Goal: Task Accomplishment & Management: Use online tool/utility

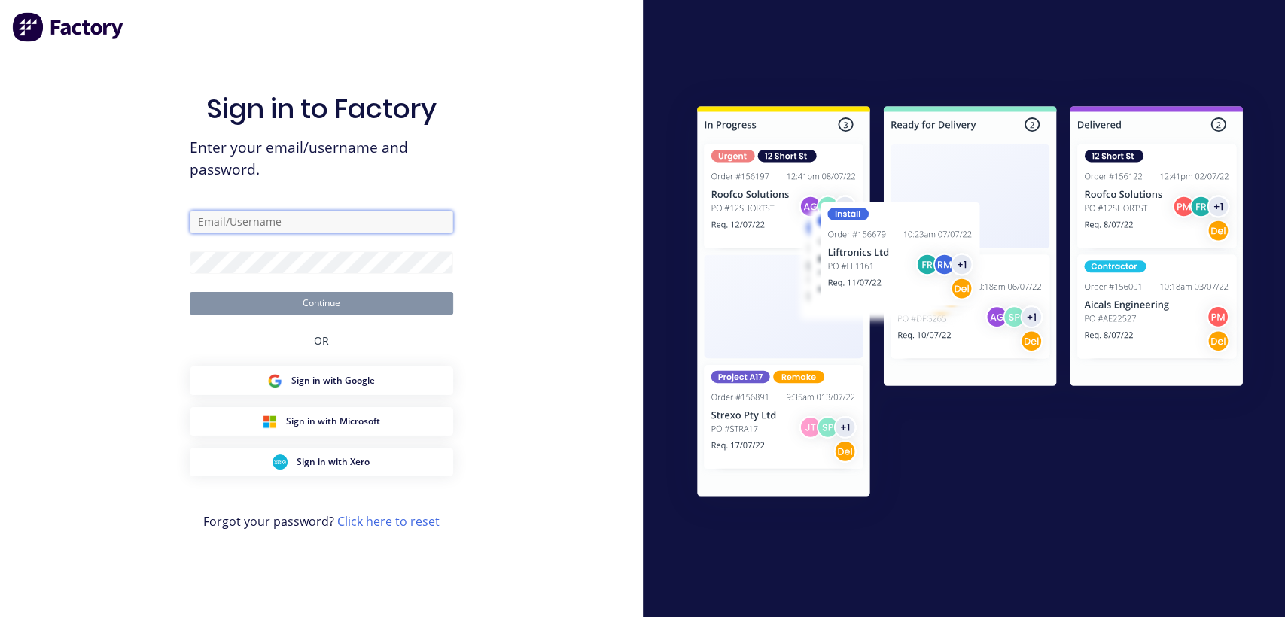
type input "[EMAIL_ADDRESS][DOMAIN_NAME]"
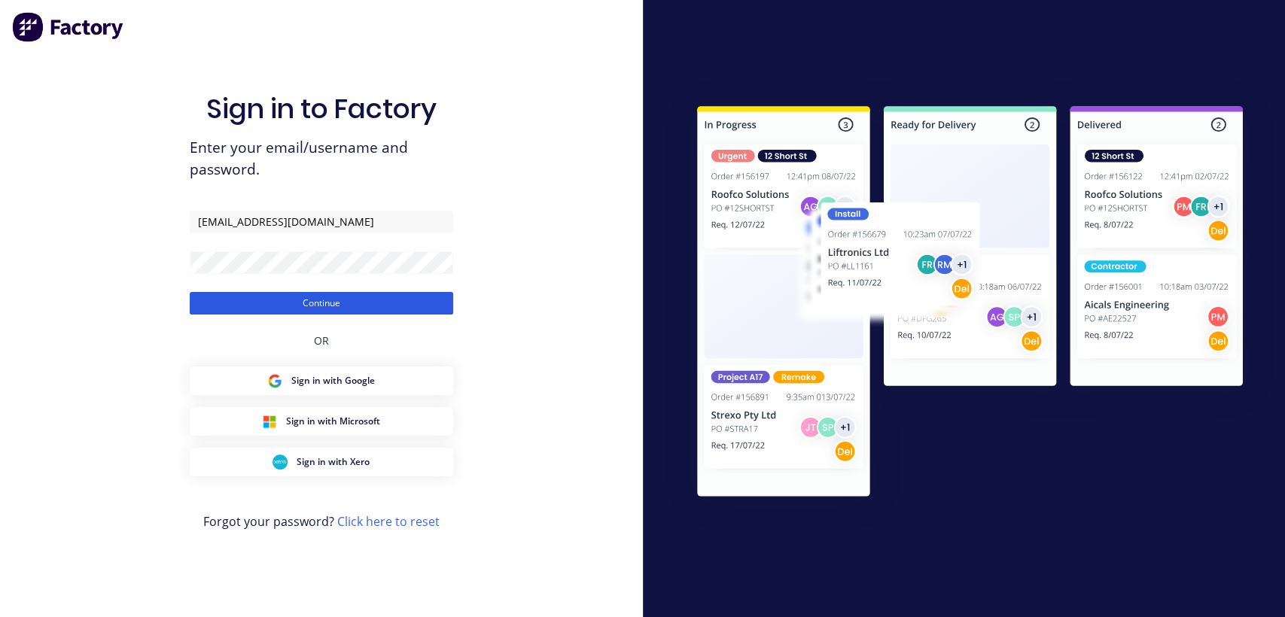
click at [359, 302] on button "Continue" at bounding box center [321, 303] width 263 height 23
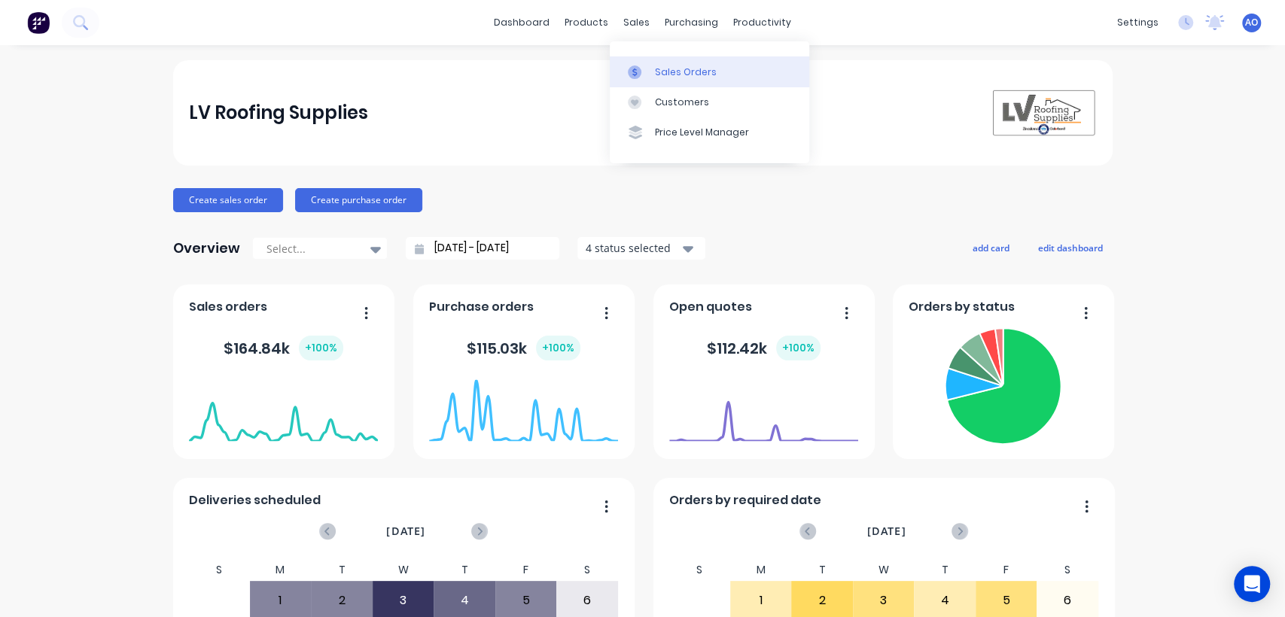
click at [654, 81] on link "Sales Orders" at bounding box center [709, 71] width 199 height 30
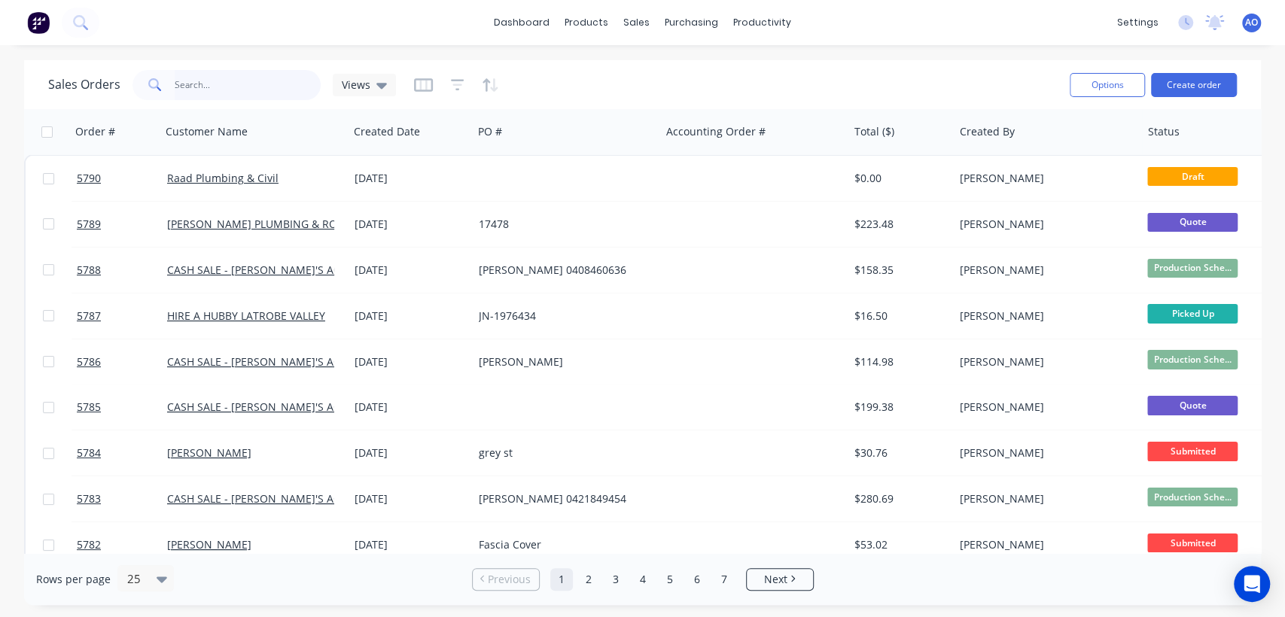
click at [188, 88] on input "text" at bounding box center [248, 85] width 147 height 30
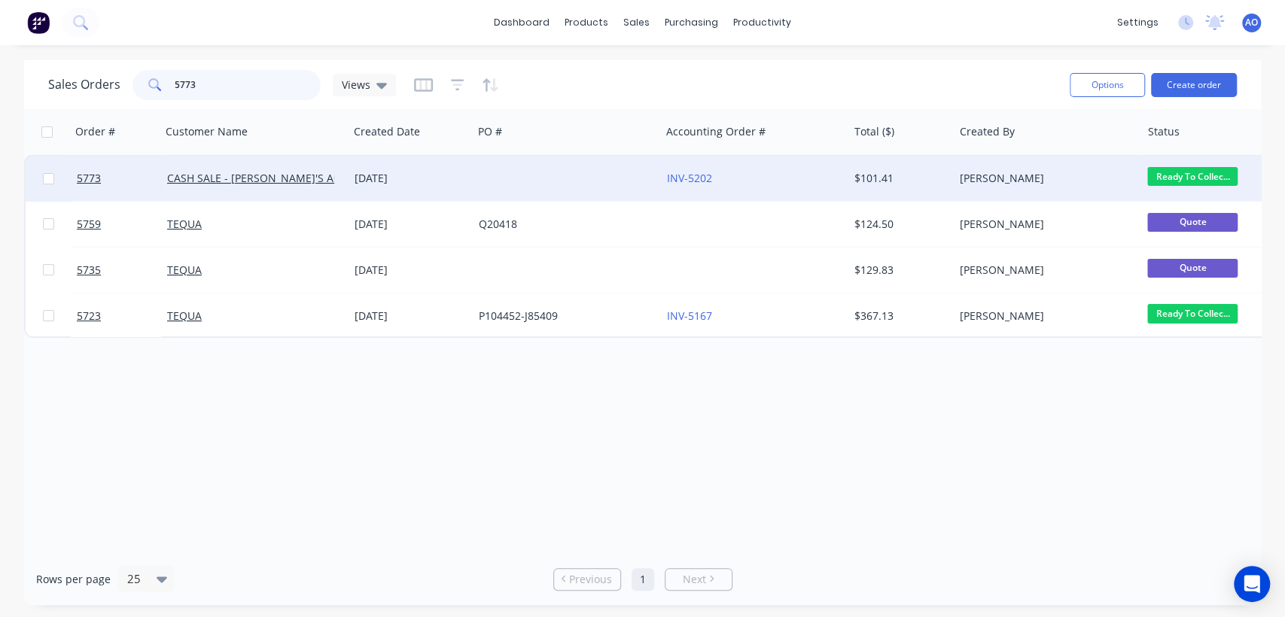
type input "5773"
click at [486, 172] on div at bounding box center [566, 178] width 187 height 45
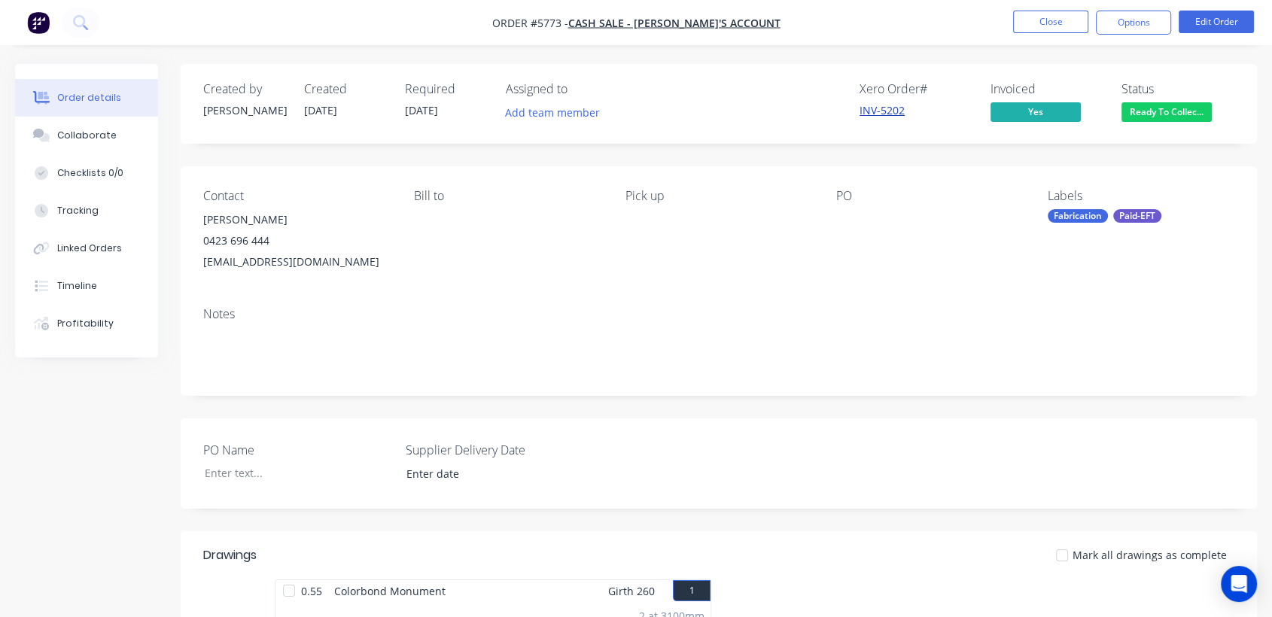
click at [875, 110] on link "INV-5202" at bounding box center [882, 110] width 45 height 14
click at [1030, 21] on button "Close" at bounding box center [1050, 22] width 75 height 23
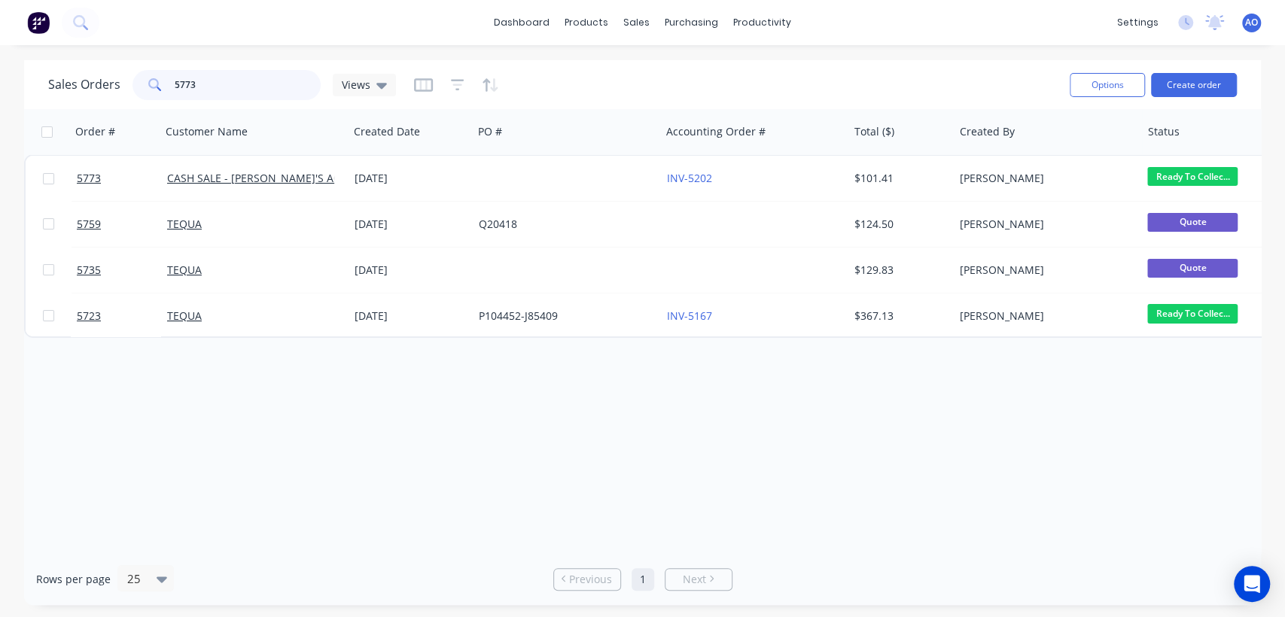
click at [249, 90] on input "5773" at bounding box center [248, 85] width 147 height 30
type input "5774"
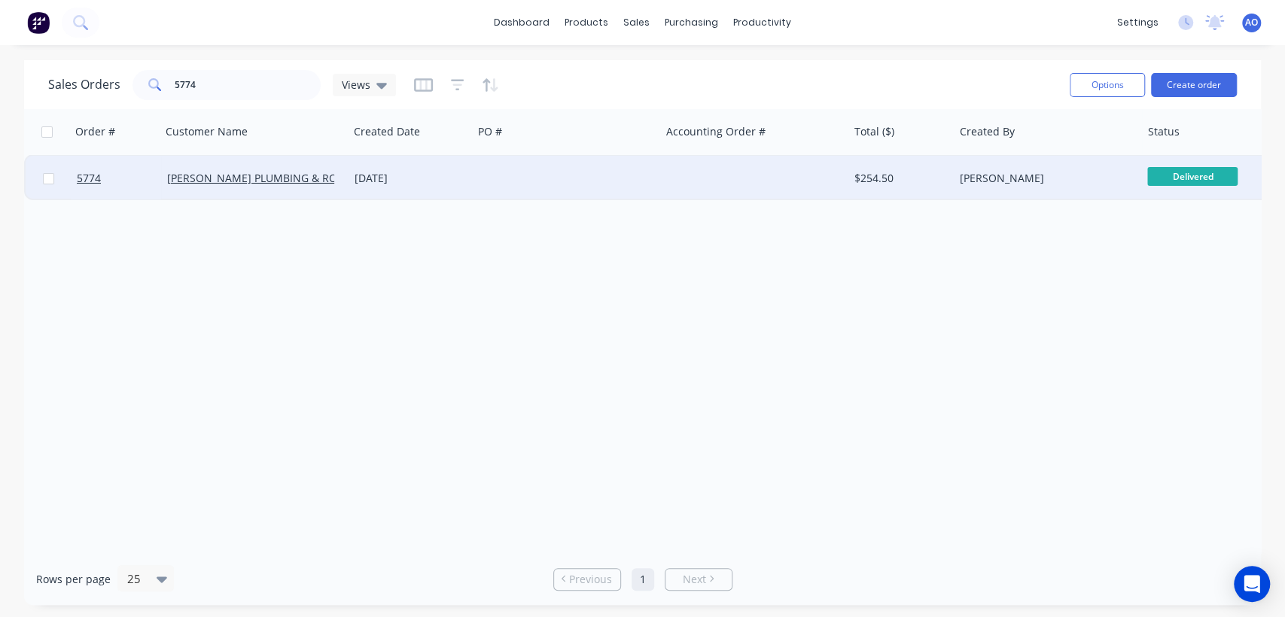
click at [627, 182] on div at bounding box center [566, 178] width 187 height 45
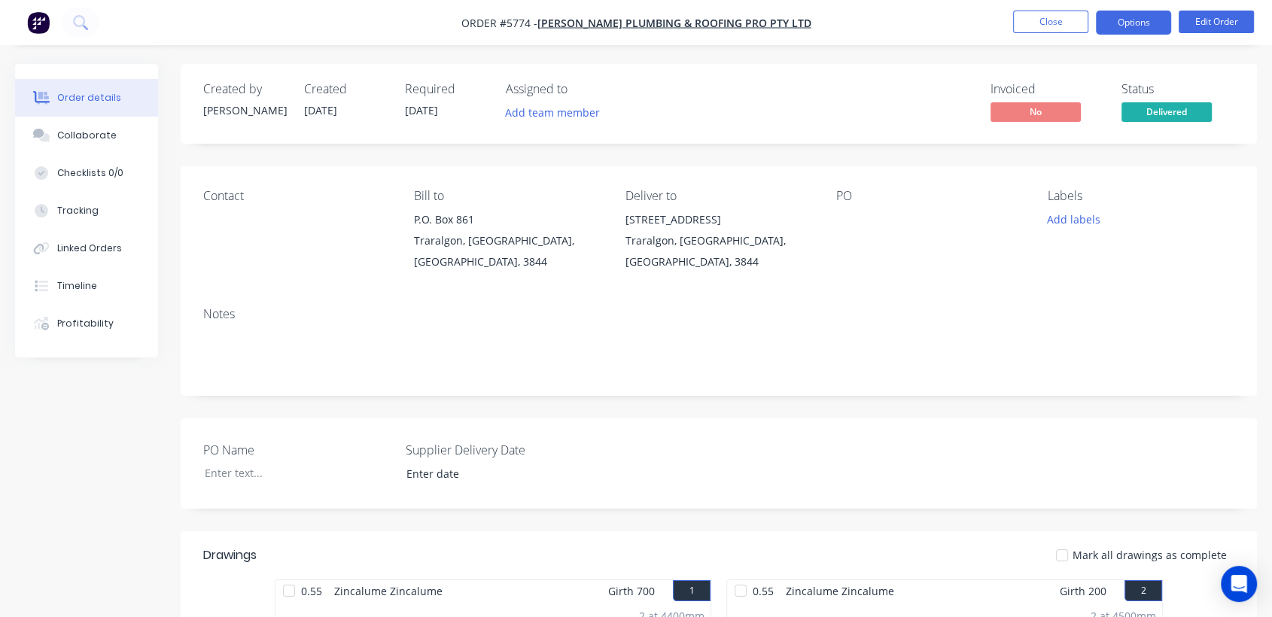
click at [1126, 23] on button "Options" at bounding box center [1133, 23] width 75 height 24
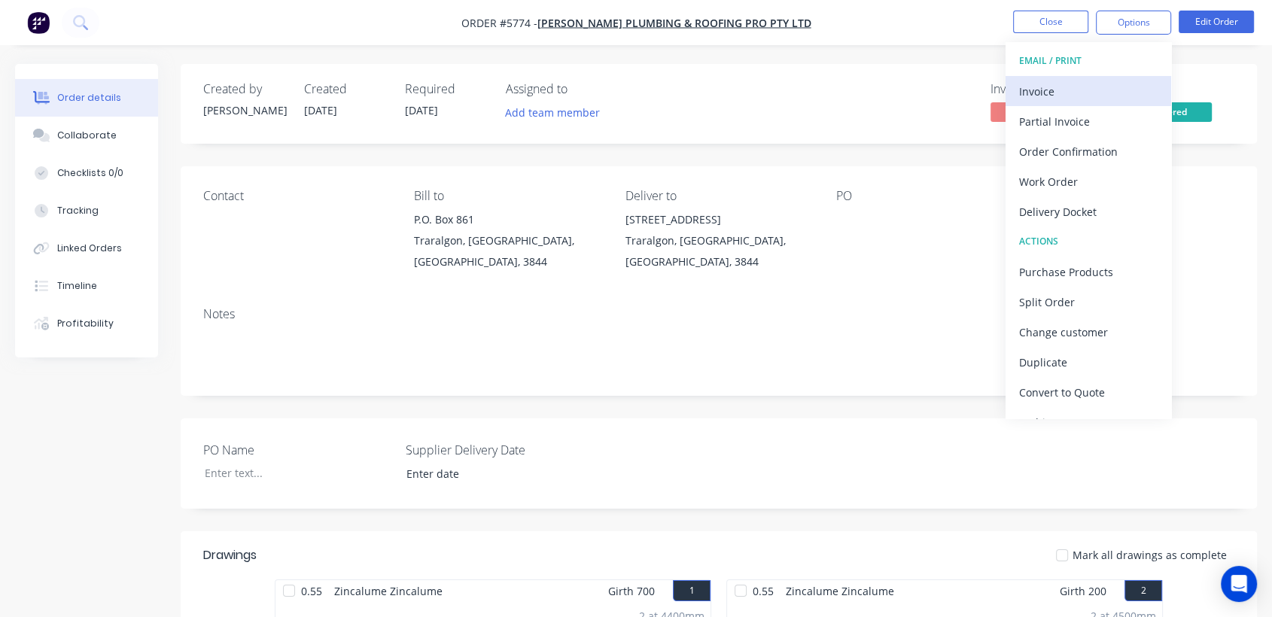
click at [1057, 78] on button "Invoice" at bounding box center [1089, 91] width 166 height 30
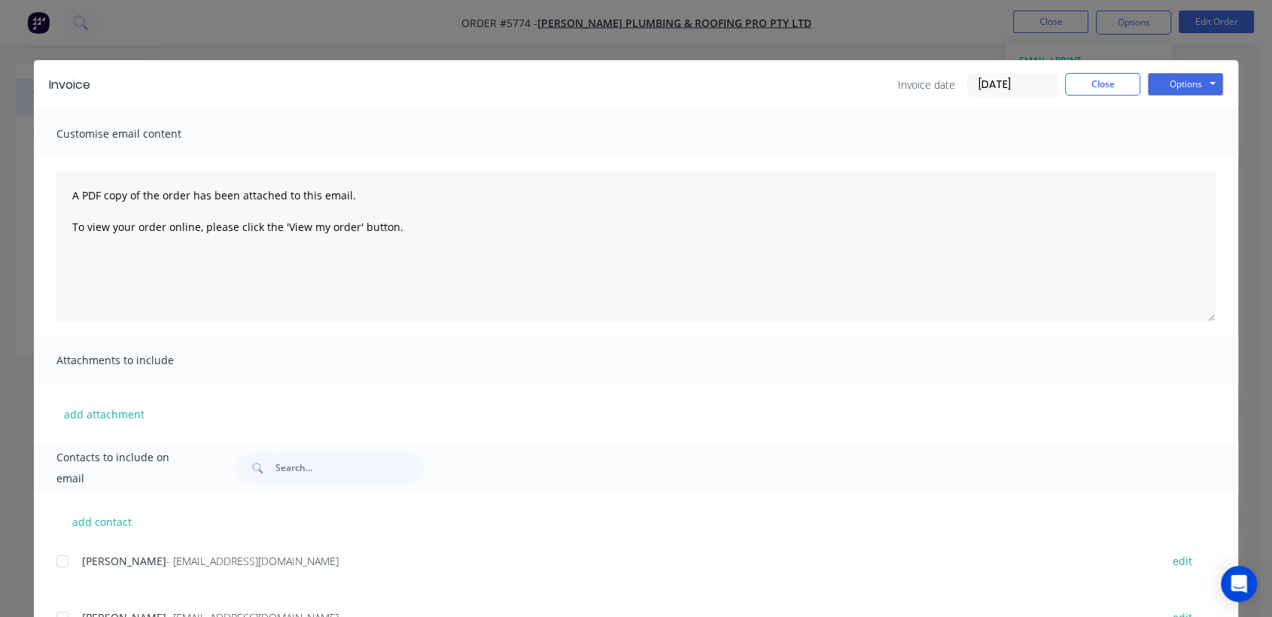
scroll to position [33, 0]
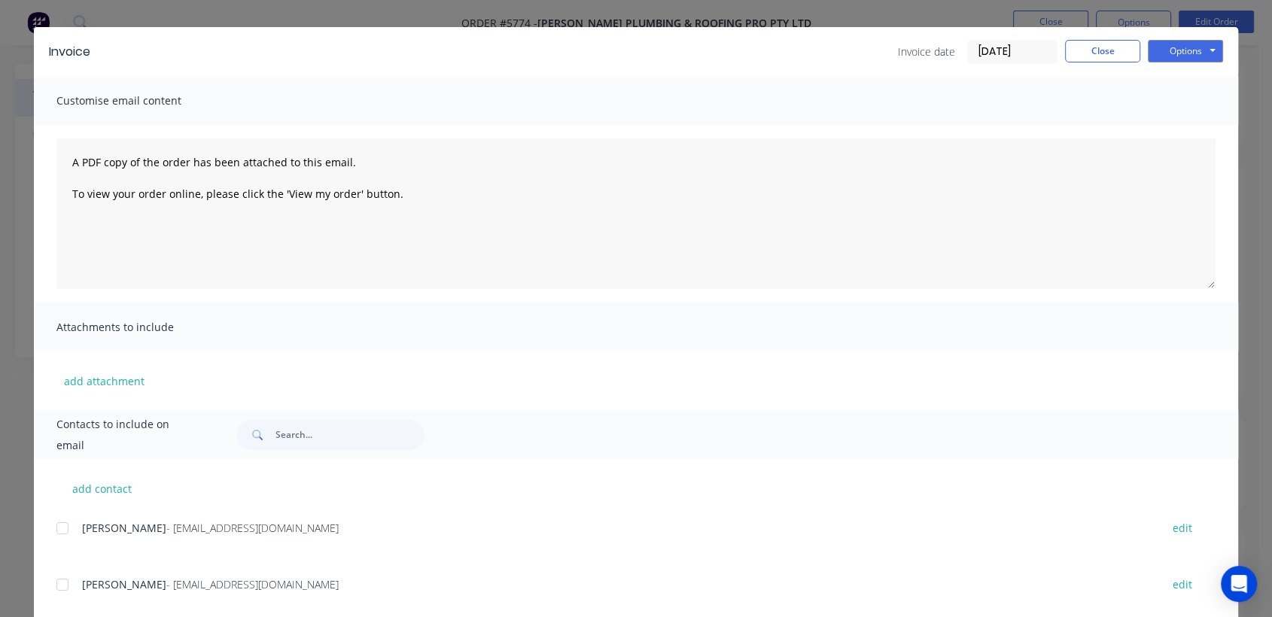
click at [59, 580] on div at bounding box center [62, 585] width 30 height 30
click at [1179, 43] on button "Options" at bounding box center [1185, 51] width 75 height 23
click at [1172, 129] on button "Email" at bounding box center [1196, 127] width 96 height 25
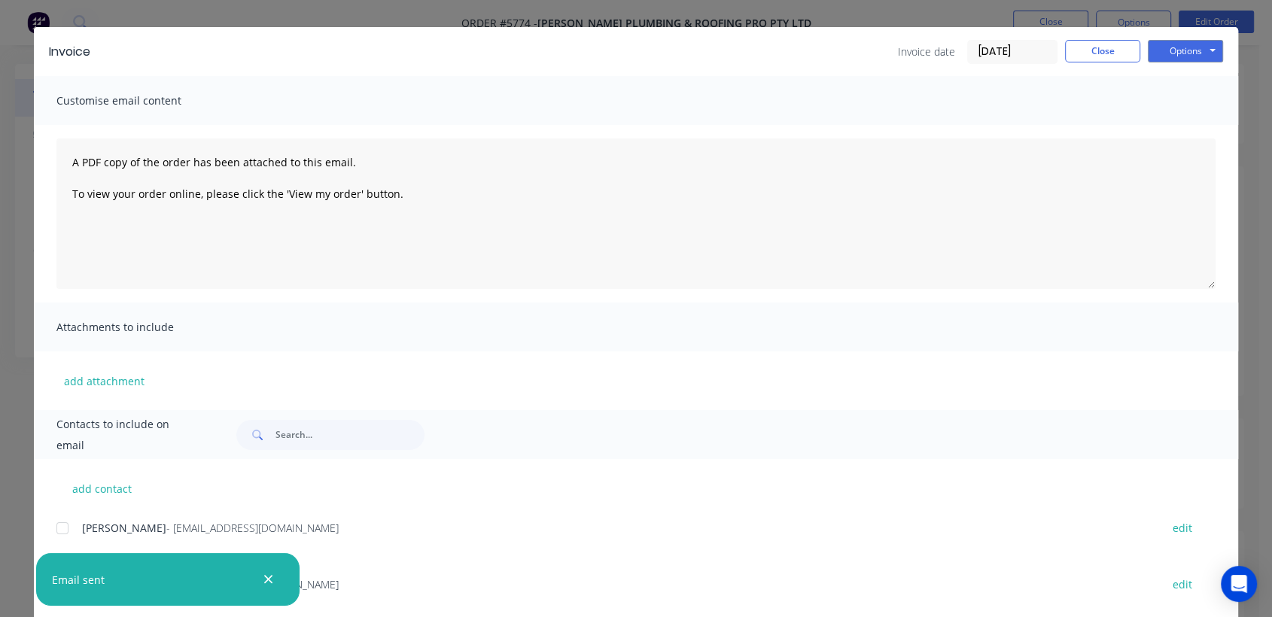
scroll to position [0, 0]
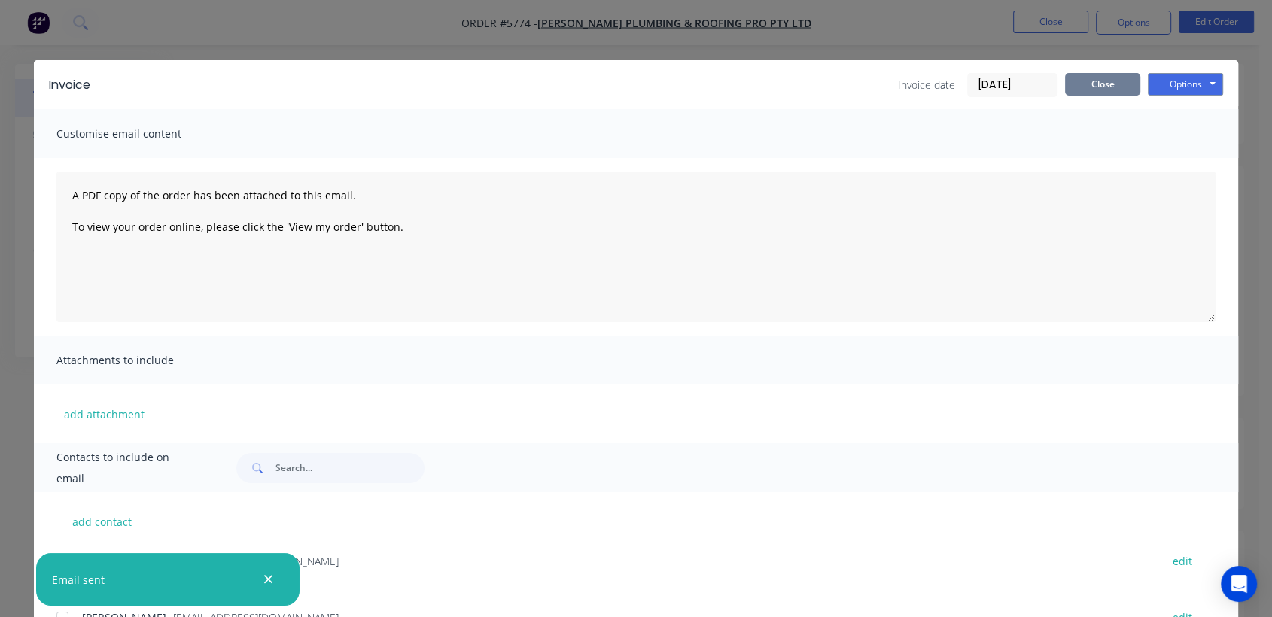
click at [1079, 82] on button "Close" at bounding box center [1102, 84] width 75 height 23
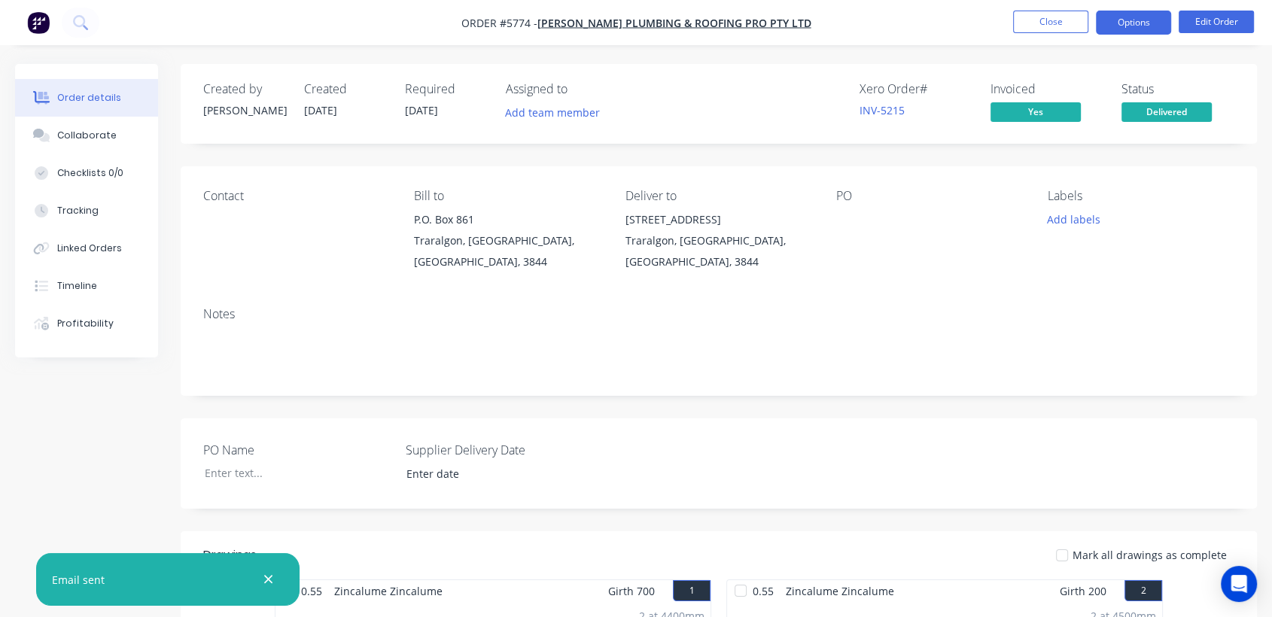
click at [1122, 30] on button "Options" at bounding box center [1133, 23] width 75 height 24
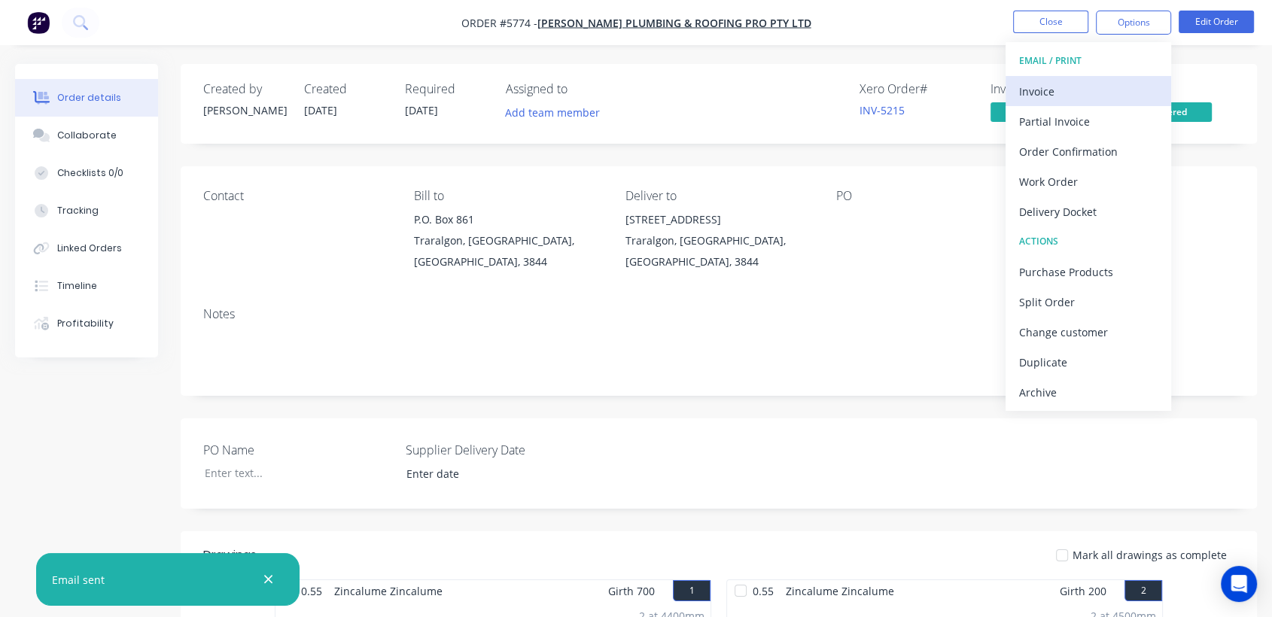
click at [1052, 90] on div "Invoice" at bounding box center [1088, 92] width 138 height 22
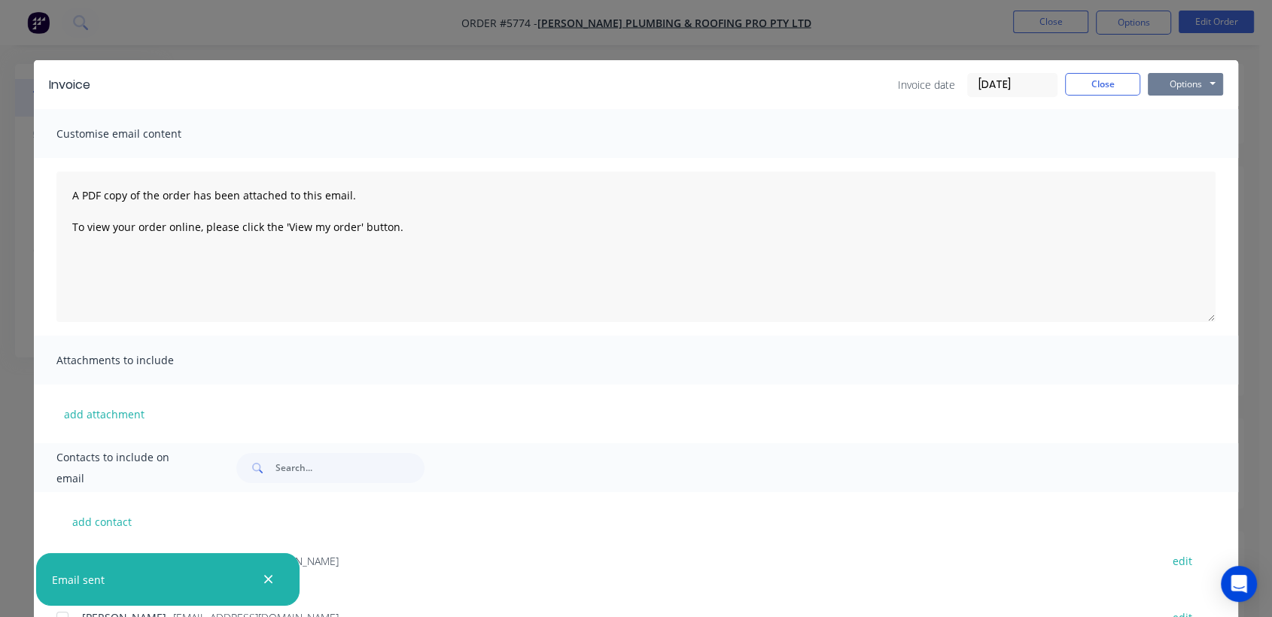
click at [1191, 82] on button "Options" at bounding box center [1185, 84] width 75 height 23
click at [1182, 133] on button "Print" at bounding box center [1196, 135] width 96 height 25
click at [1089, 80] on button "Close" at bounding box center [1102, 84] width 75 height 23
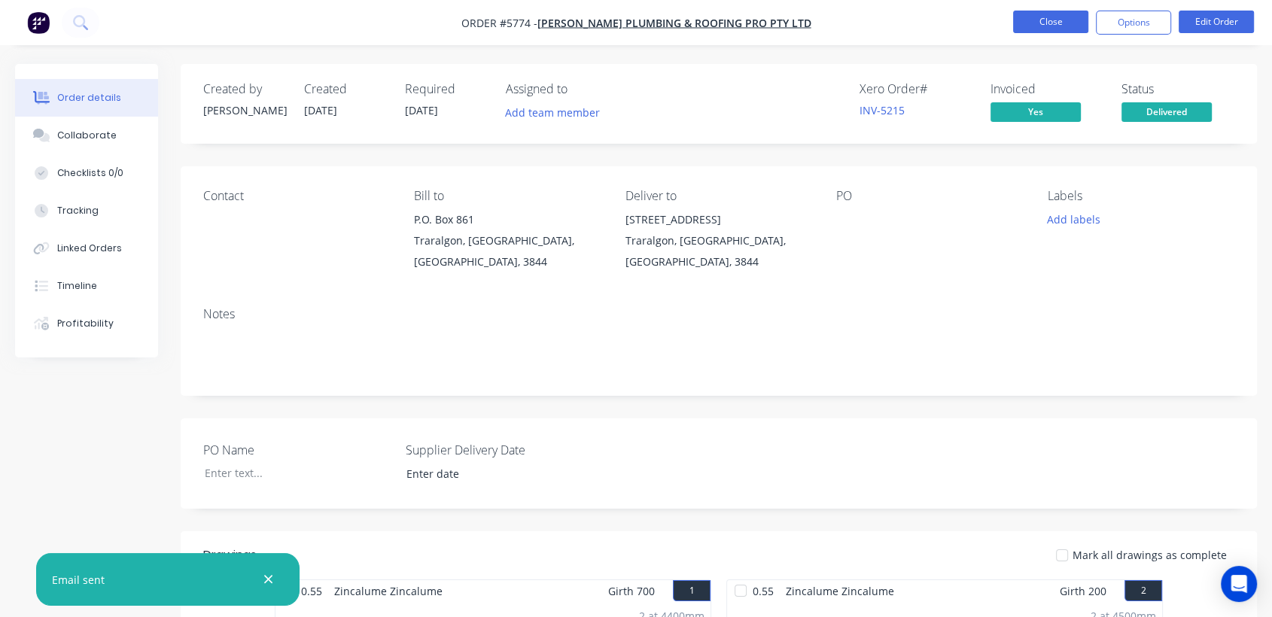
click at [1066, 23] on button "Close" at bounding box center [1050, 22] width 75 height 23
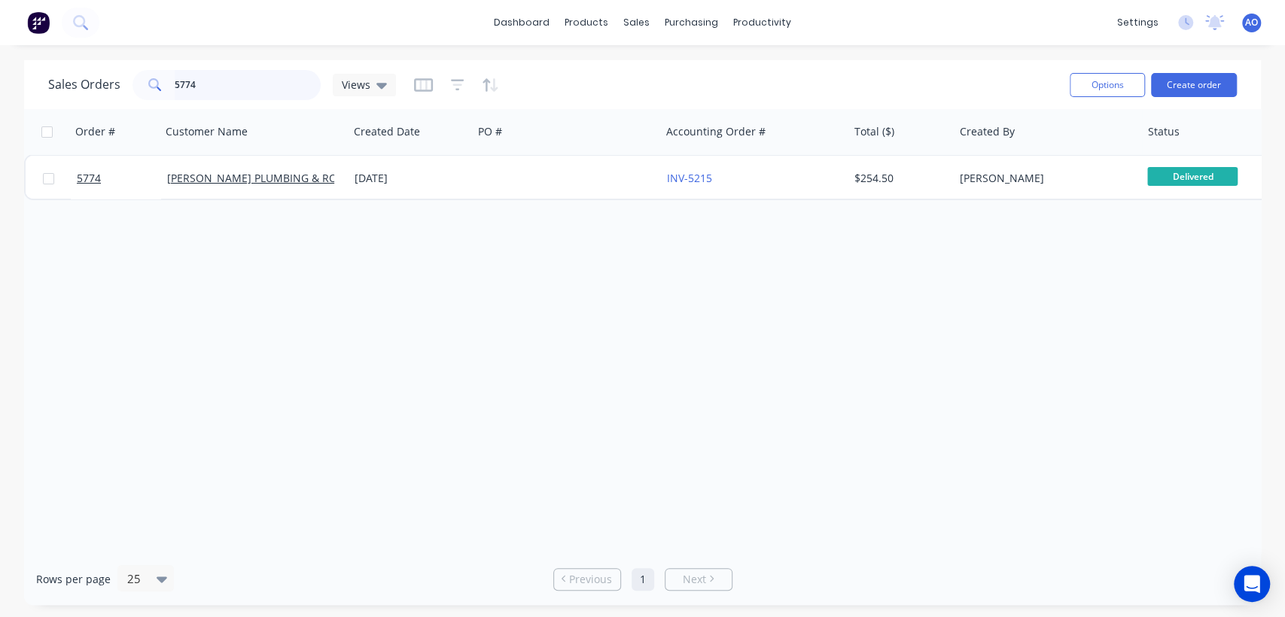
click at [233, 84] on input "5774" at bounding box center [248, 85] width 147 height 30
type input "5772"
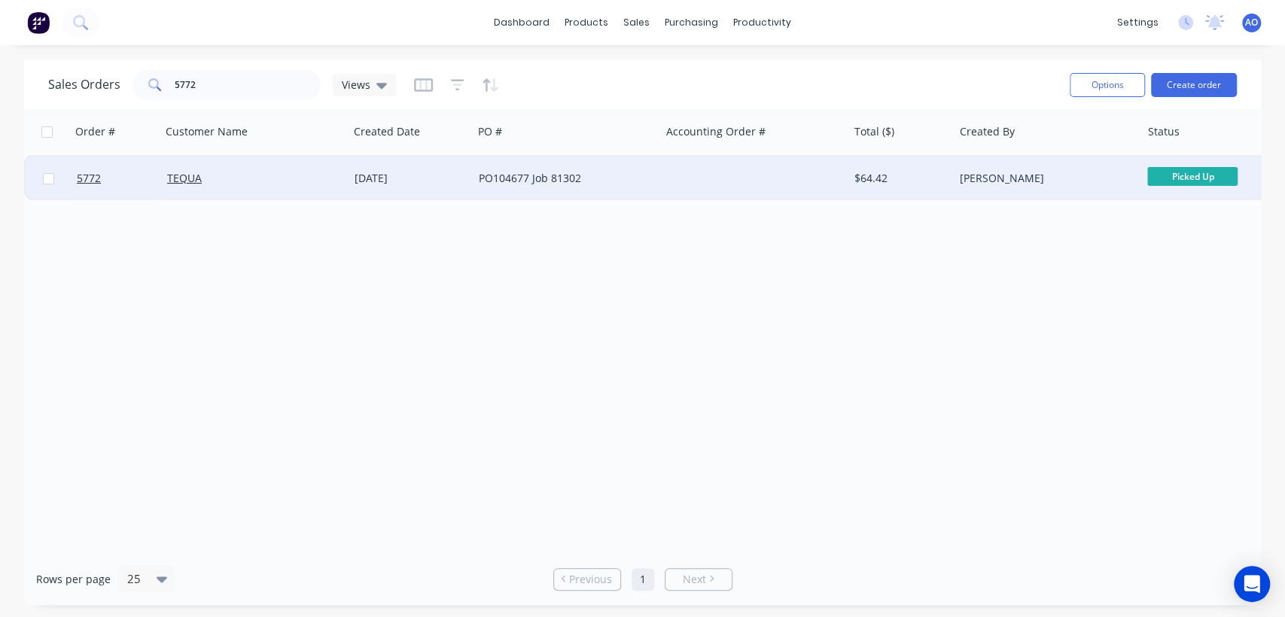
click at [299, 179] on div "TEQUA" at bounding box center [250, 178] width 167 height 15
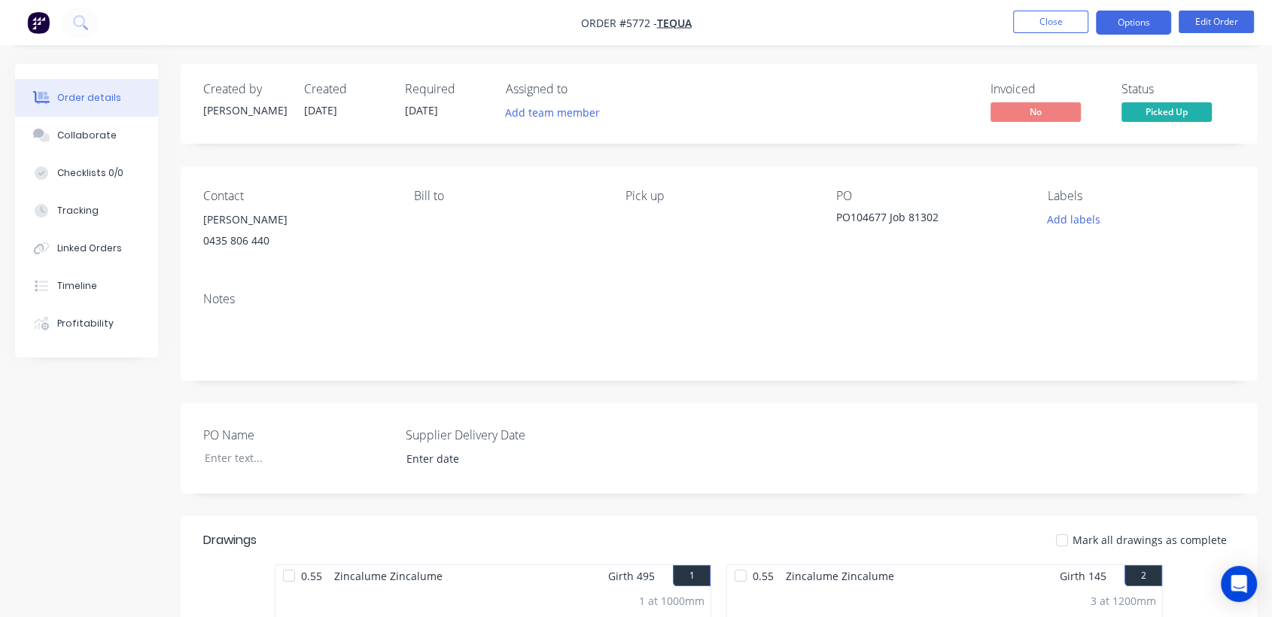
click at [1112, 32] on button "Options" at bounding box center [1133, 23] width 75 height 24
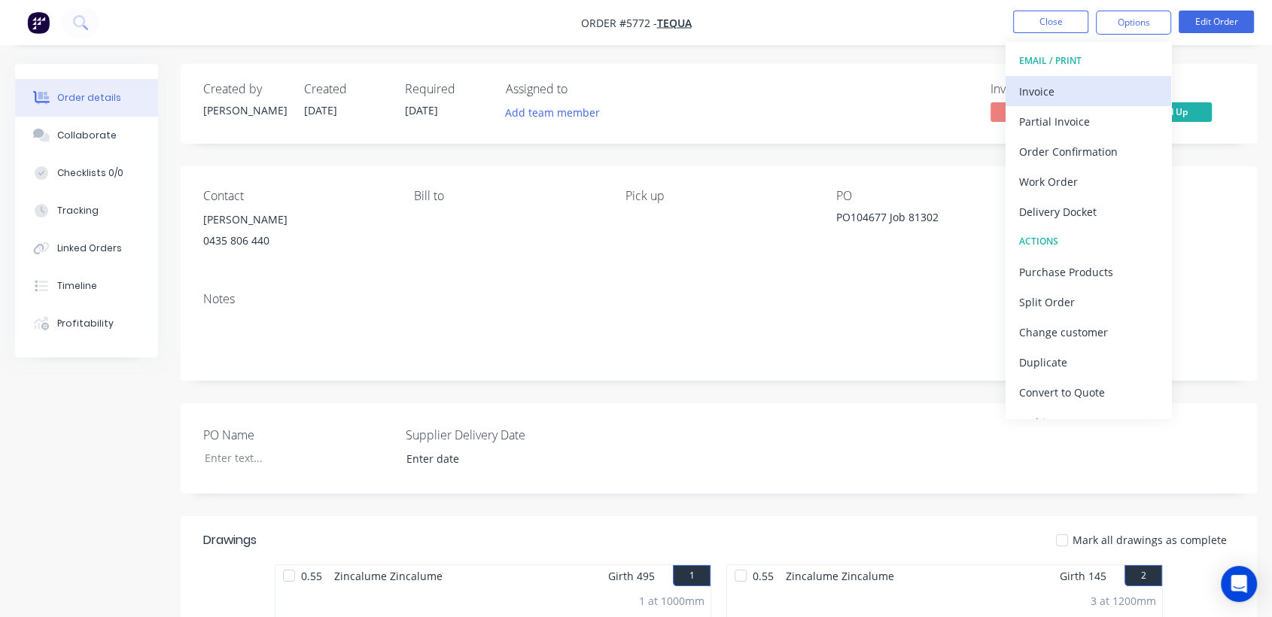
click at [1069, 81] on div "Invoice" at bounding box center [1088, 92] width 138 height 22
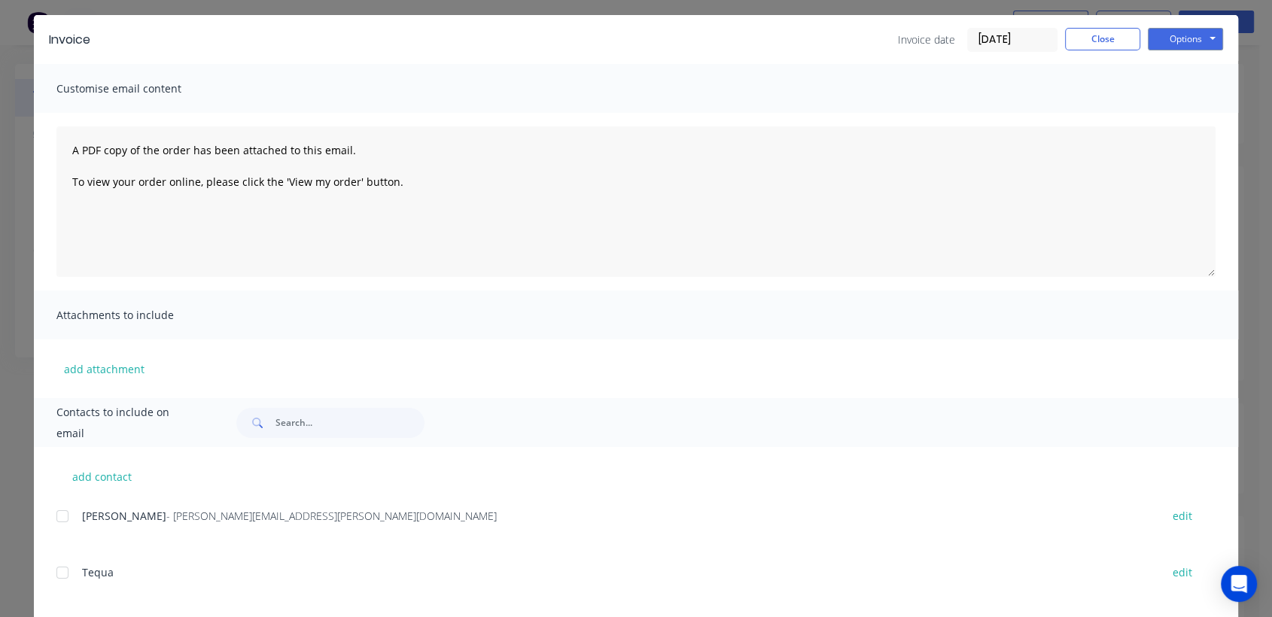
scroll to position [66, 0]
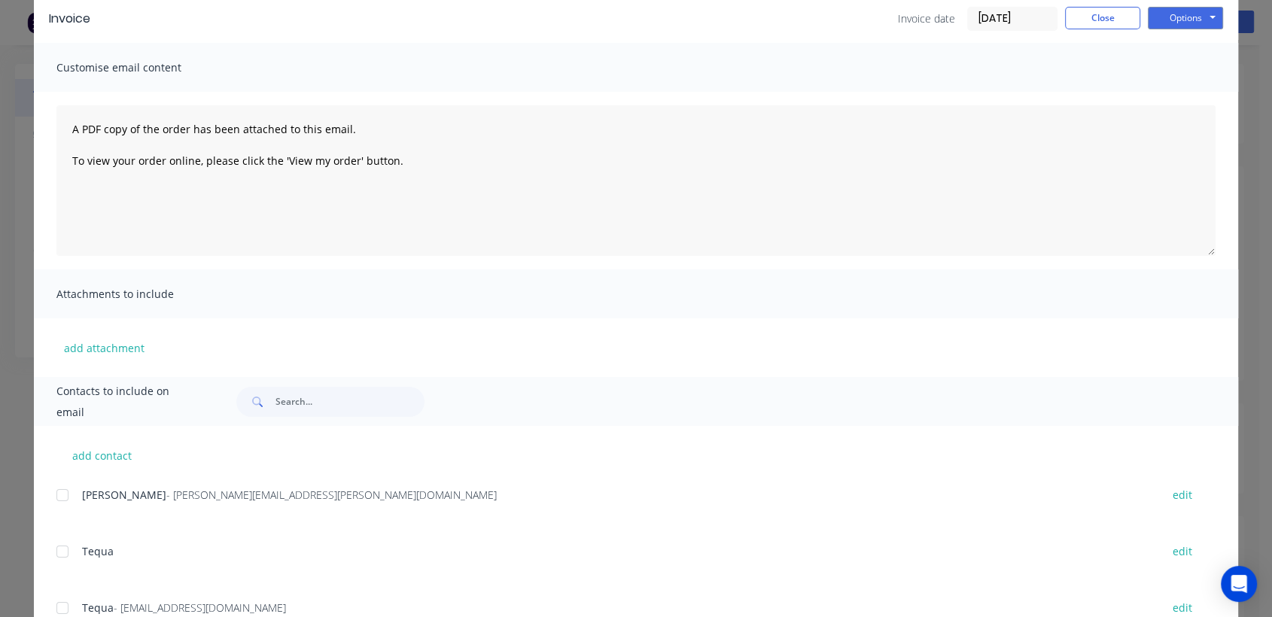
click at [54, 610] on div at bounding box center [62, 608] width 30 height 30
click at [1180, 19] on button "Options" at bounding box center [1185, 18] width 75 height 23
click at [1173, 90] on button "Email" at bounding box center [1196, 94] width 96 height 25
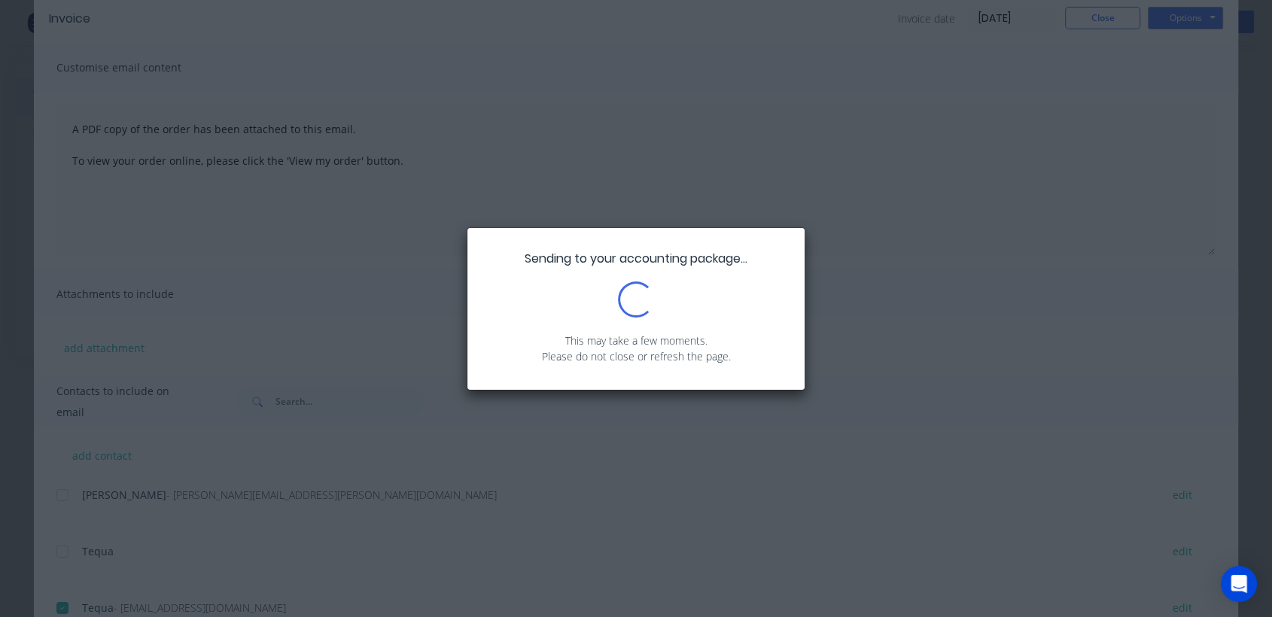
scroll to position [0, 0]
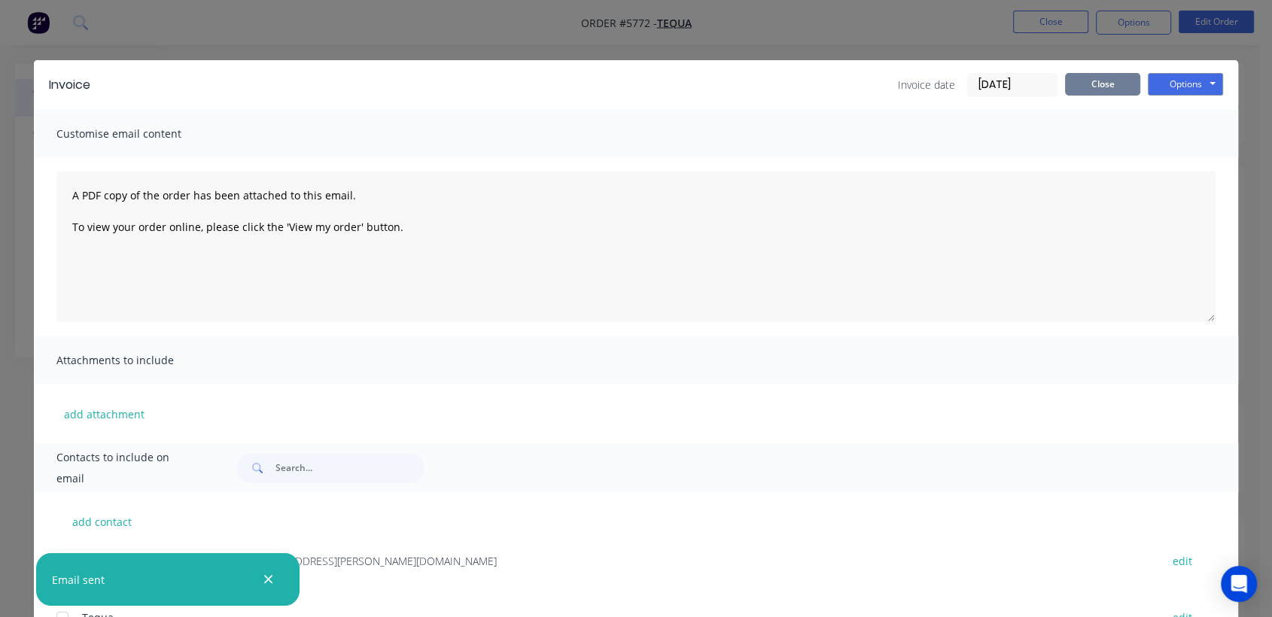
click at [1101, 74] on button "Close" at bounding box center [1102, 84] width 75 height 23
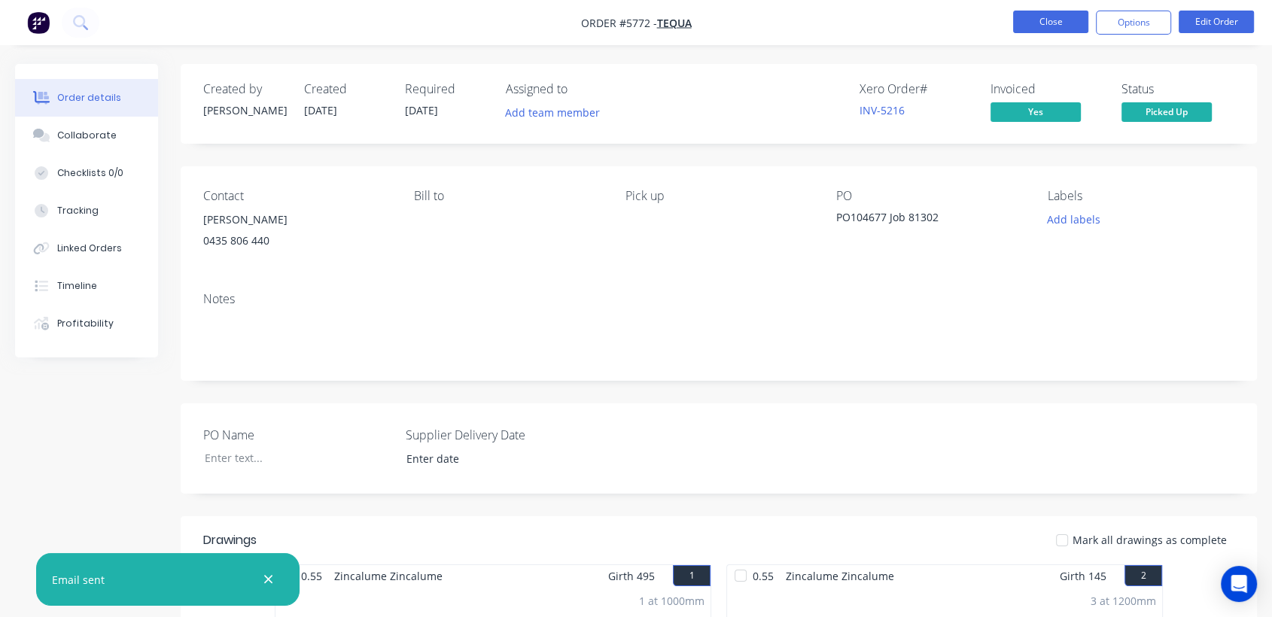
click at [1051, 17] on button "Close" at bounding box center [1050, 22] width 75 height 23
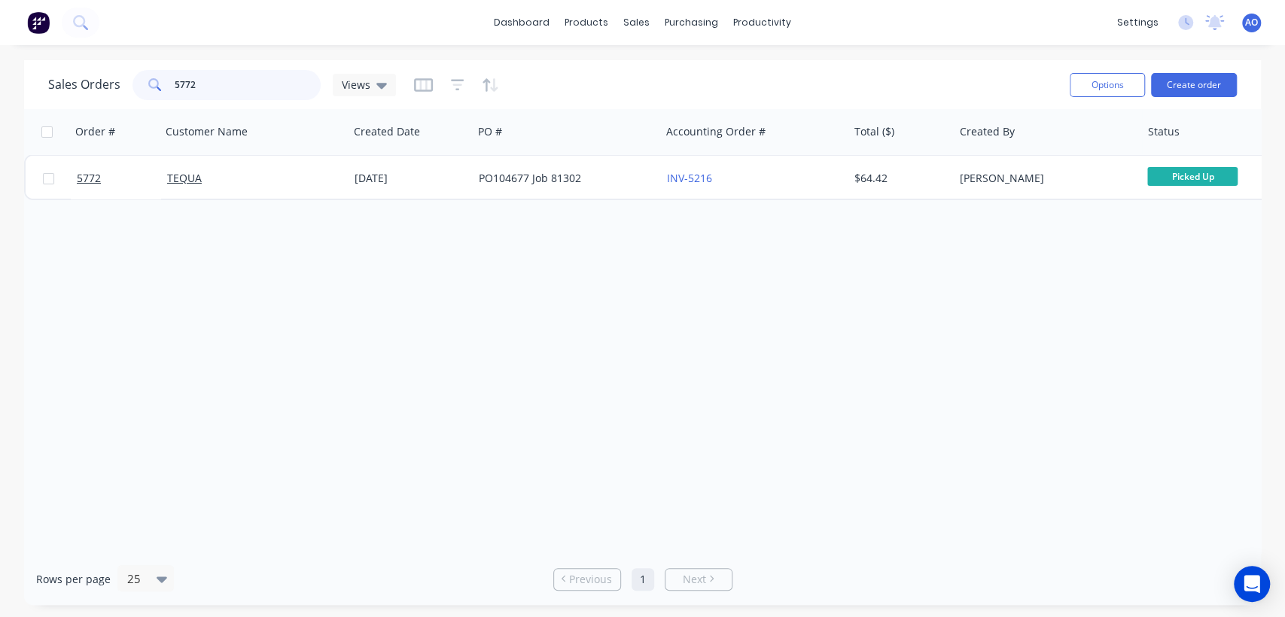
click at [266, 82] on input "5772" at bounding box center [248, 85] width 147 height 30
type input "5770"
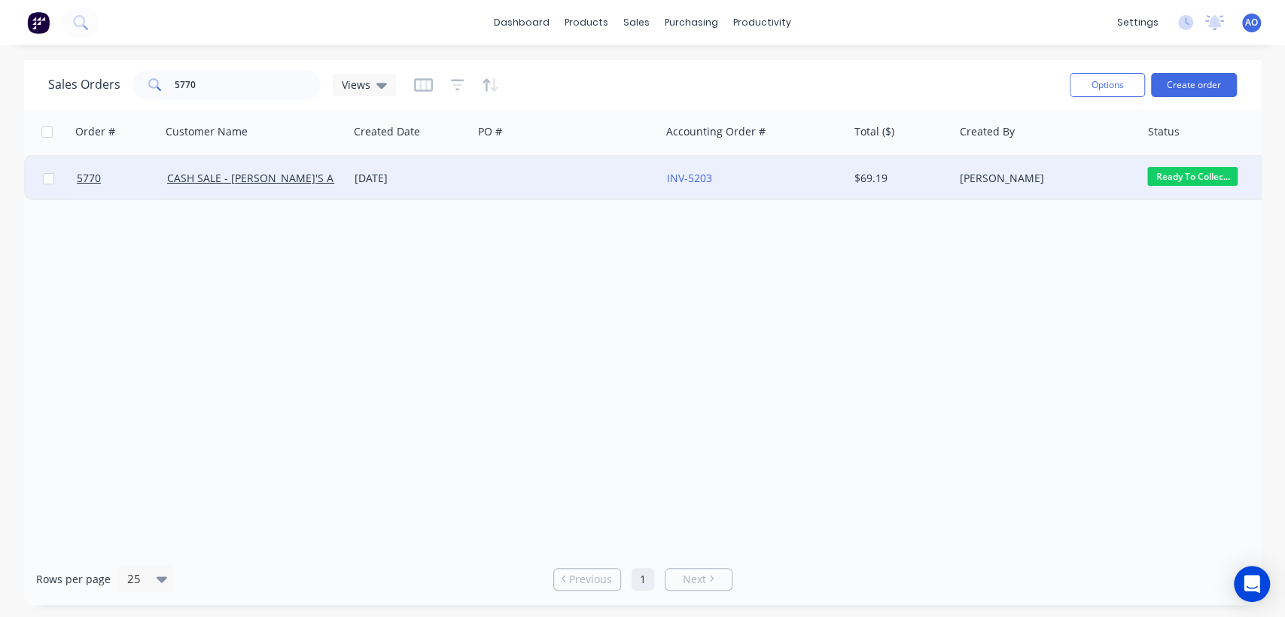
click at [595, 187] on div at bounding box center [566, 178] width 187 height 45
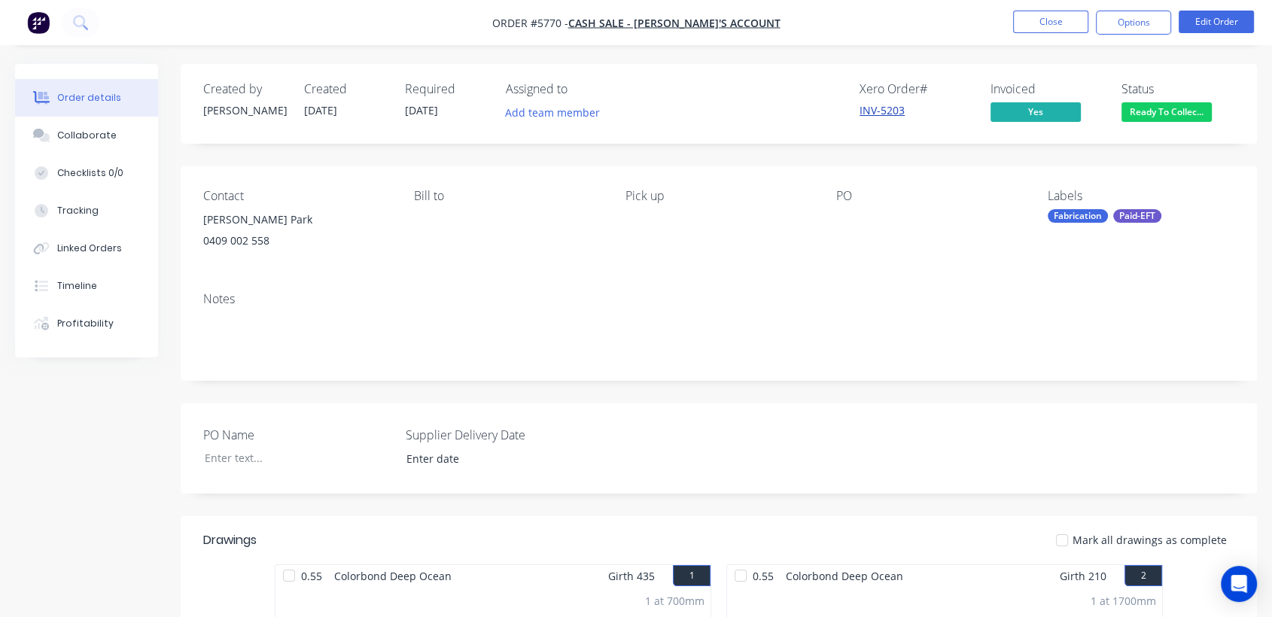
click at [898, 110] on link "INV-5203" at bounding box center [882, 110] width 45 height 14
click at [885, 111] on link "INV-5203" at bounding box center [882, 110] width 45 height 14
click at [1054, 19] on button "Close" at bounding box center [1050, 22] width 75 height 23
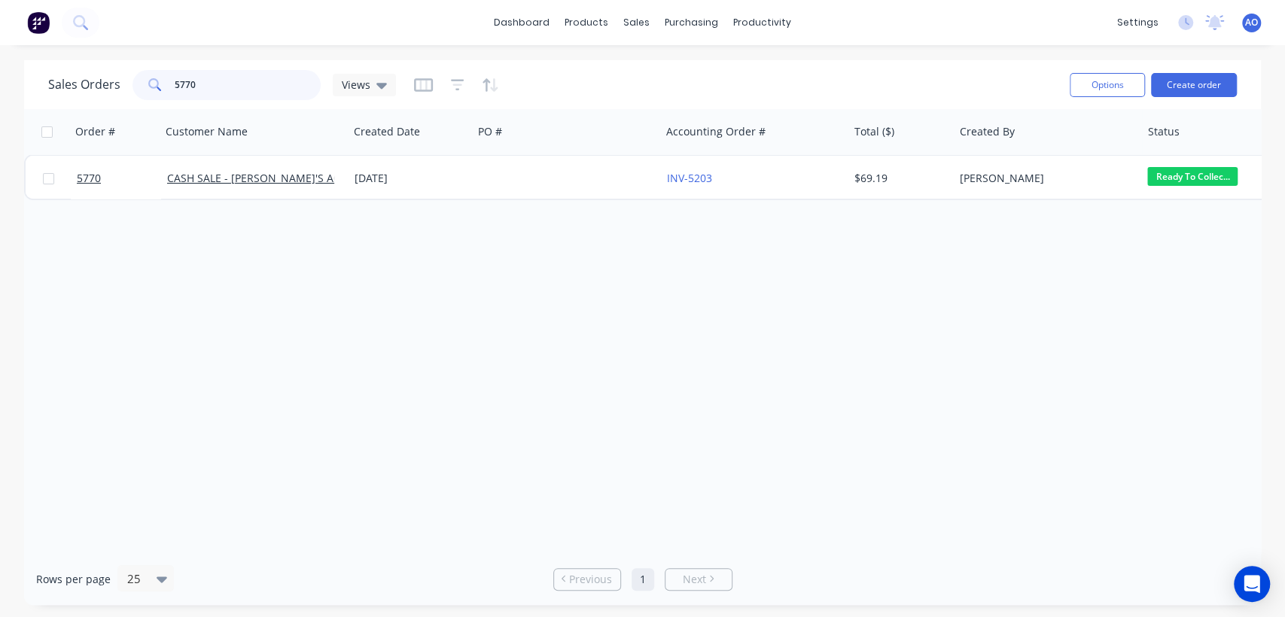
click at [216, 87] on input "5770" at bounding box center [248, 85] width 147 height 30
type input "5764"
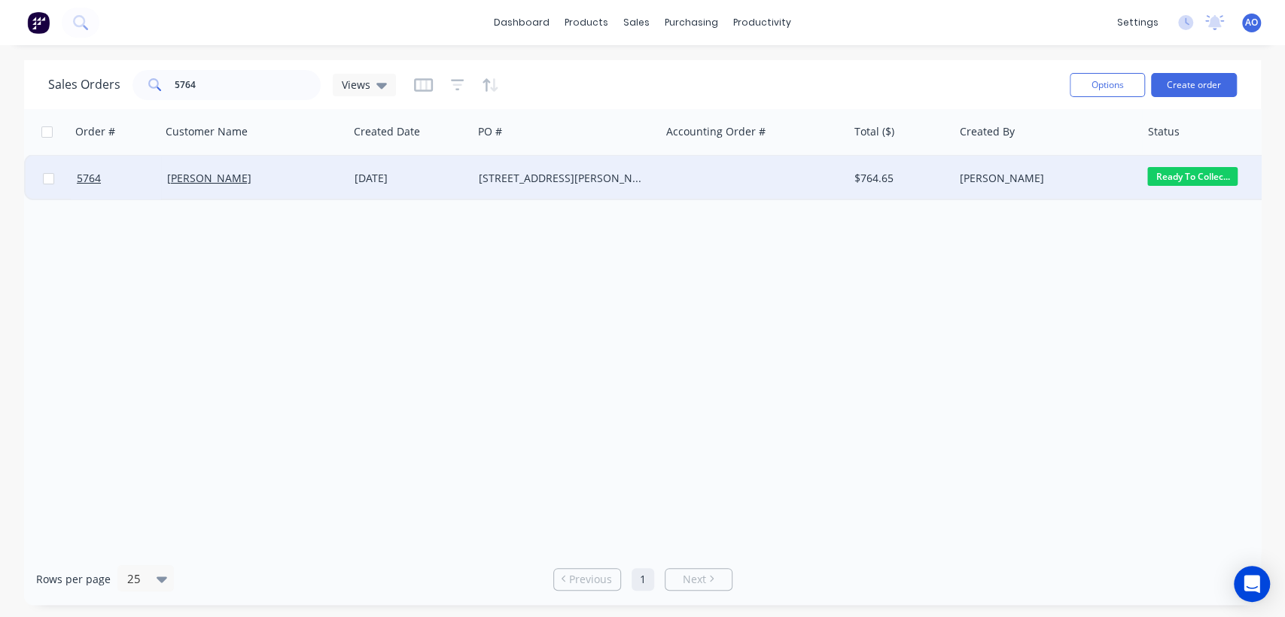
click at [350, 186] on div "[DATE]" at bounding box center [410, 178] width 124 height 45
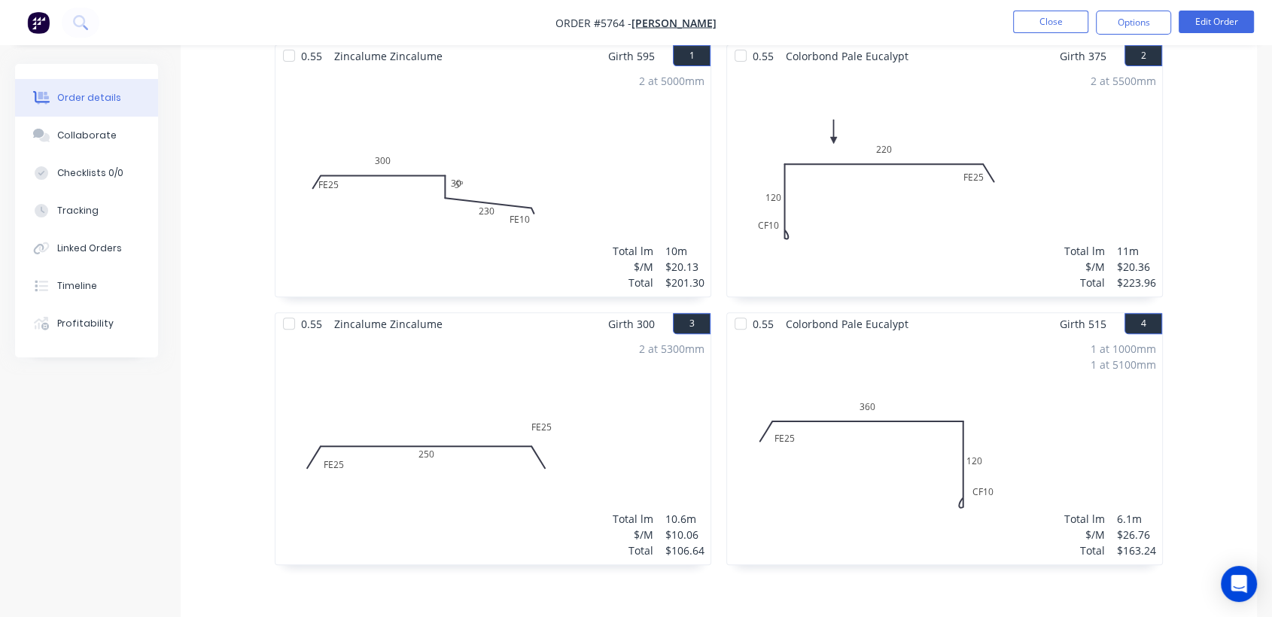
scroll to position [501, 0]
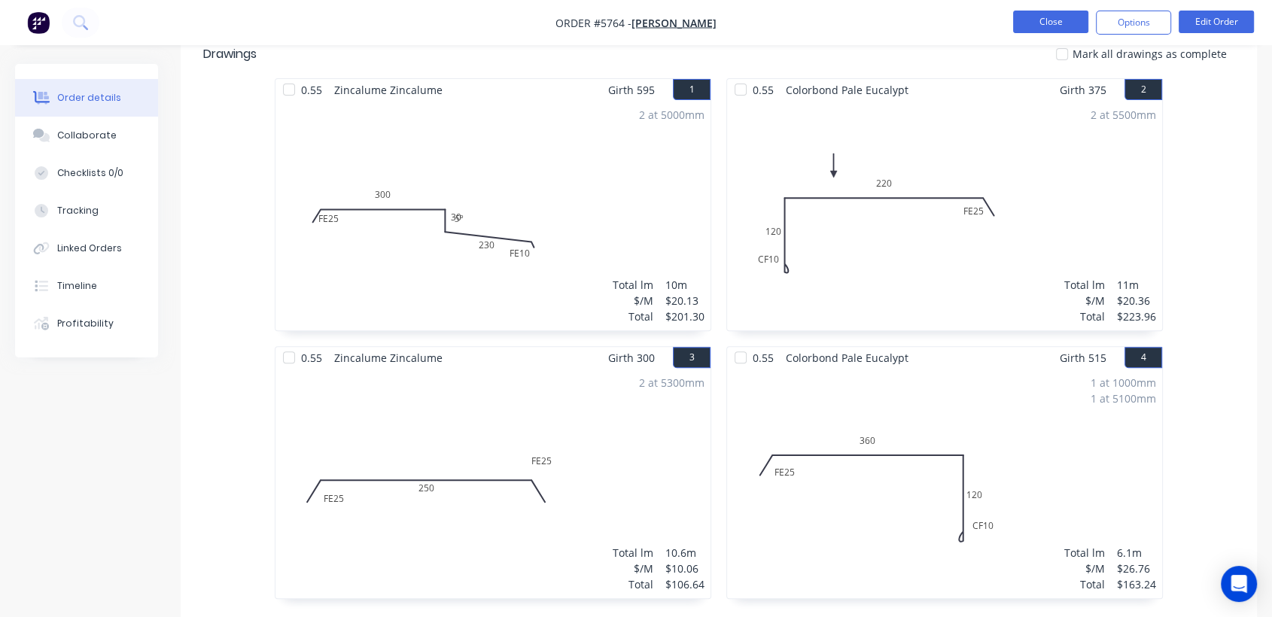
click at [1032, 25] on button "Close" at bounding box center [1050, 22] width 75 height 23
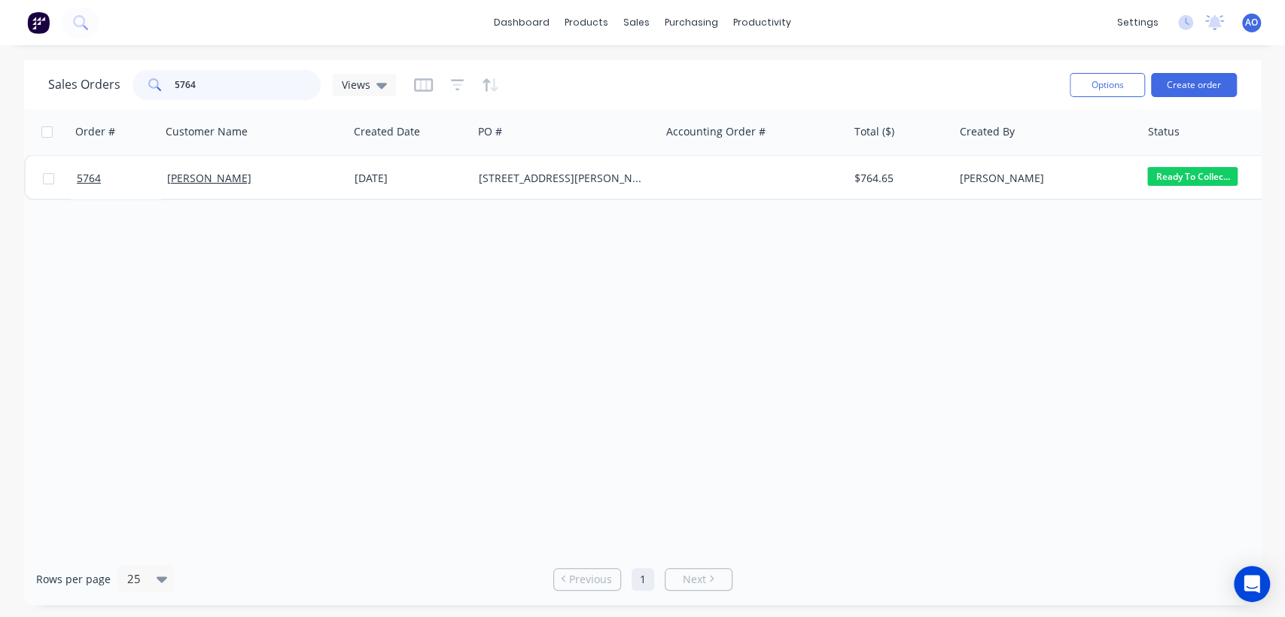
click at [210, 81] on input "5764" at bounding box center [248, 85] width 147 height 30
type input "5752"
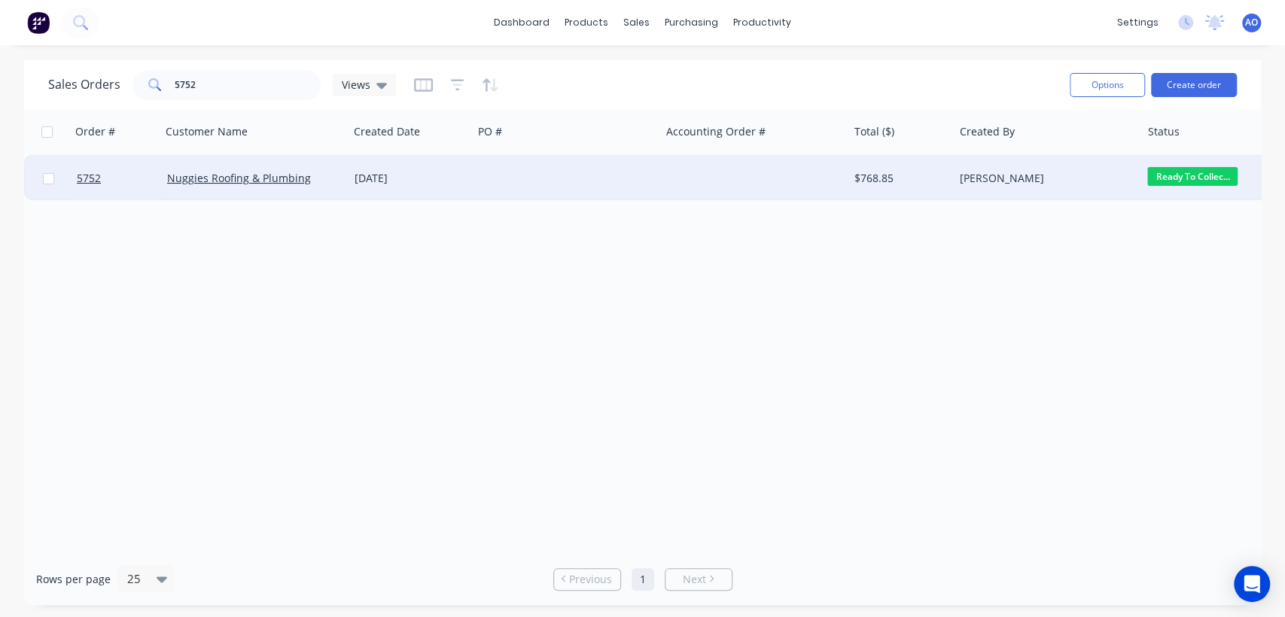
click at [522, 173] on div at bounding box center [566, 178] width 187 height 45
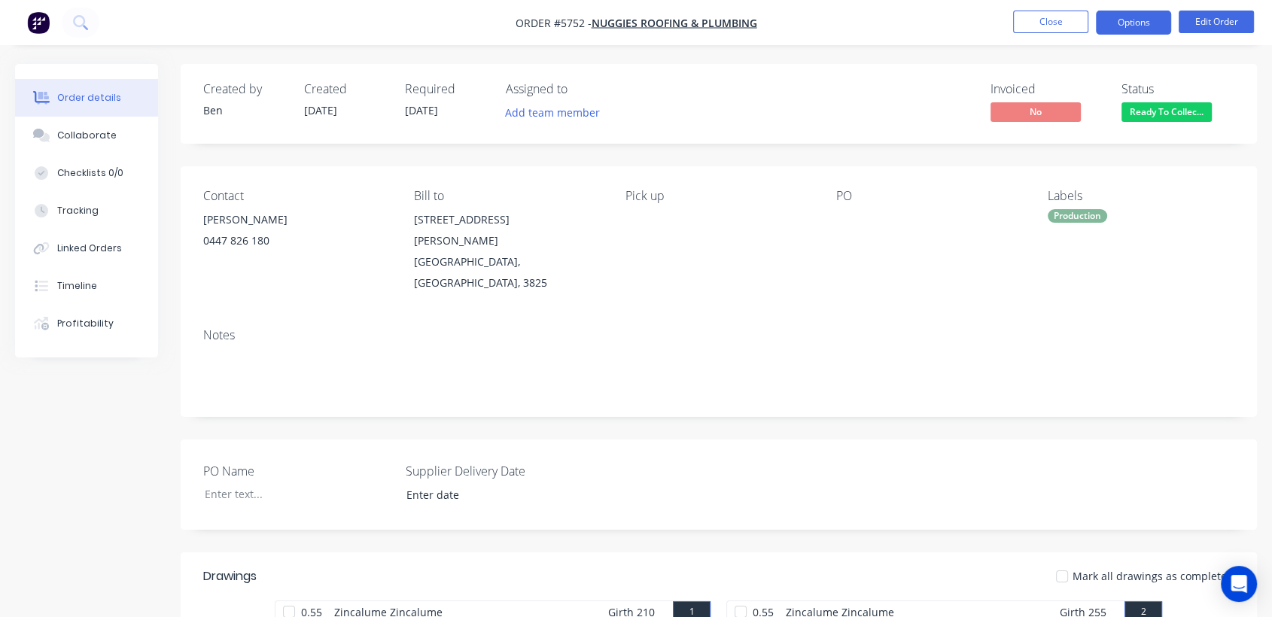
click at [1111, 23] on button "Options" at bounding box center [1133, 23] width 75 height 24
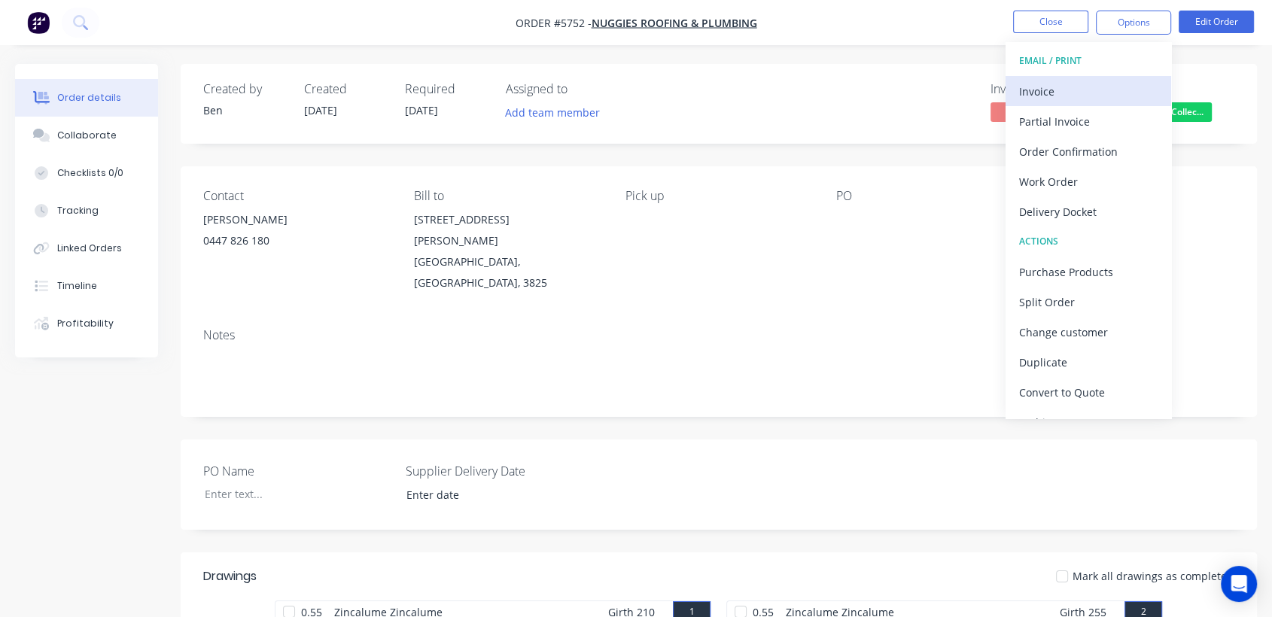
click at [1031, 99] on div "Invoice" at bounding box center [1088, 92] width 138 height 22
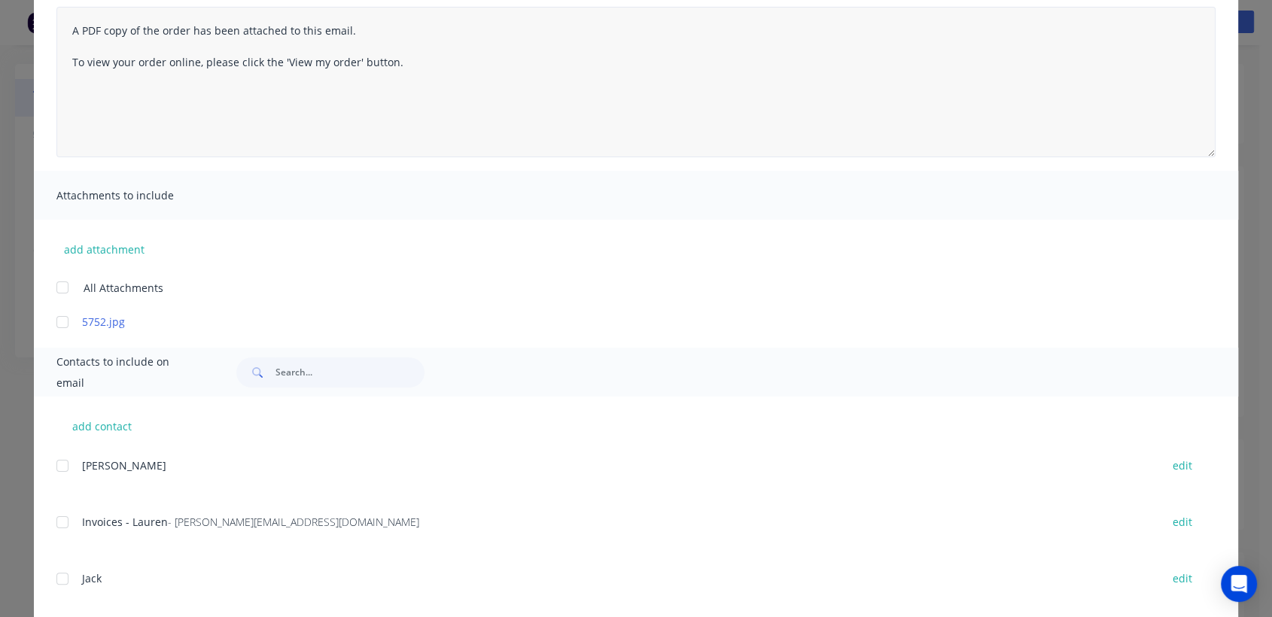
scroll to position [250, 0]
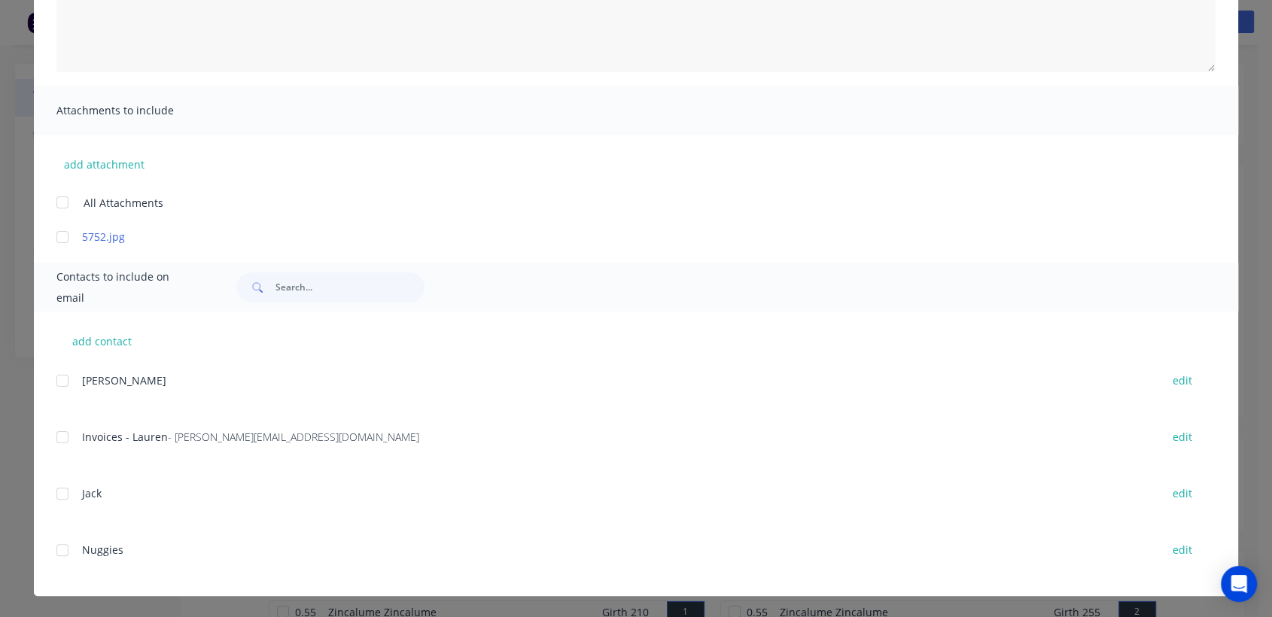
click at [60, 434] on div at bounding box center [62, 437] width 30 height 30
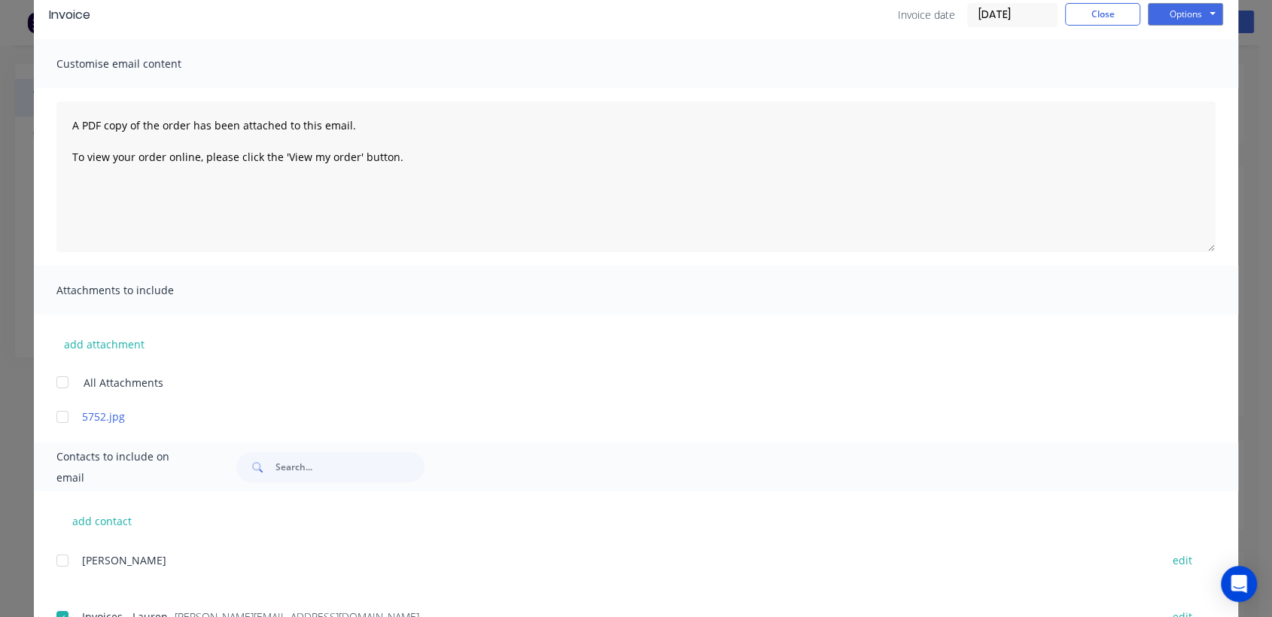
scroll to position [0, 0]
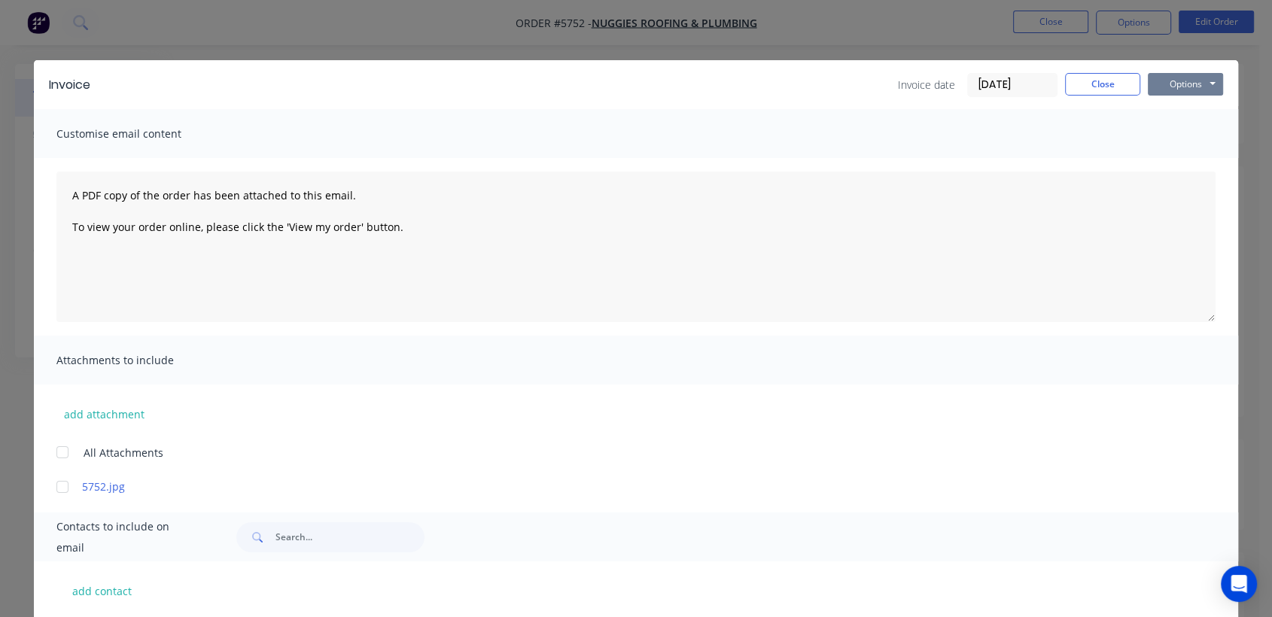
click at [1179, 77] on button "Options" at bounding box center [1185, 84] width 75 height 23
click at [1199, 163] on button "Email" at bounding box center [1196, 160] width 96 height 25
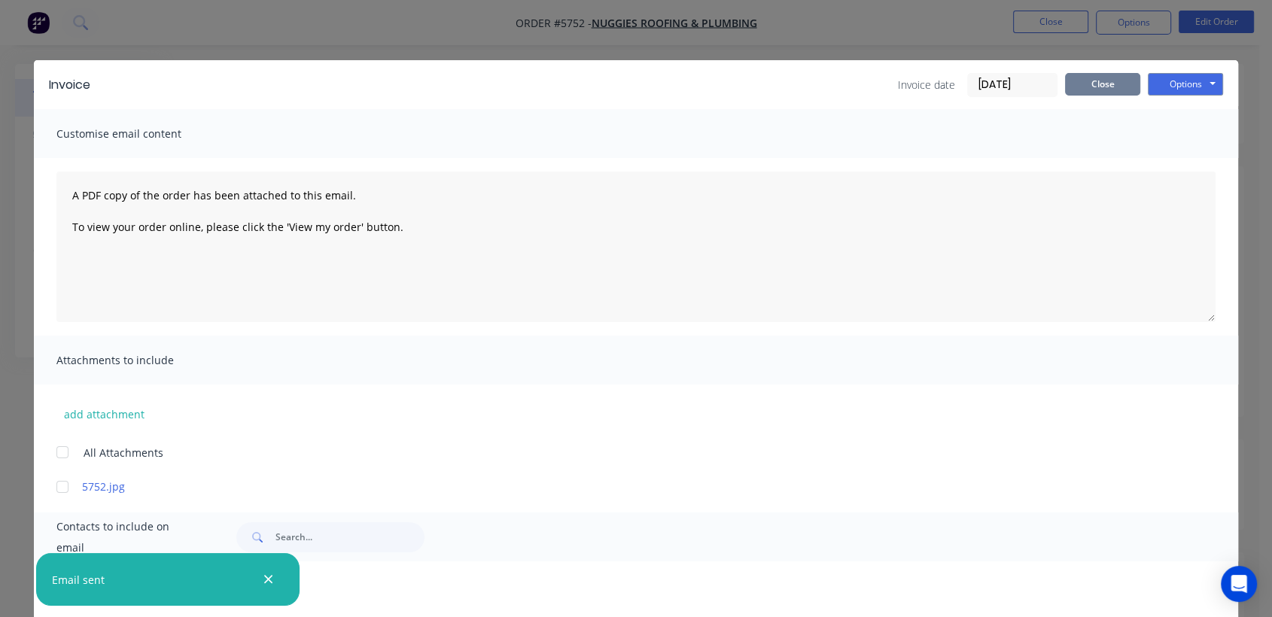
click at [1092, 84] on button "Close" at bounding box center [1102, 84] width 75 height 23
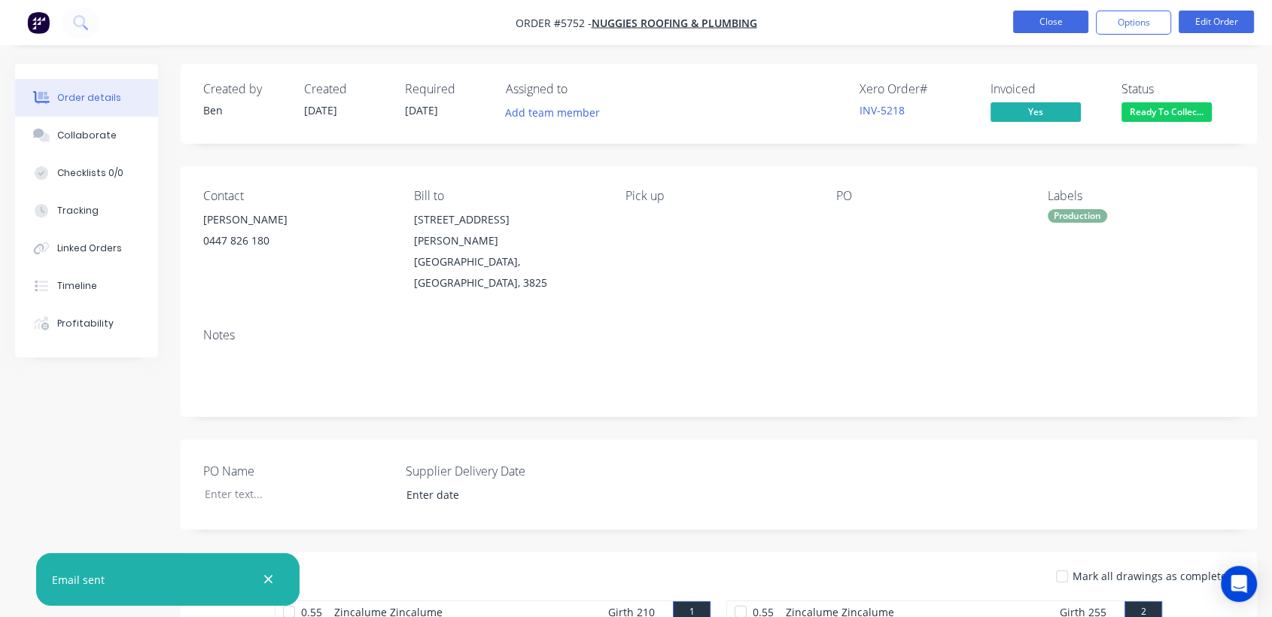
click at [1050, 25] on button "Close" at bounding box center [1050, 22] width 75 height 23
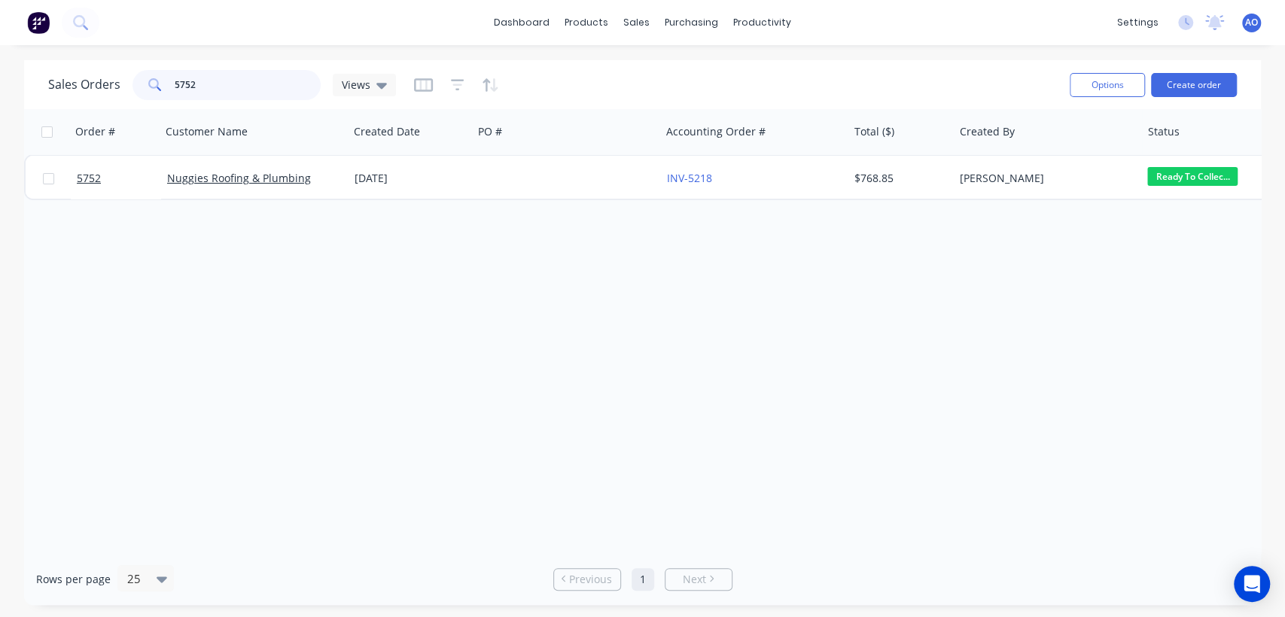
click at [212, 86] on input "5752" at bounding box center [248, 85] width 147 height 30
type input "5763"
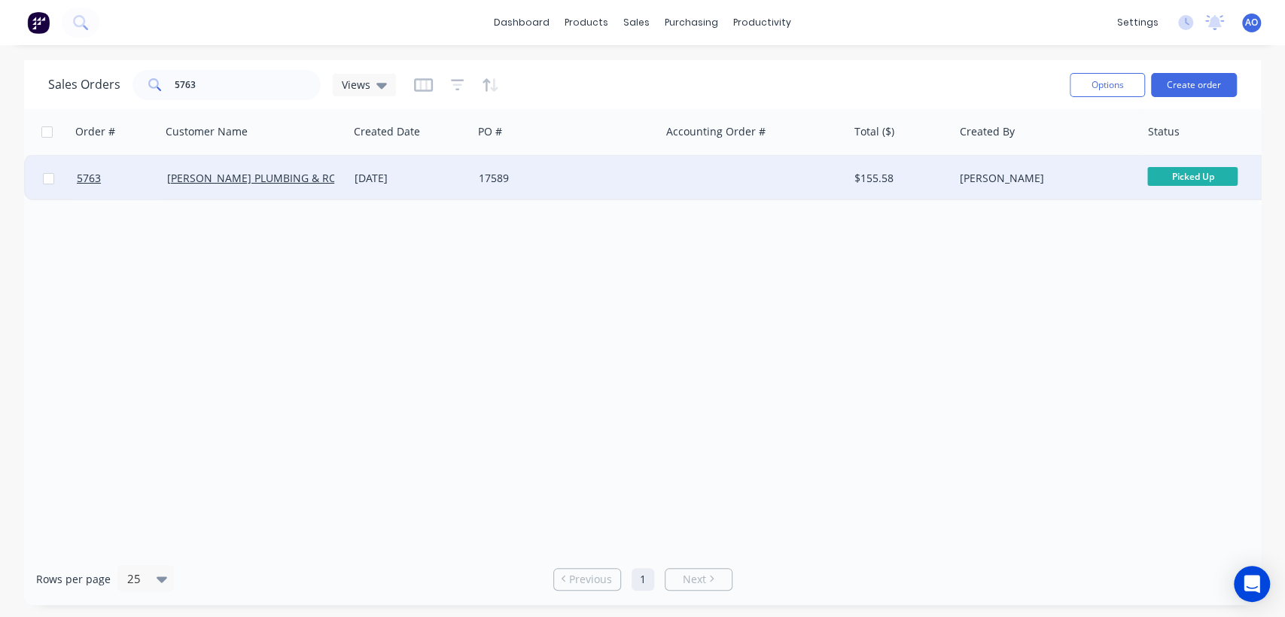
click at [494, 188] on div "17589" at bounding box center [566, 178] width 187 height 45
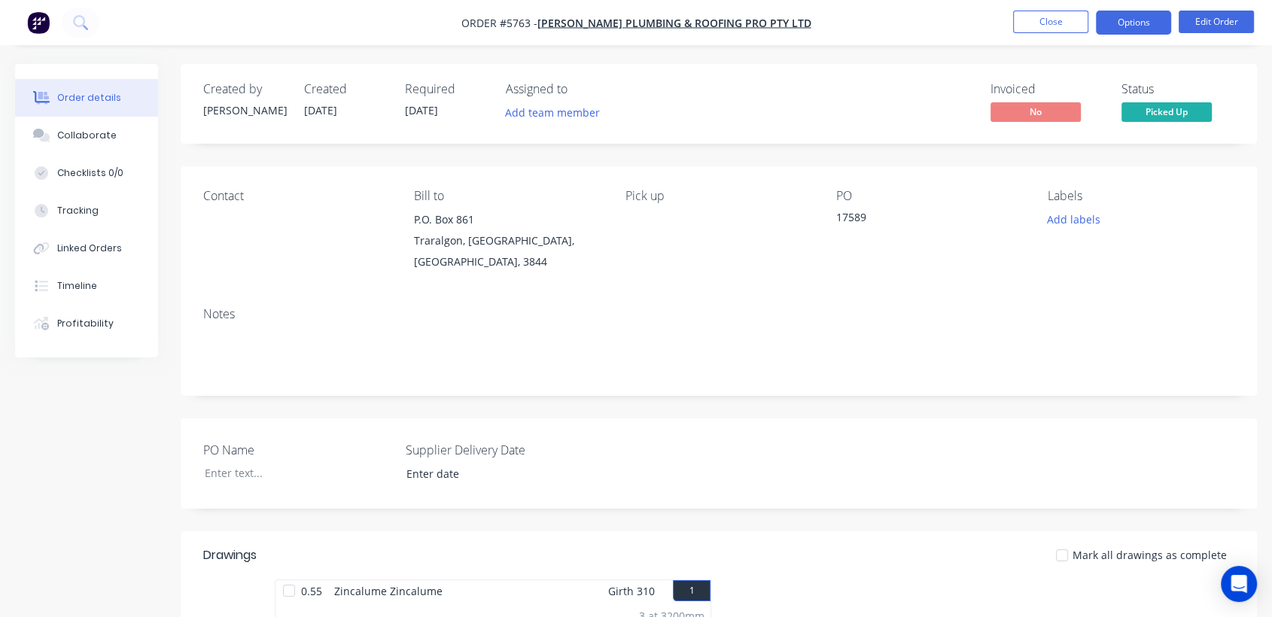
click at [1118, 15] on button "Options" at bounding box center [1133, 23] width 75 height 24
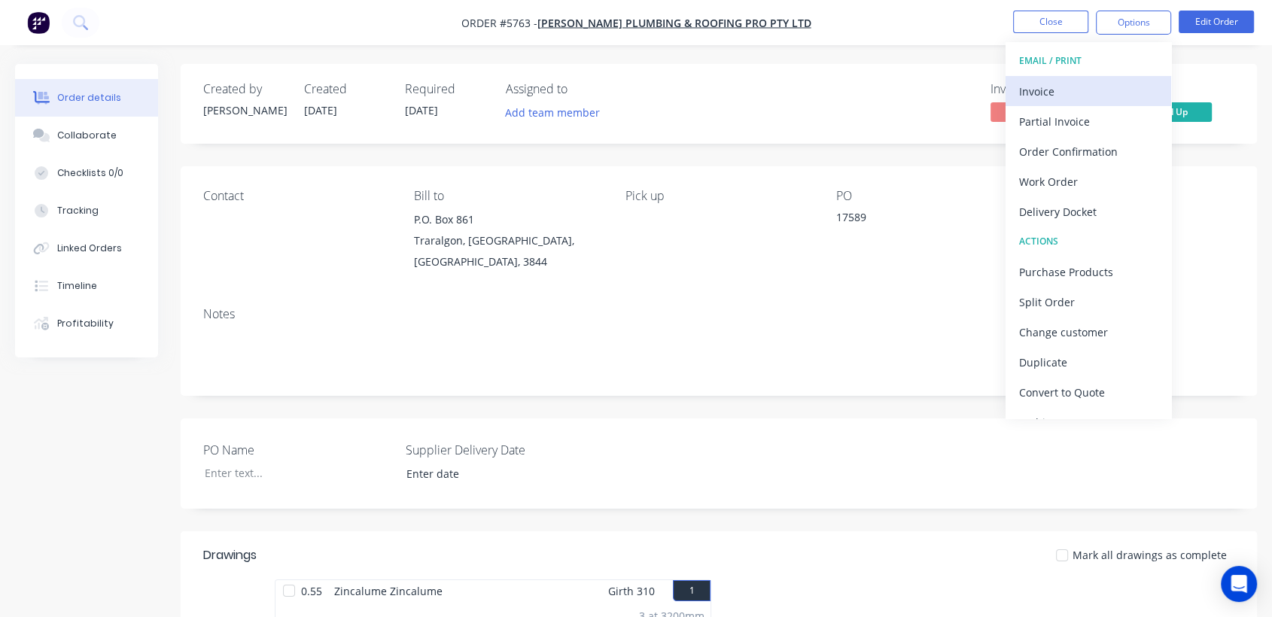
click at [1069, 79] on button "Invoice" at bounding box center [1089, 91] width 166 height 30
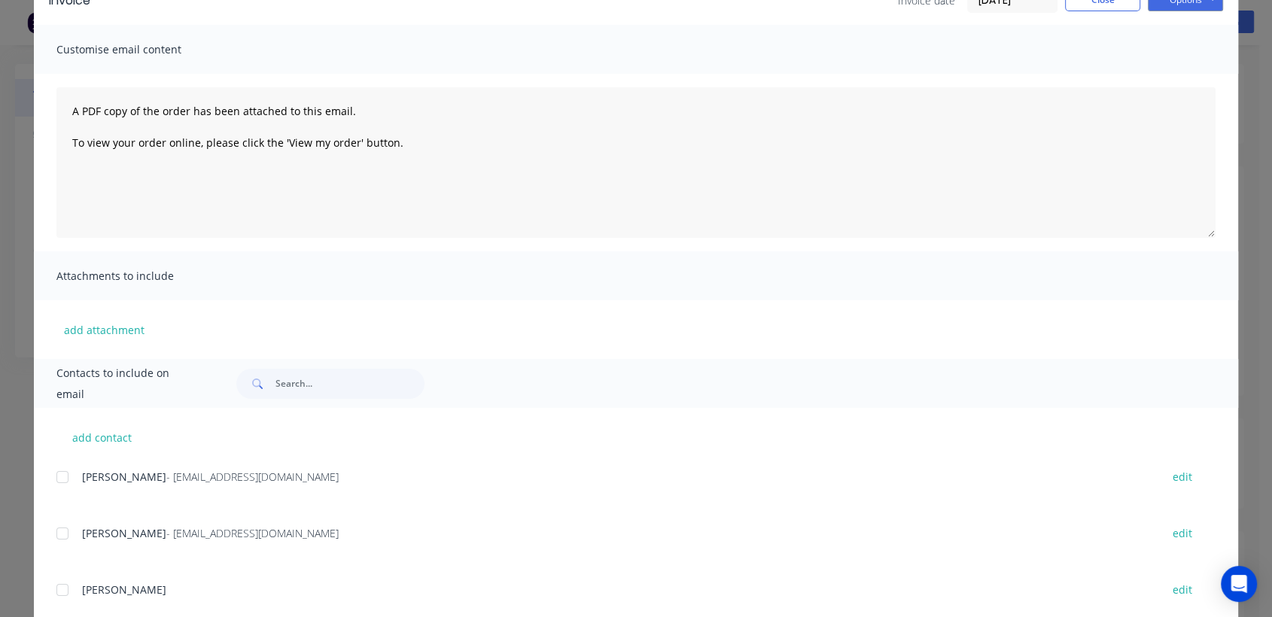
scroll to position [133, 0]
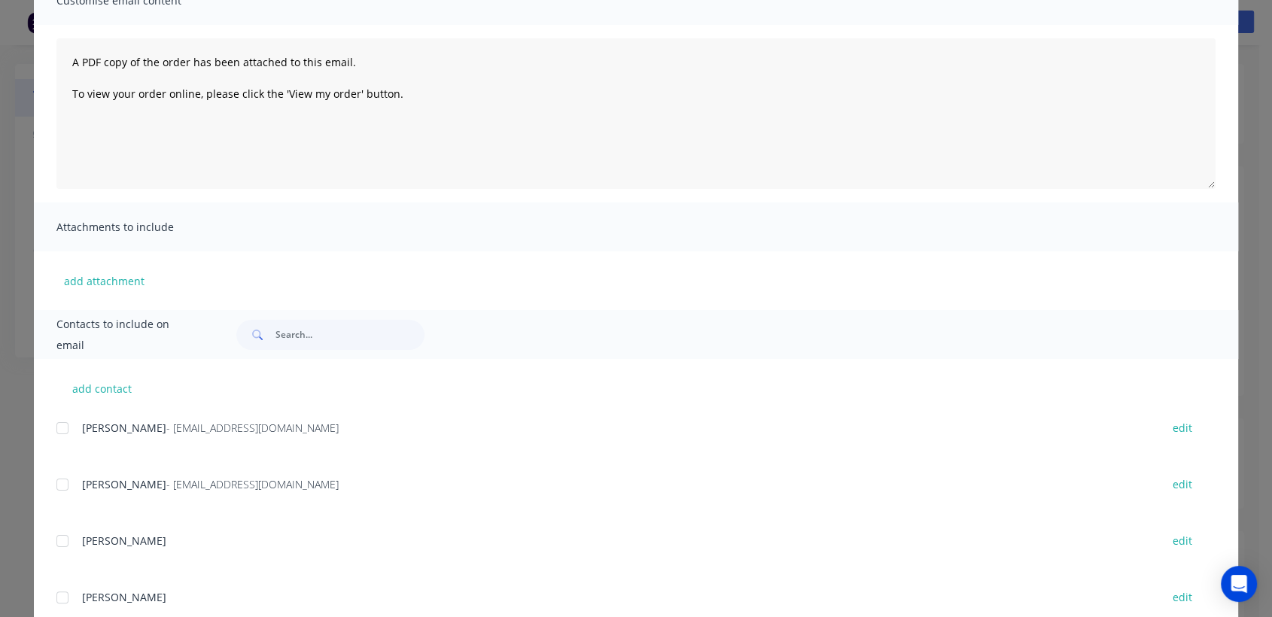
click at [53, 474] on div at bounding box center [62, 485] width 30 height 30
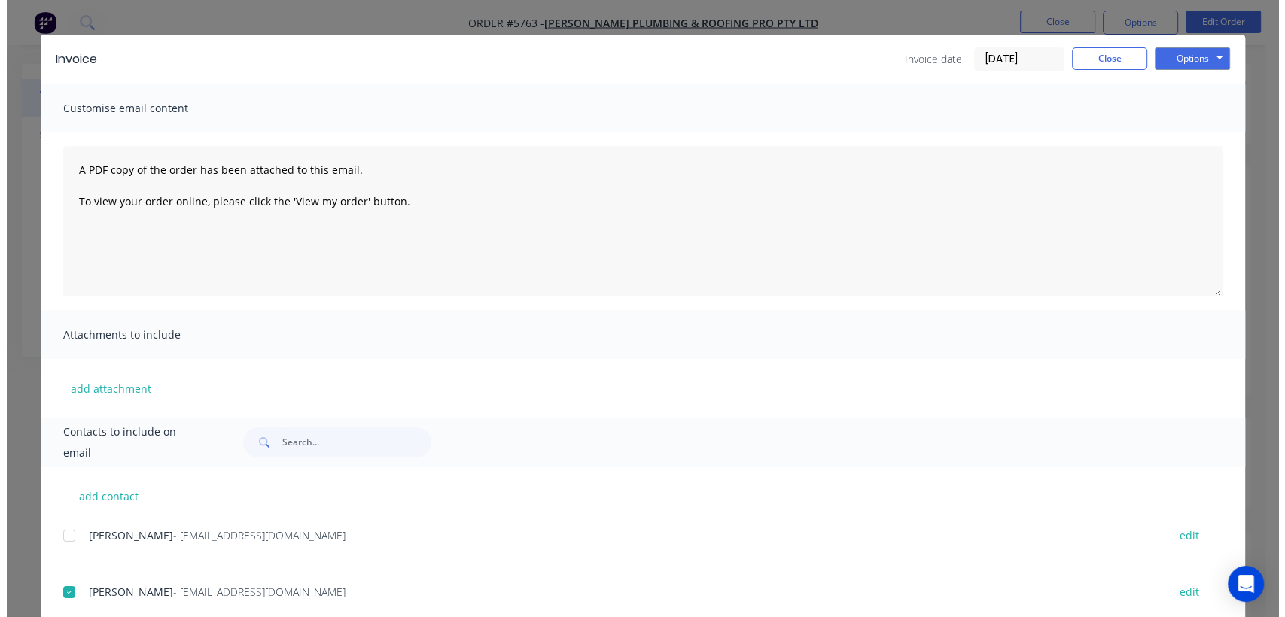
scroll to position [0, 0]
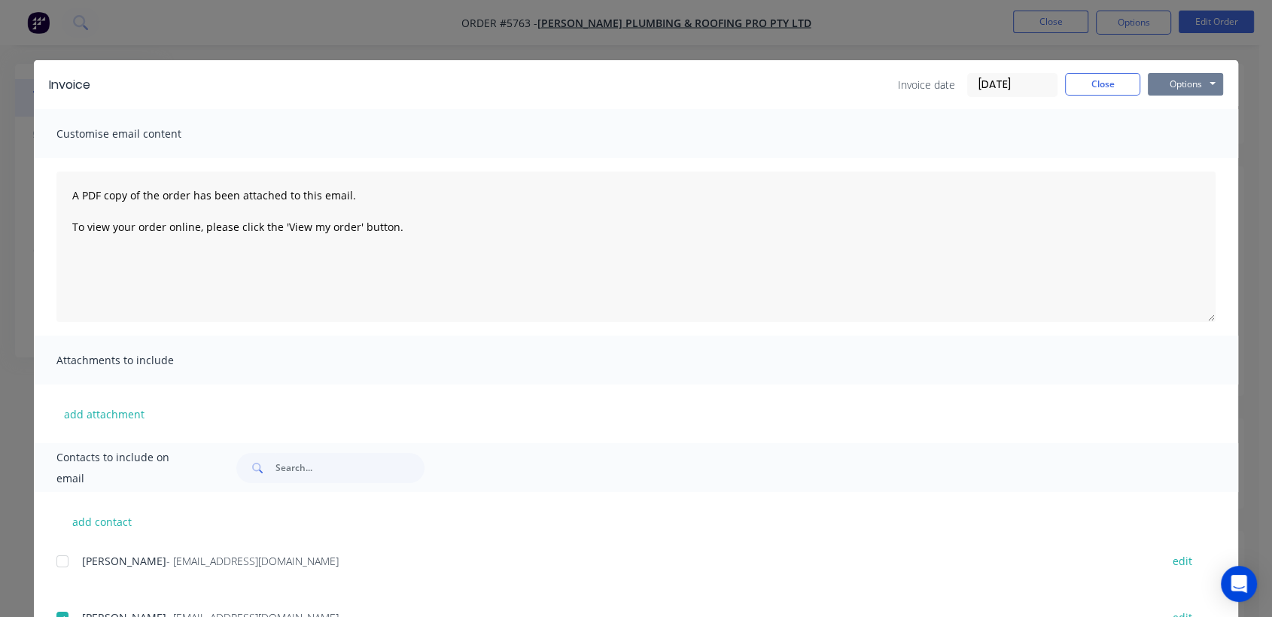
click at [1163, 83] on button "Options" at bounding box center [1185, 84] width 75 height 23
click at [1160, 154] on button "Email" at bounding box center [1196, 160] width 96 height 25
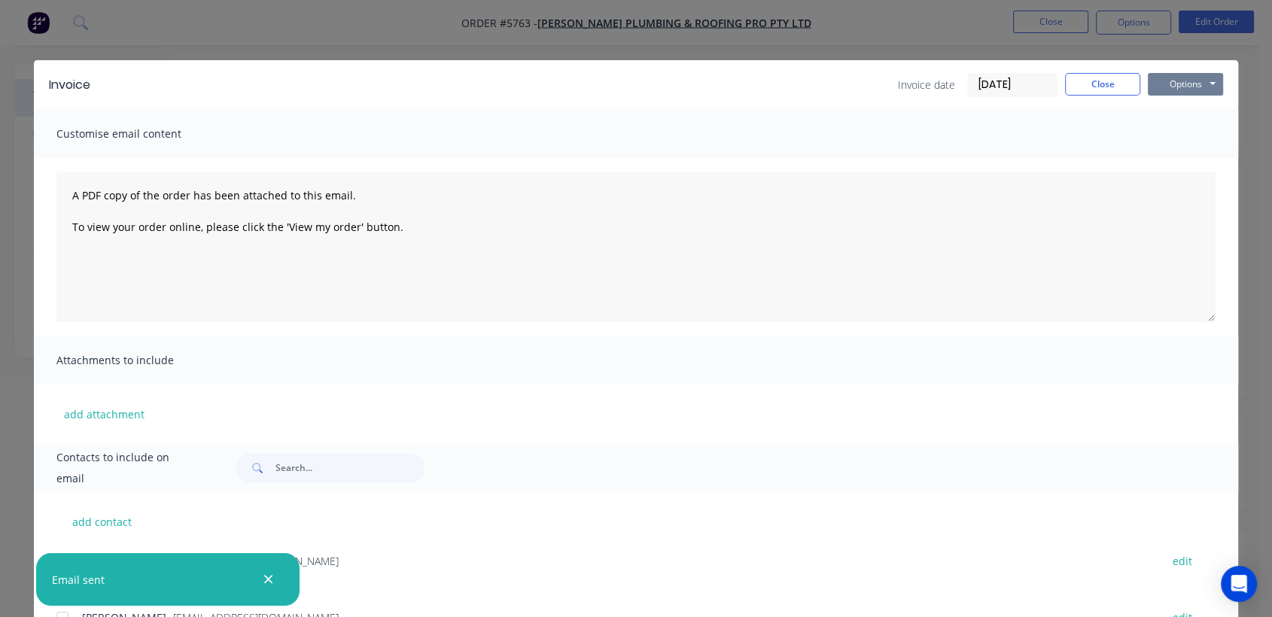
click at [1166, 80] on button "Options" at bounding box center [1185, 84] width 75 height 23
click at [1161, 133] on button "Print" at bounding box center [1196, 135] width 96 height 25
click at [1100, 82] on button "Close" at bounding box center [1102, 84] width 75 height 23
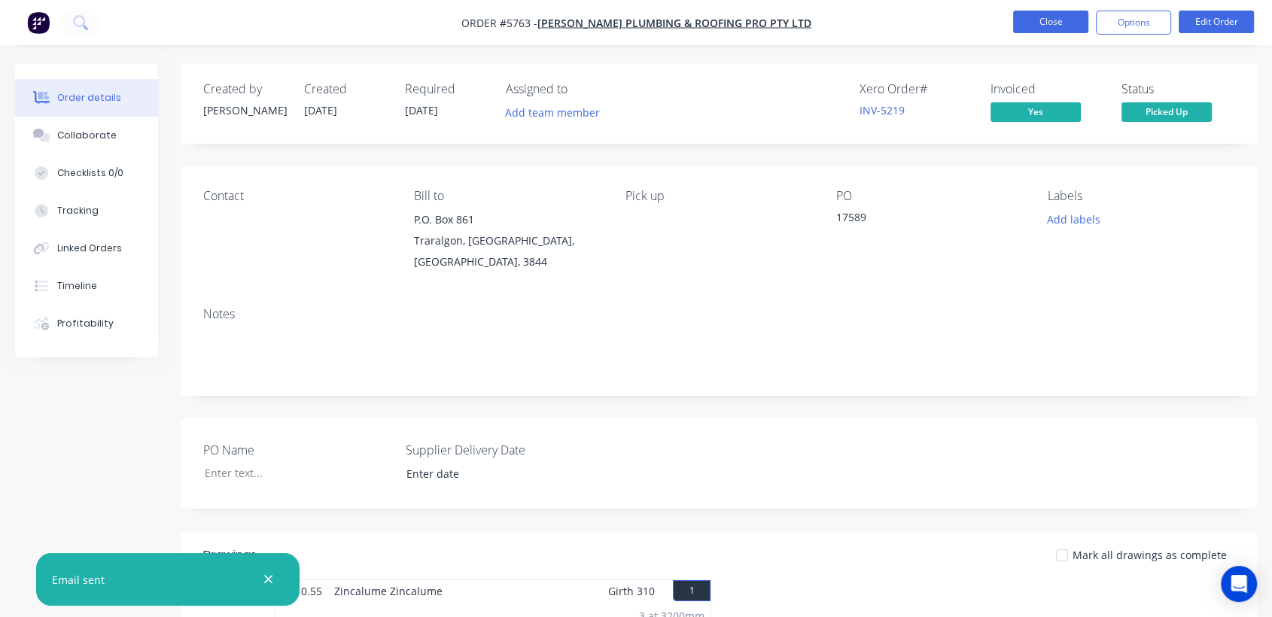
click at [1045, 19] on button "Close" at bounding box center [1050, 22] width 75 height 23
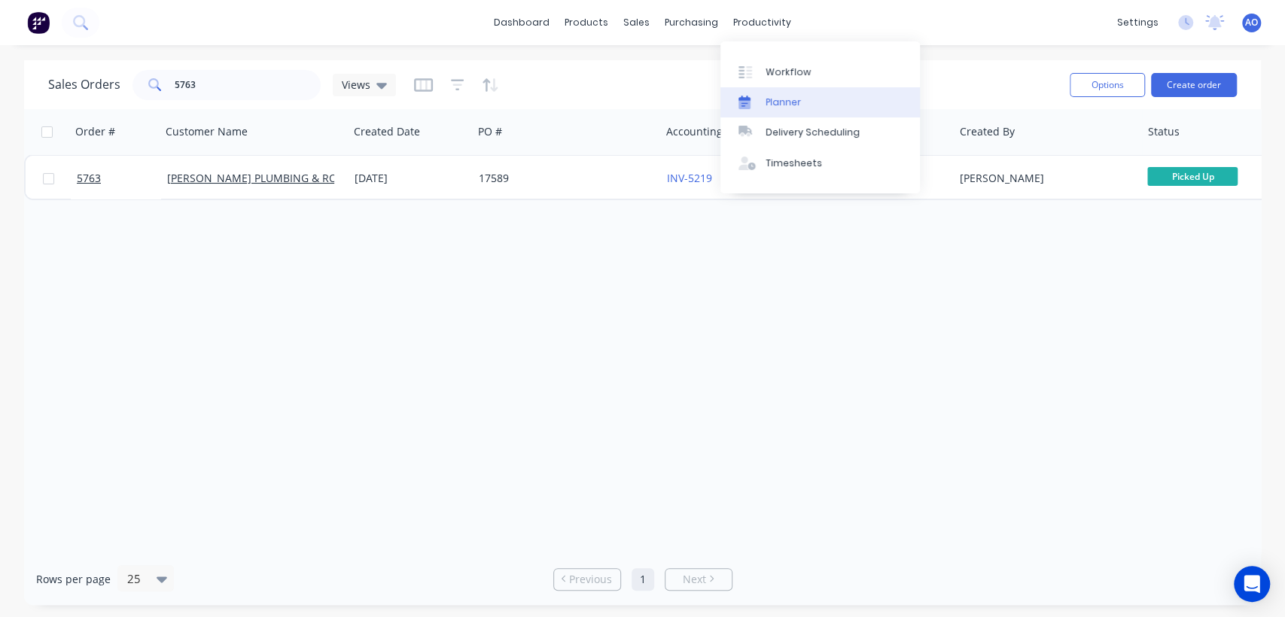
click at [765, 101] on div "Planner" at bounding box center [782, 103] width 35 height 14
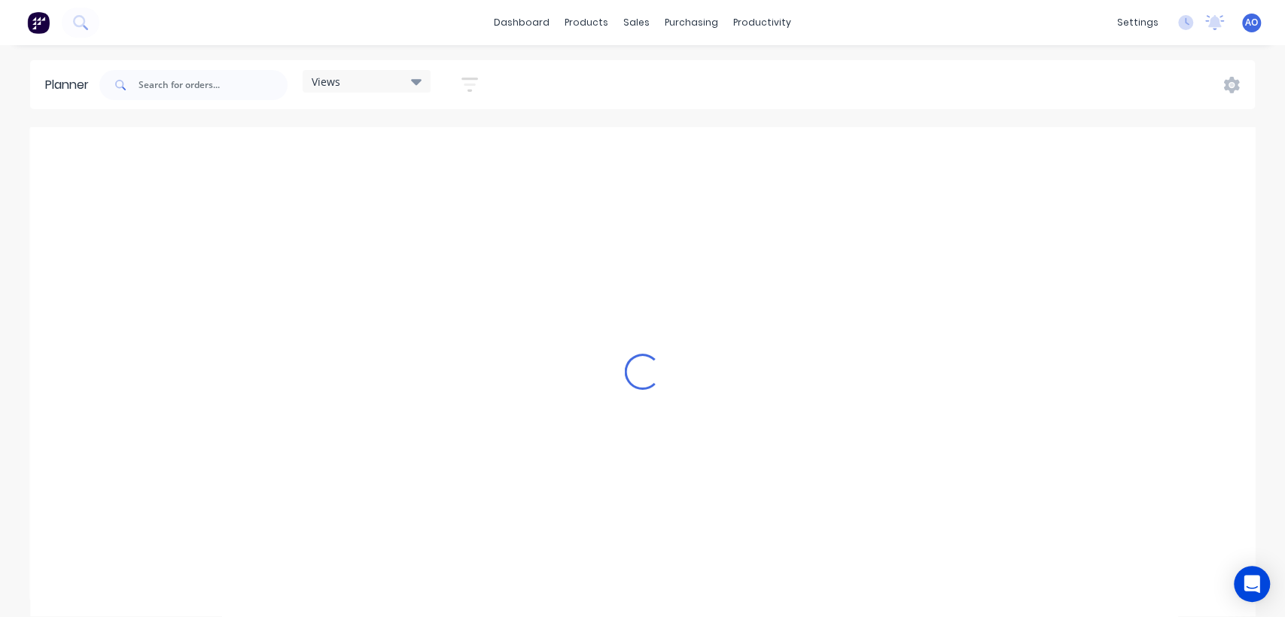
scroll to position [0, 1204]
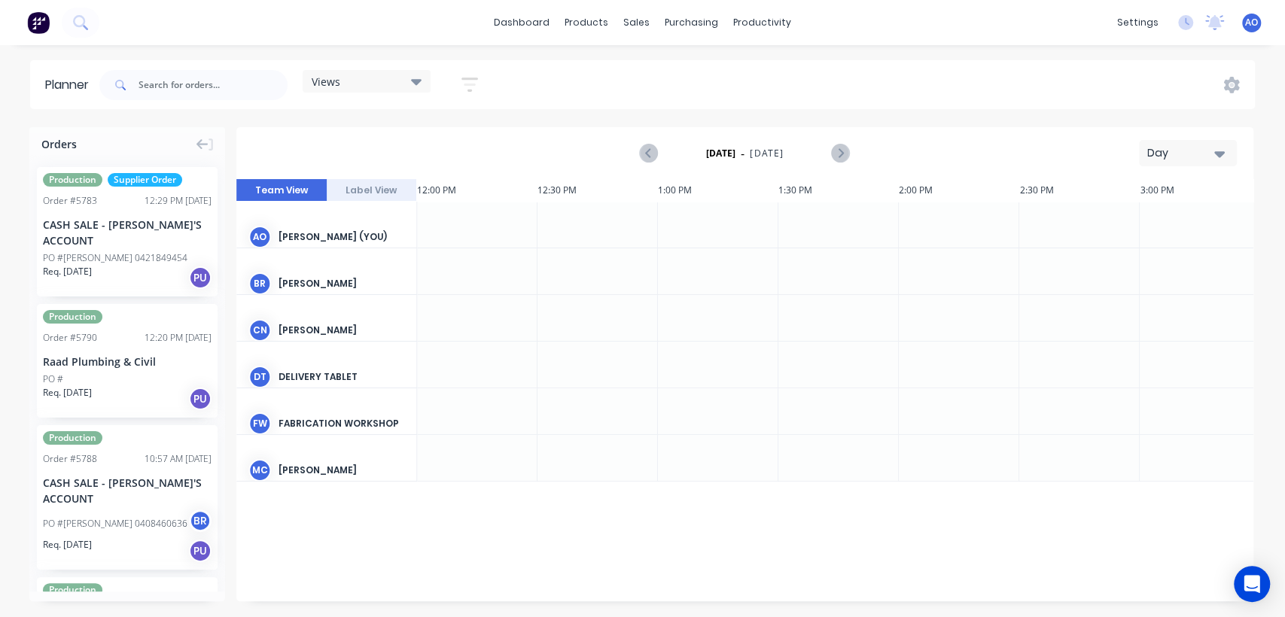
click at [1201, 148] on div "Day" at bounding box center [1181, 153] width 69 height 16
click at [1160, 258] on div "Month" at bounding box center [1160, 254] width 149 height 30
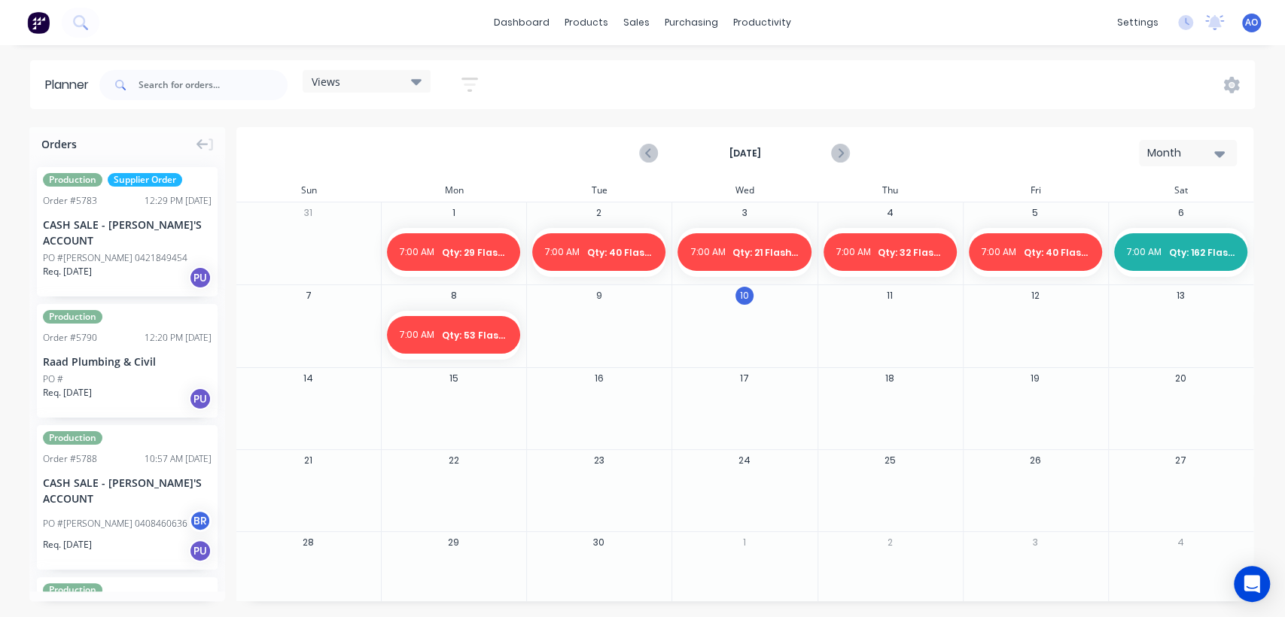
click at [617, 315] on div at bounding box center [599, 335] width 144 height 49
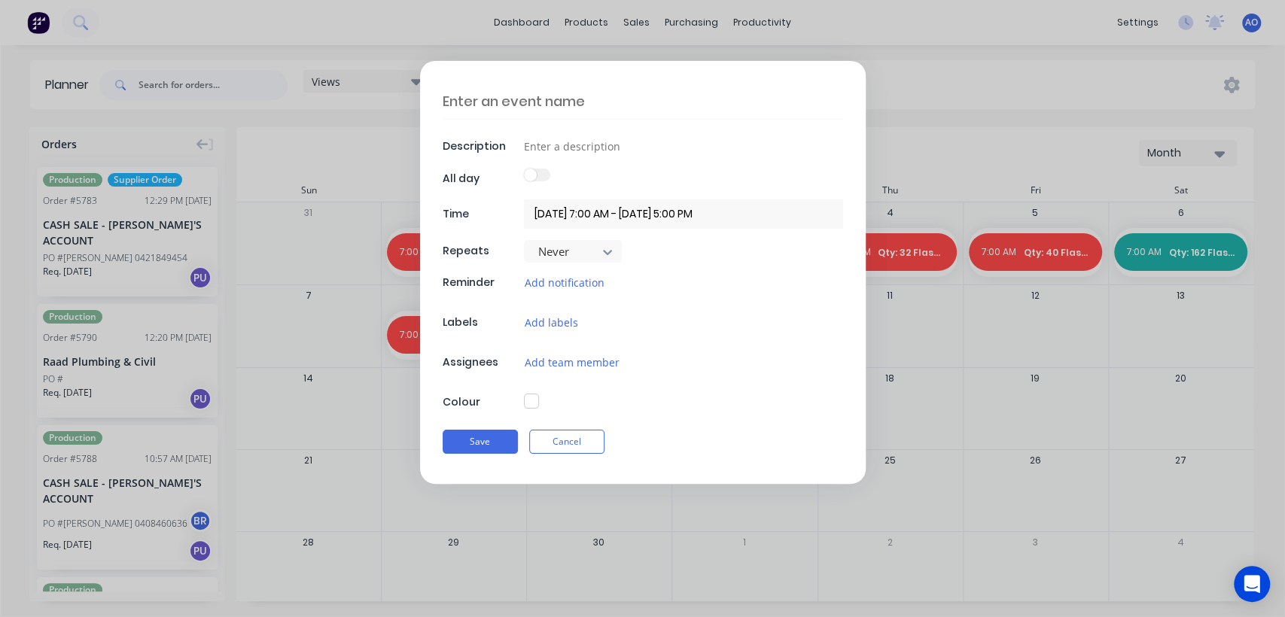
click at [461, 109] on textarea at bounding box center [643, 101] width 400 height 35
type textarea "Q"
type textarea "x"
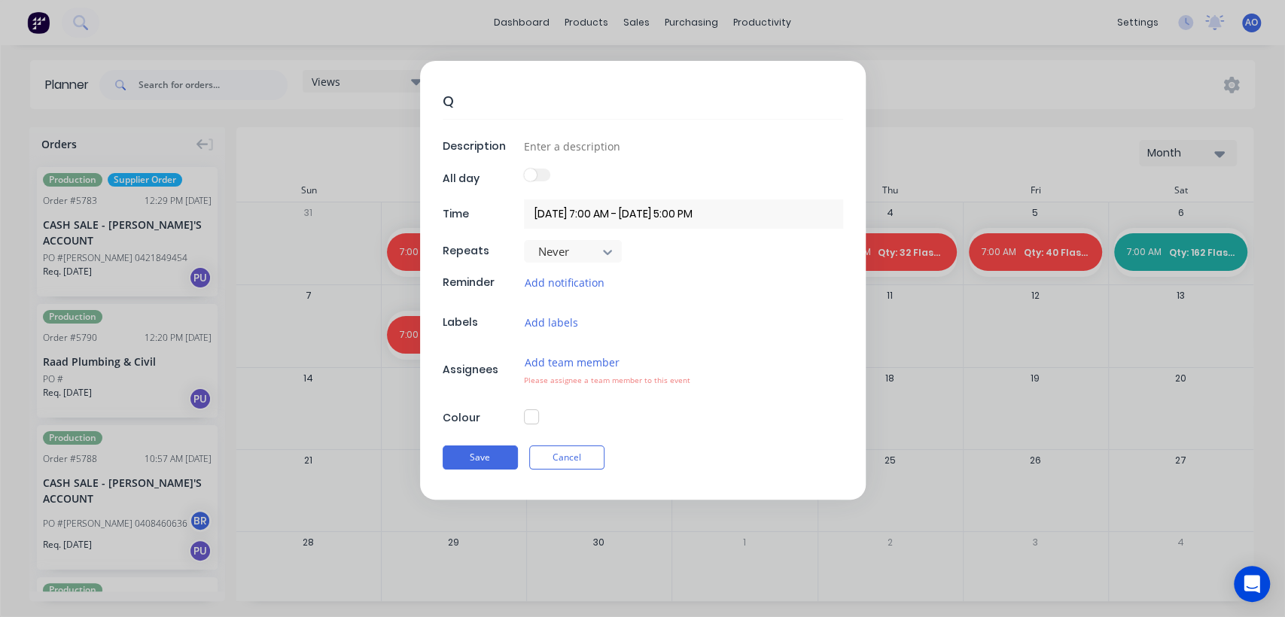
type textarea "Qt"
type textarea "x"
type textarea "Qty"
type textarea "x"
type textarea "Qty:"
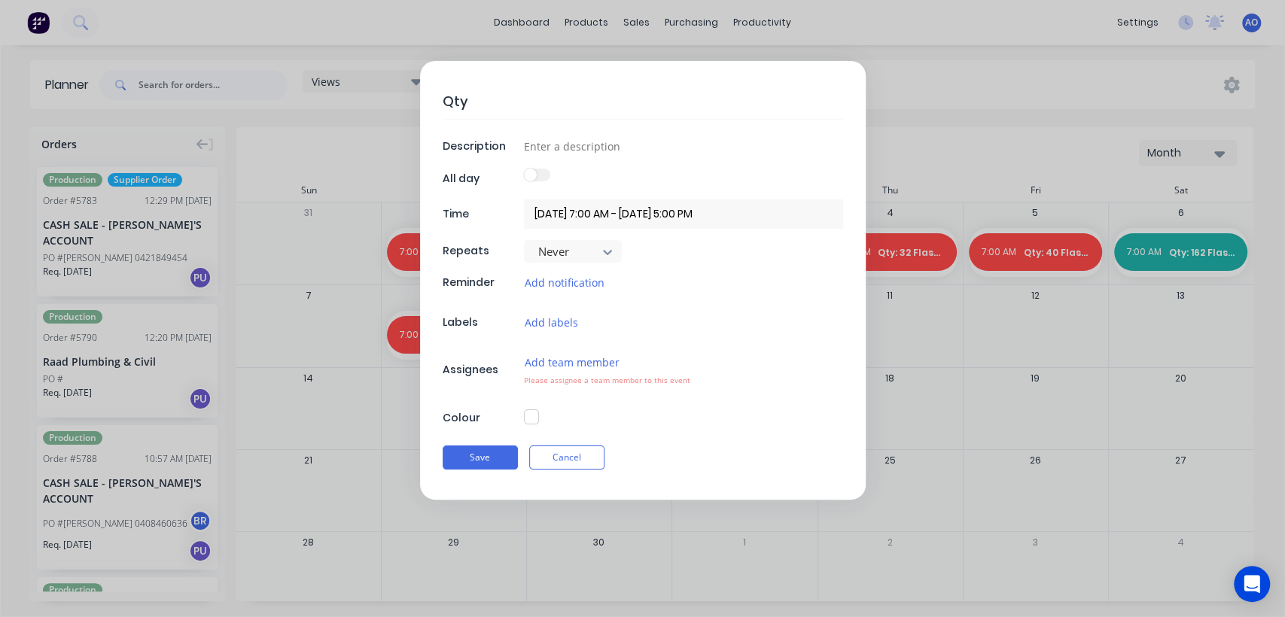
type textarea "x"
type textarea "Qty:"
type textarea "x"
type textarea "Qty: 3"
type textarea "x"
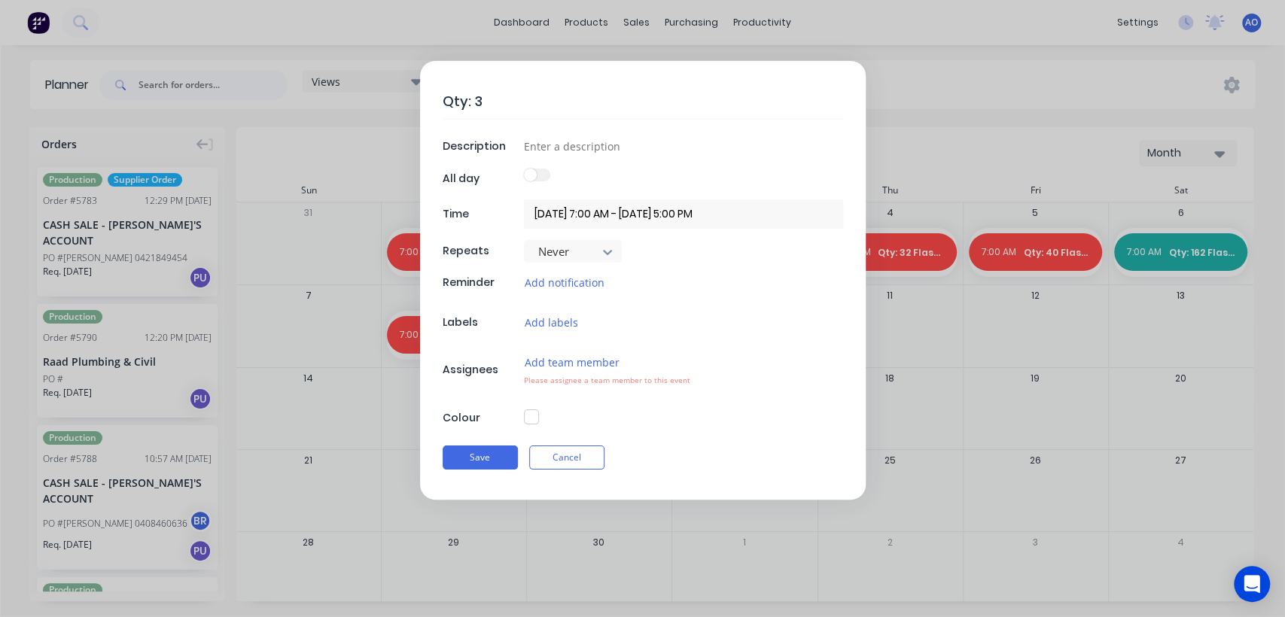
type textarea "Qty: 37"
type textarea "x"
type textarea "Qty: 37"
type textarea "x"
type textarea "Qty: 37 F"
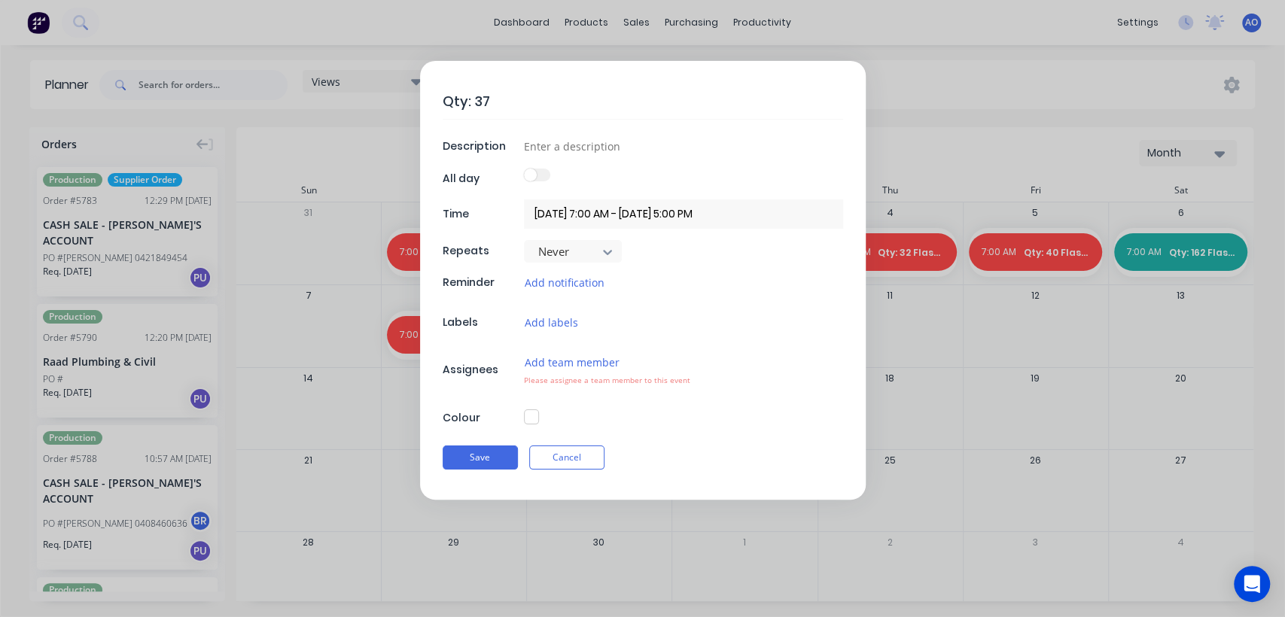
type textarea "x"
type textarea "Qty: 37 Fl"
type textarea "x"
type textarea "Qty: 37 Fla"
type textarea "x"
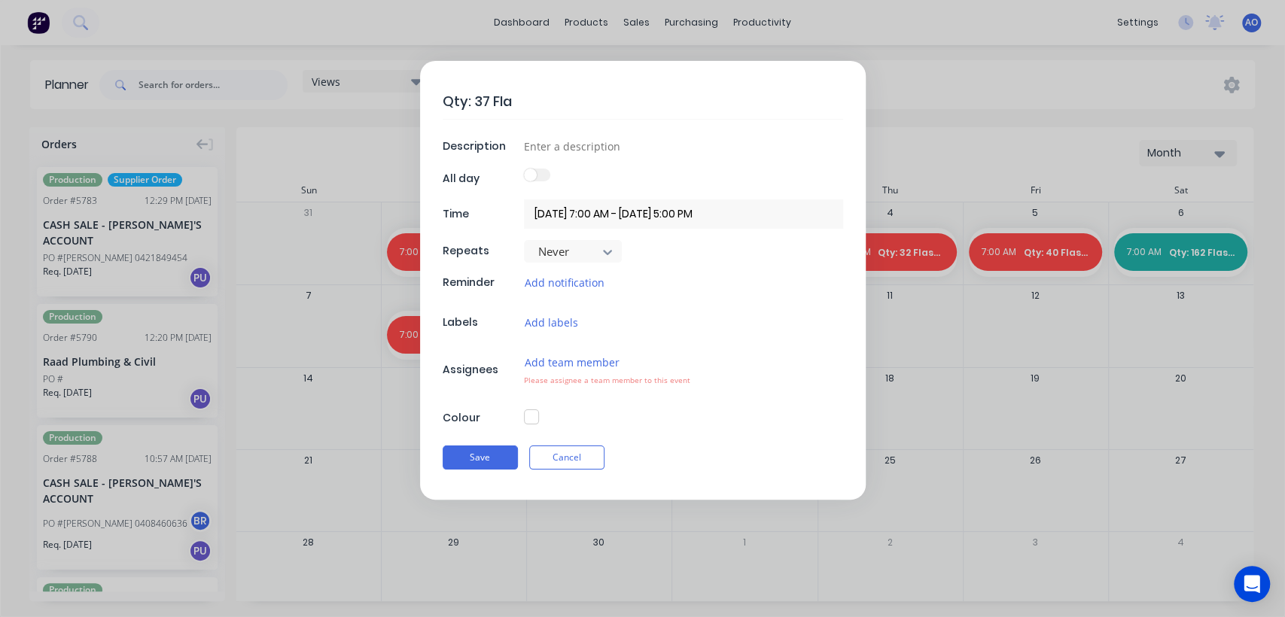
type textarea "Qty: 37 Flas"
type textarea "x"
type textarea "Qty: 37 Flash"
type textarea "x"
type textarea "Qty: 37 Flashi"
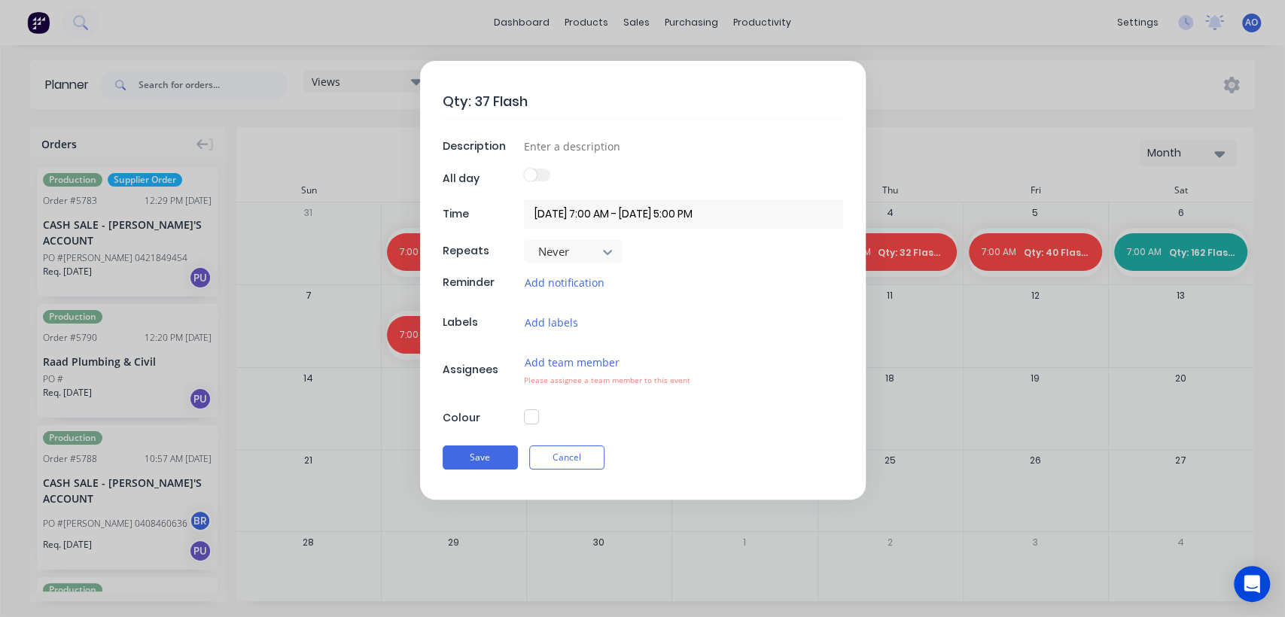
type textarea "x"
type textarea "Qty: 37 Flashin"
type textarea "x"
type textarea "Qty: 37 Flashing"
type textarea "x"
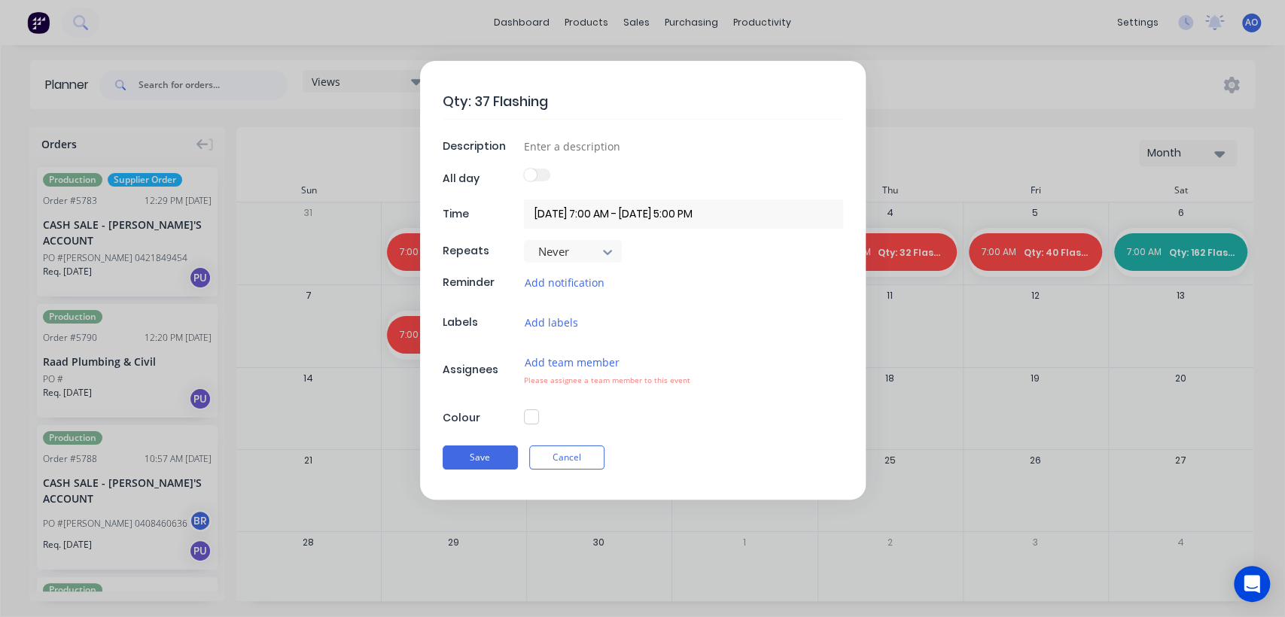
type textarea "Qty: 37 Flashings"
type textarea "x"
type textarea "Qty: 37 Flashings"
type textarea "x"
type input "D"
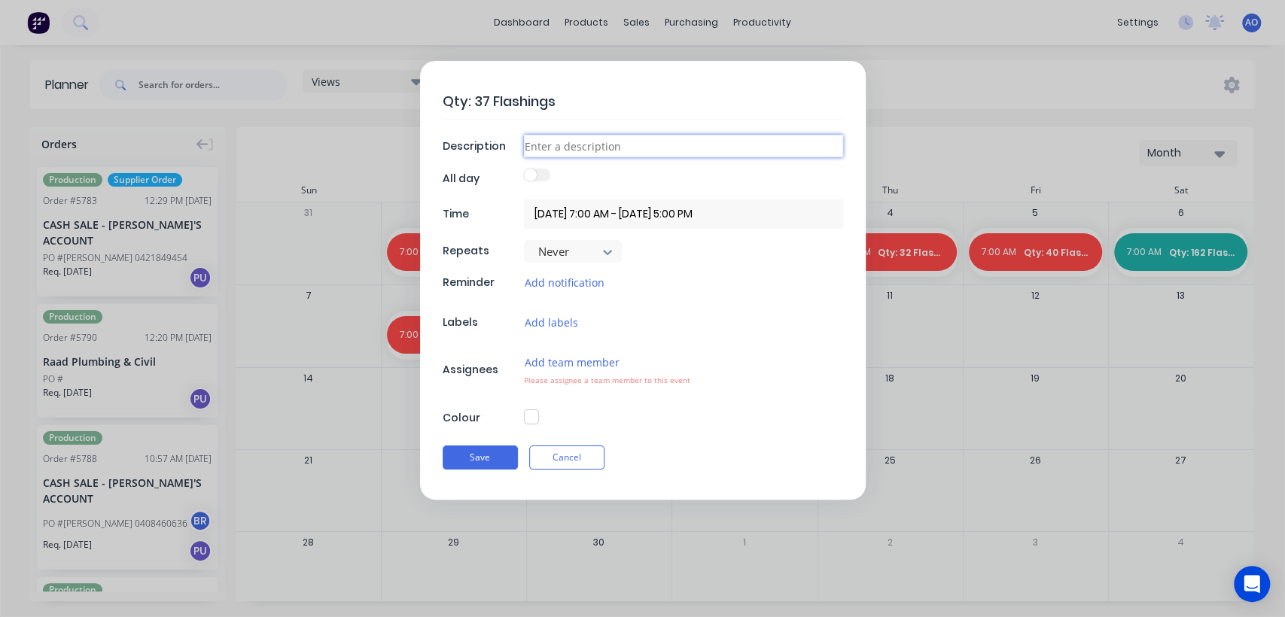
type textarea "x"
type input "Da"
type textarea "x"
type input "Dai"
type textarea "x"
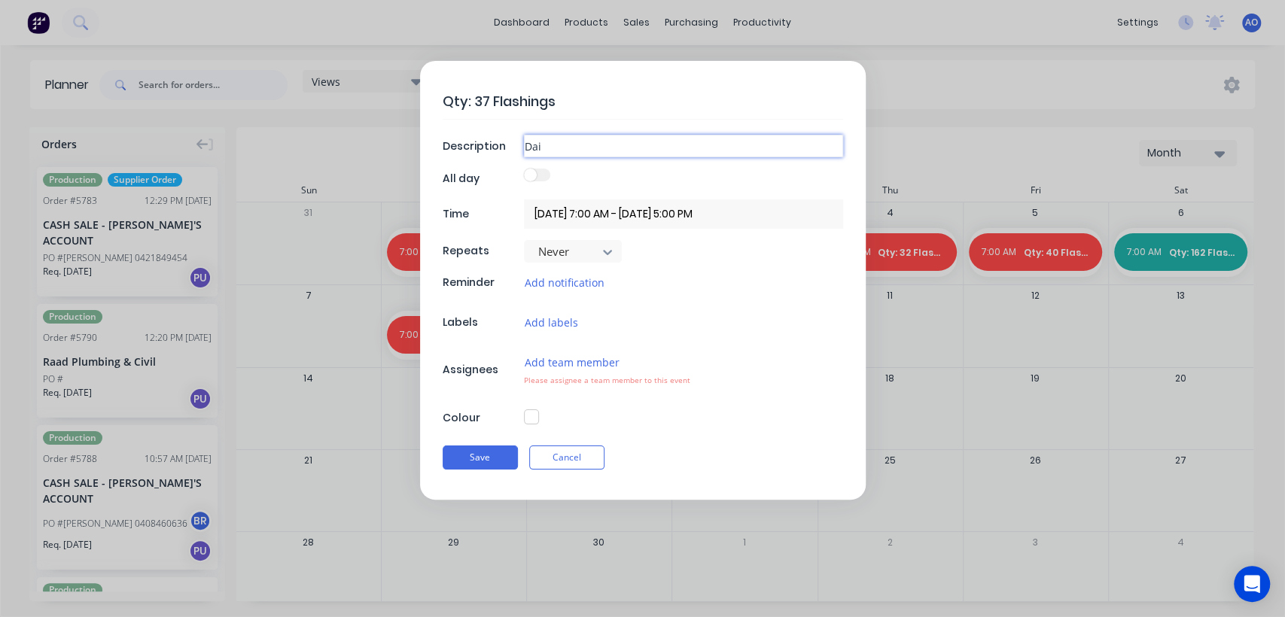
type input "Dail"
type textarea "x"
type input "Daily"
type textarea "x"
type input "Daily"
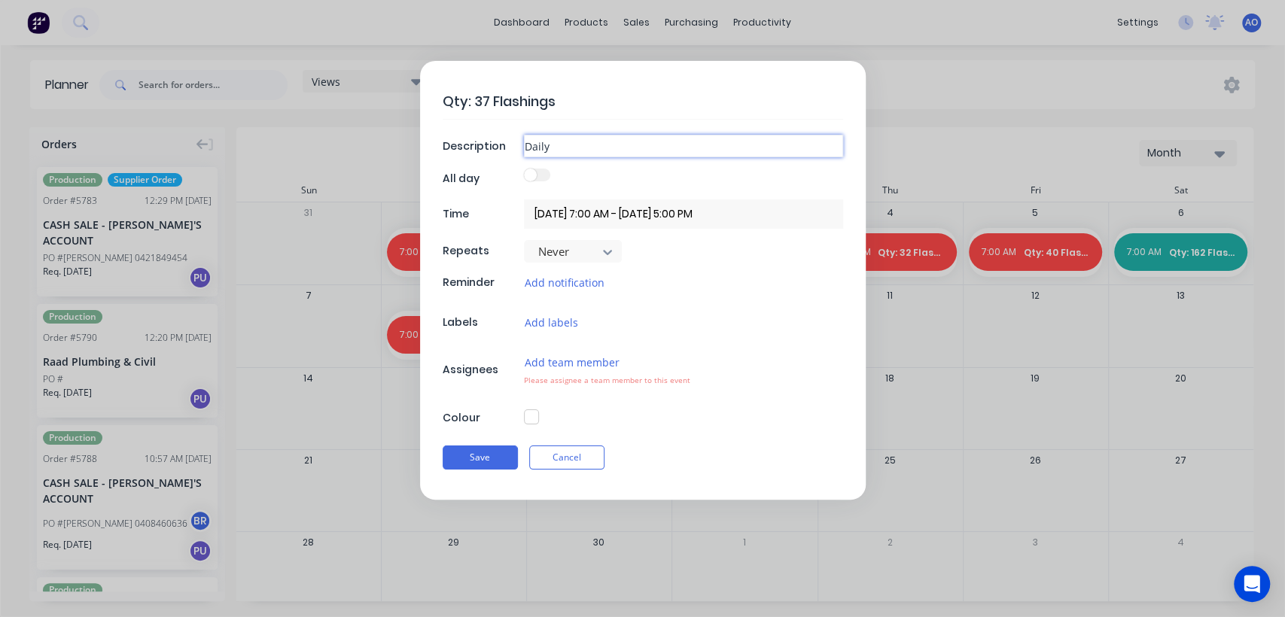
type textarea "x"
type input "Daily F"
type textarea "x"
type input "Daily Fl"
type textarea "x"
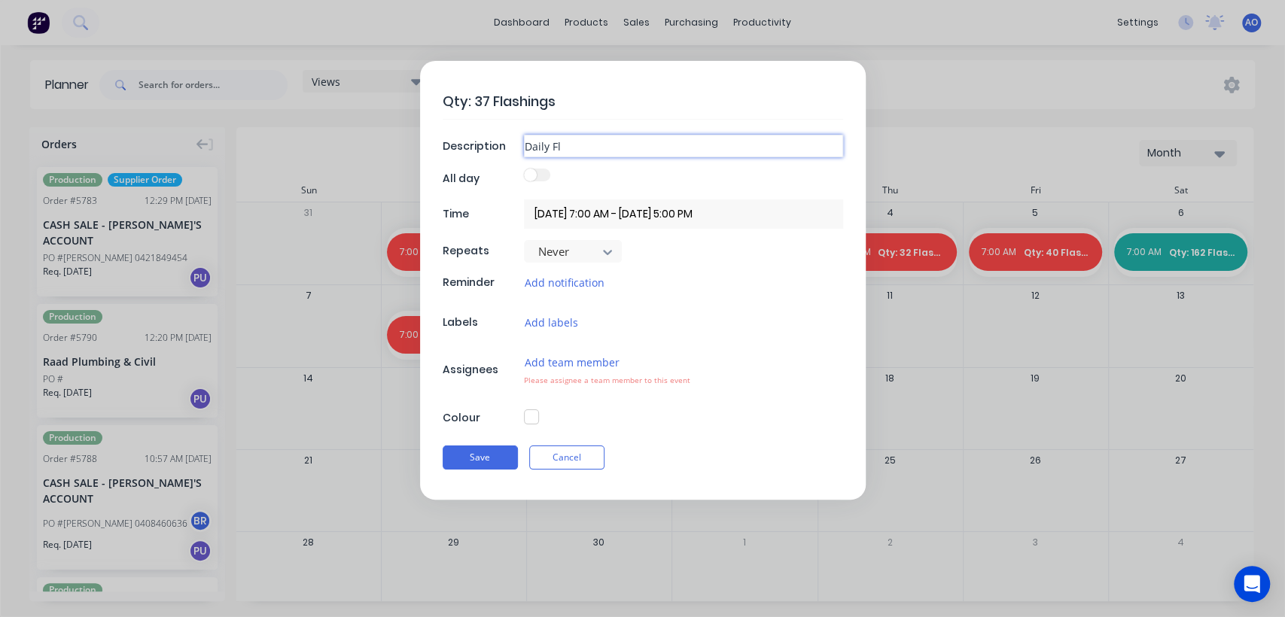
type input "Daily Fla"
type textarea "x"
type input "Daily Flas"
type textarea "x"
type input "Daily Flash"
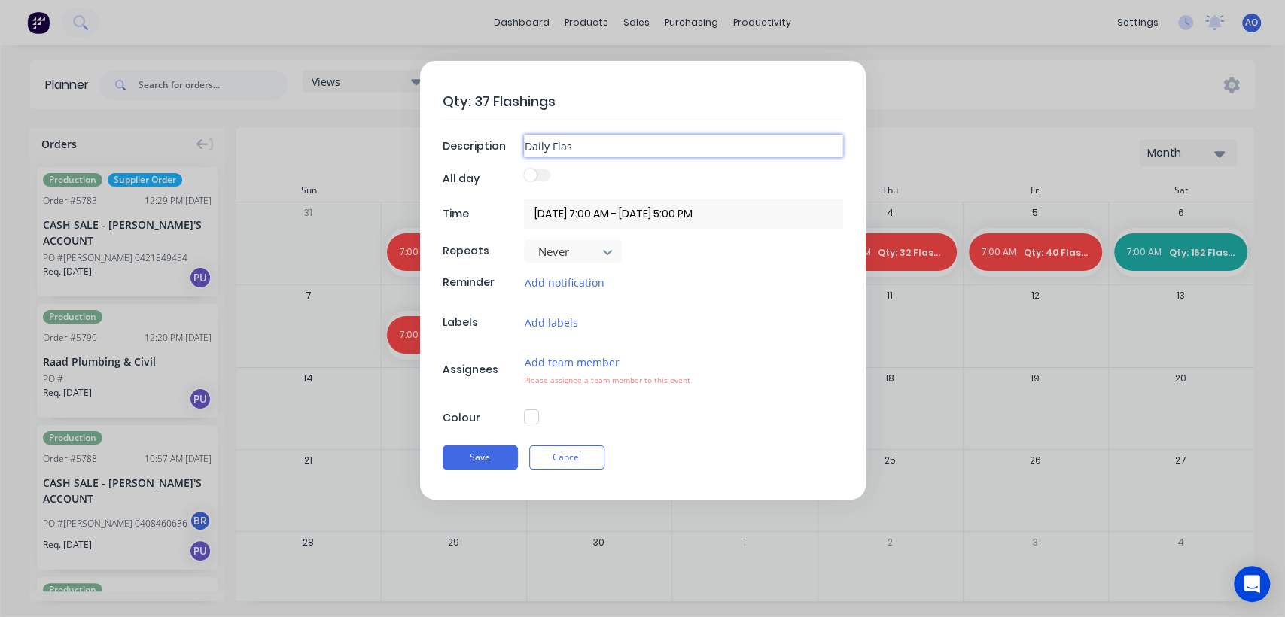
type textarea "x"
type input "Daily Flashi"
type textarea "x"
type input "Daily Flashin"
type textarea "x"
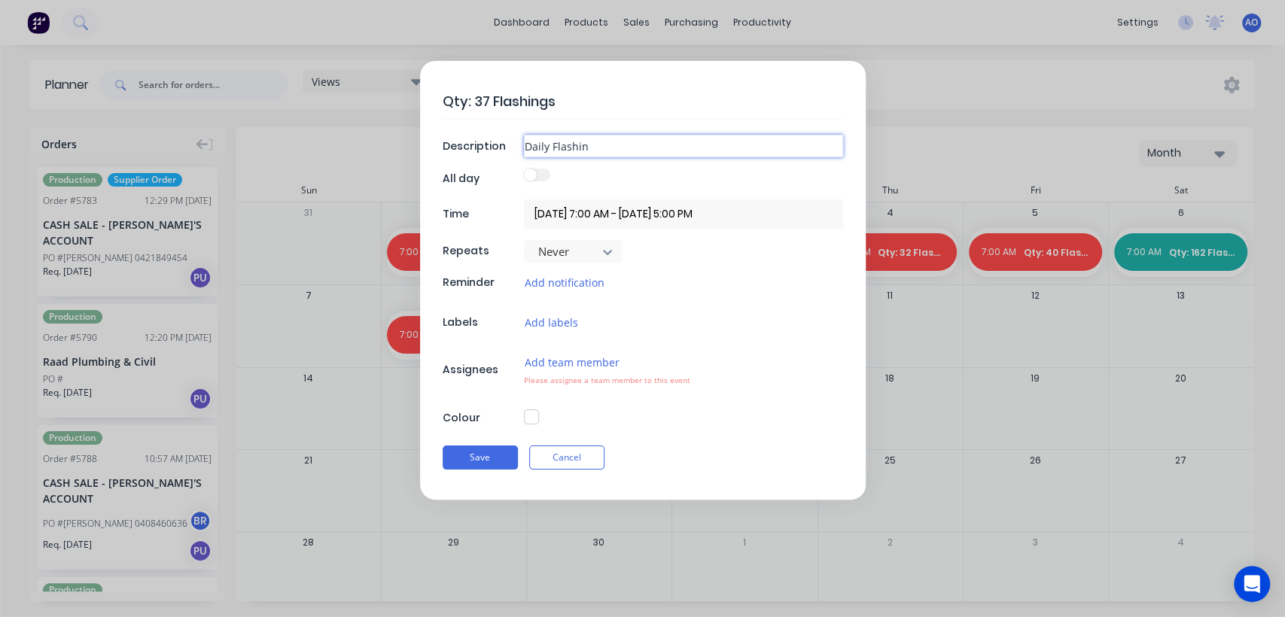
type input "Daily Flashin"
type textarea "x"
type input "Daily Flashin"
type textarea "x"
type input "Daily Flashing"
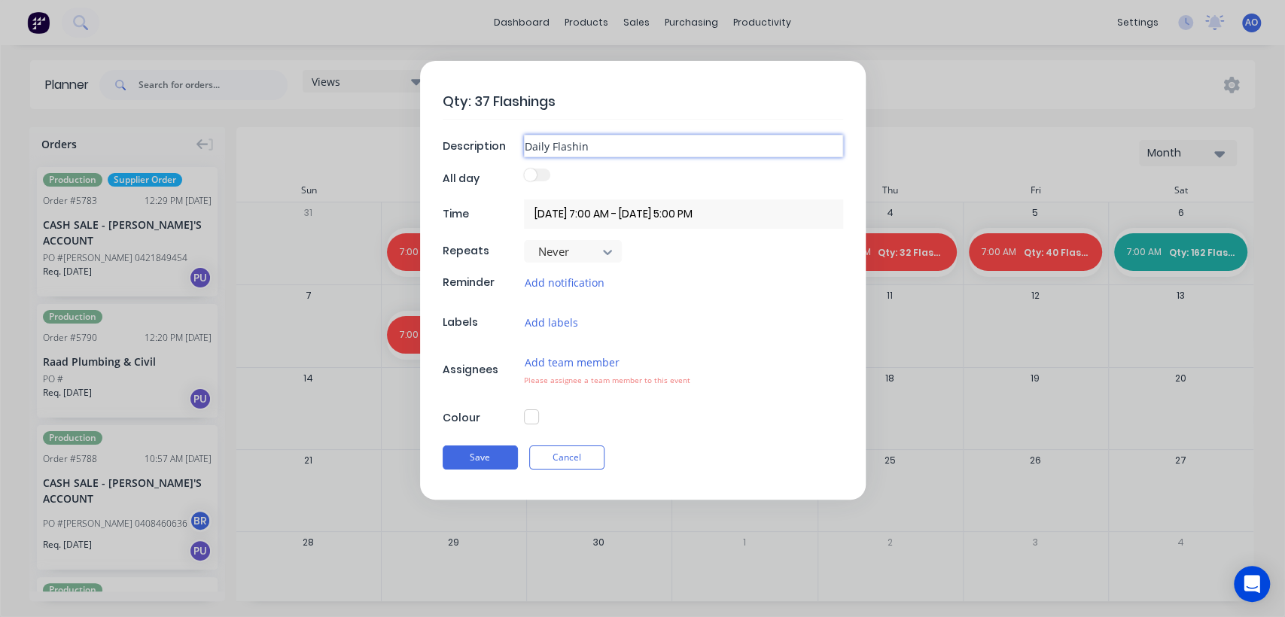
type textarea "x"
type input "Daily Flashing"
type textarea "x"
type input "Daily Flashing V"
type textarea "x"
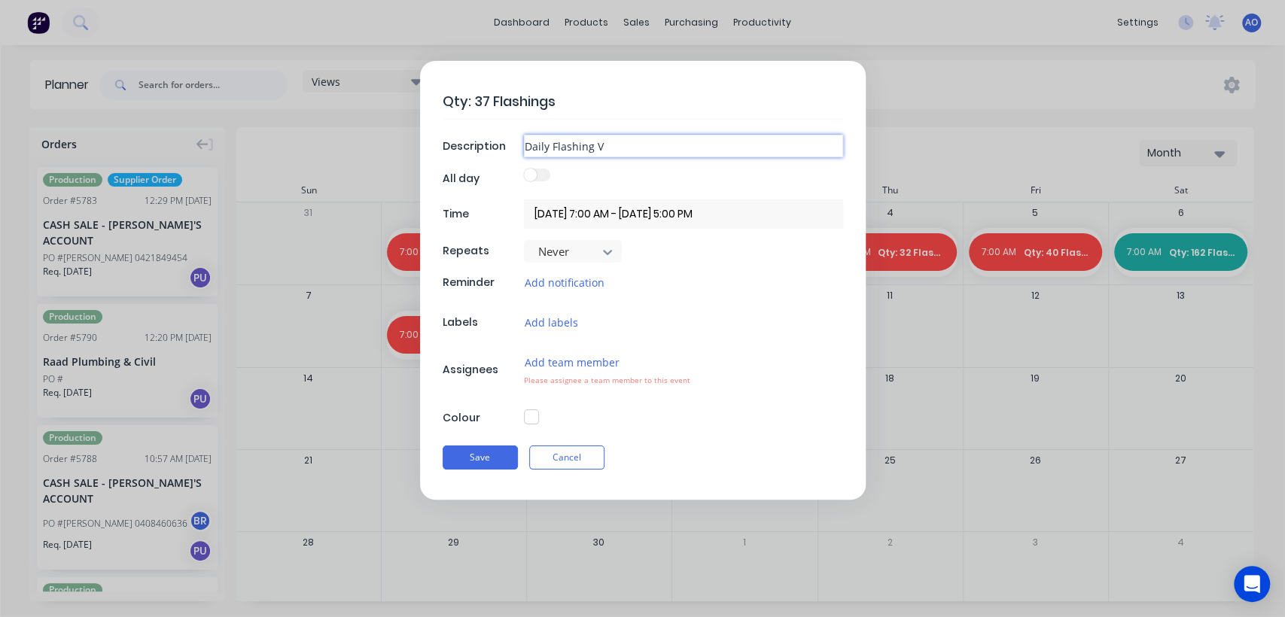
type input "Daily Flashing"
type textarea "x"
type input "Daily Flashing C"
type textarea "x"
type input "Daily Flashing Cp"
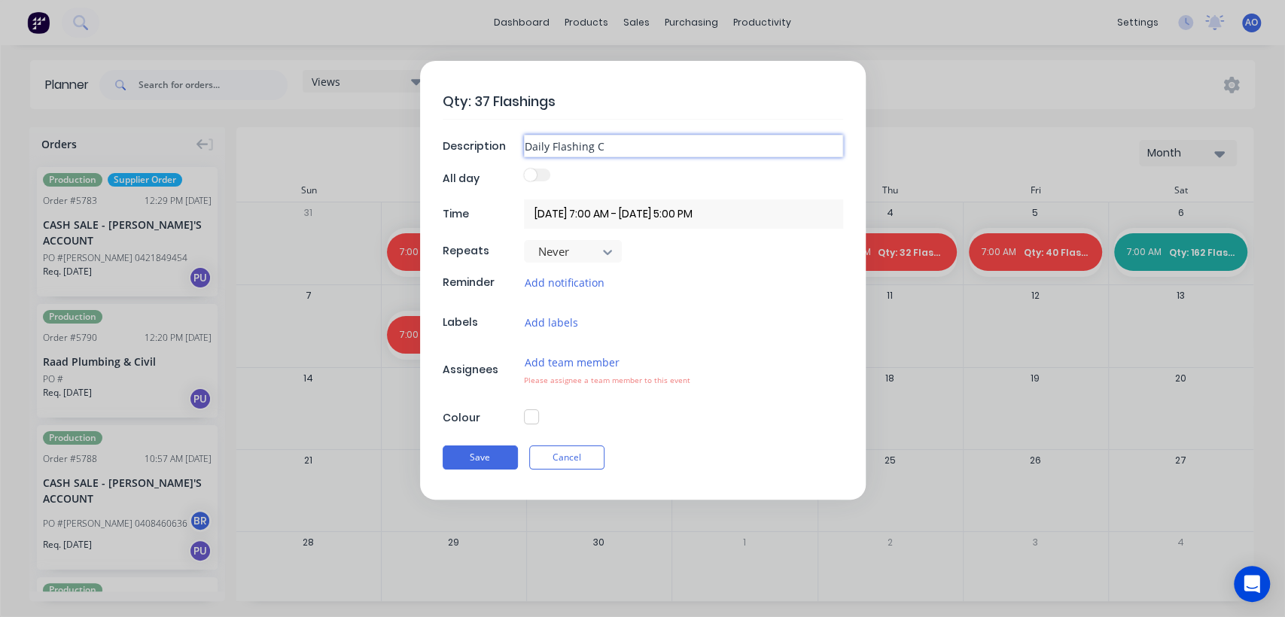
type textarea "x"
type input "Daily Flashing Cpu"
type textarea "x"
type input "Daily Flashing Cp"
type textarea "x"
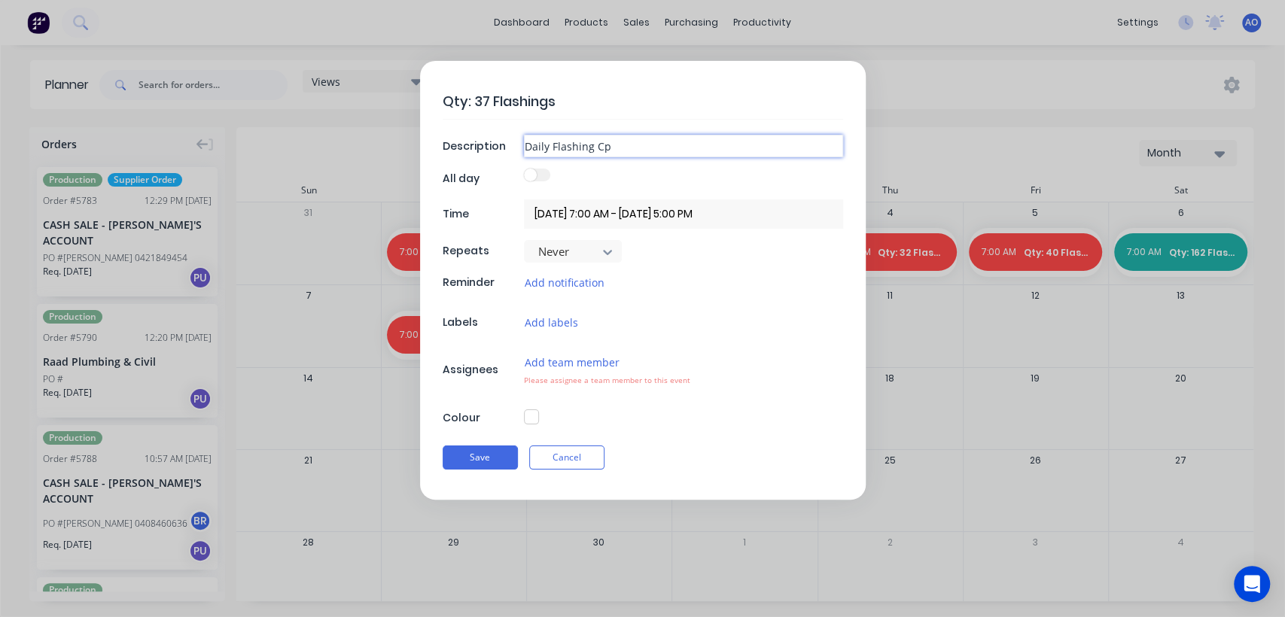
type input "Daily Flashing C"
type textarea "x"
type input "Daily Flashing Co"
type textarea "x"
type input "Daily Flashing Cou"
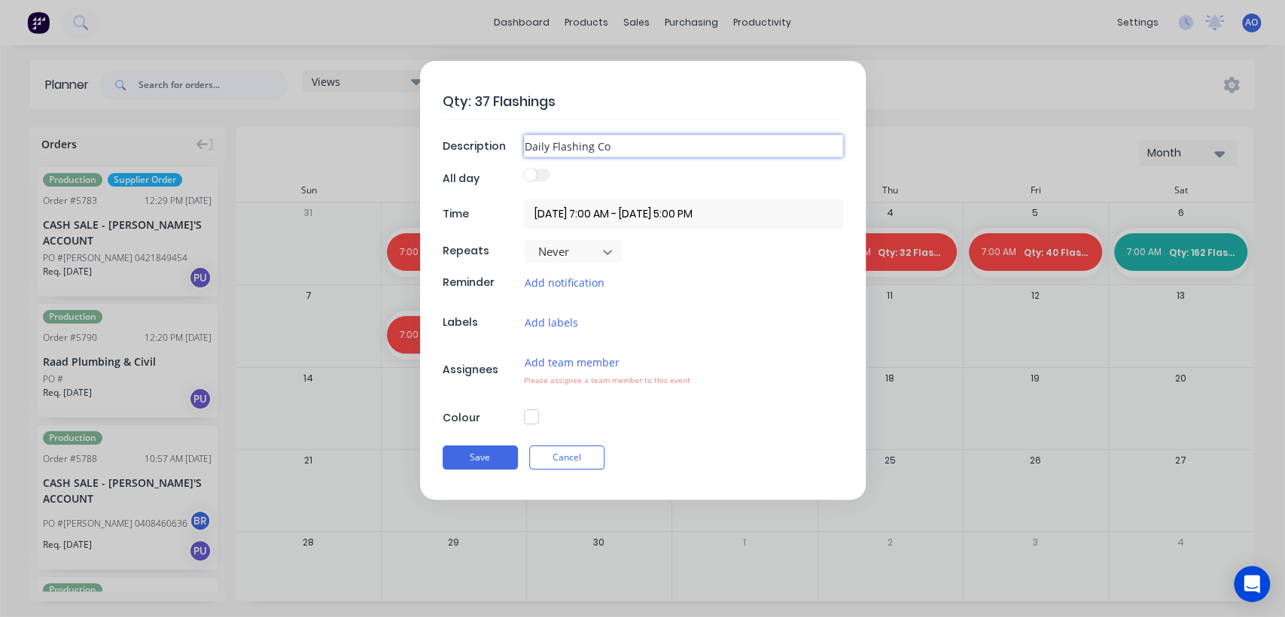
type textarea "x"
type input "Daily Flashing Coun"
type textarea "x"
type input "Daily Flashing Count"
type textarea "x"
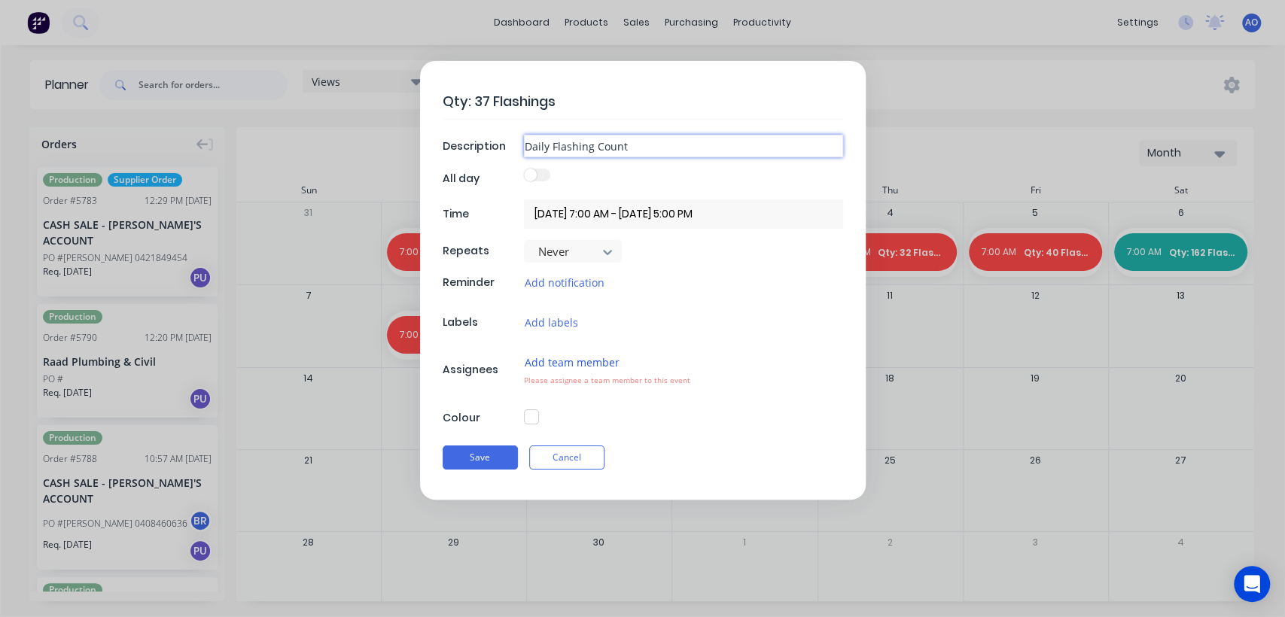
type input "Daily Flashing Count"
click at [557, 362] on button "Add team member" at bounding box center [572, 362] width 96 height 17
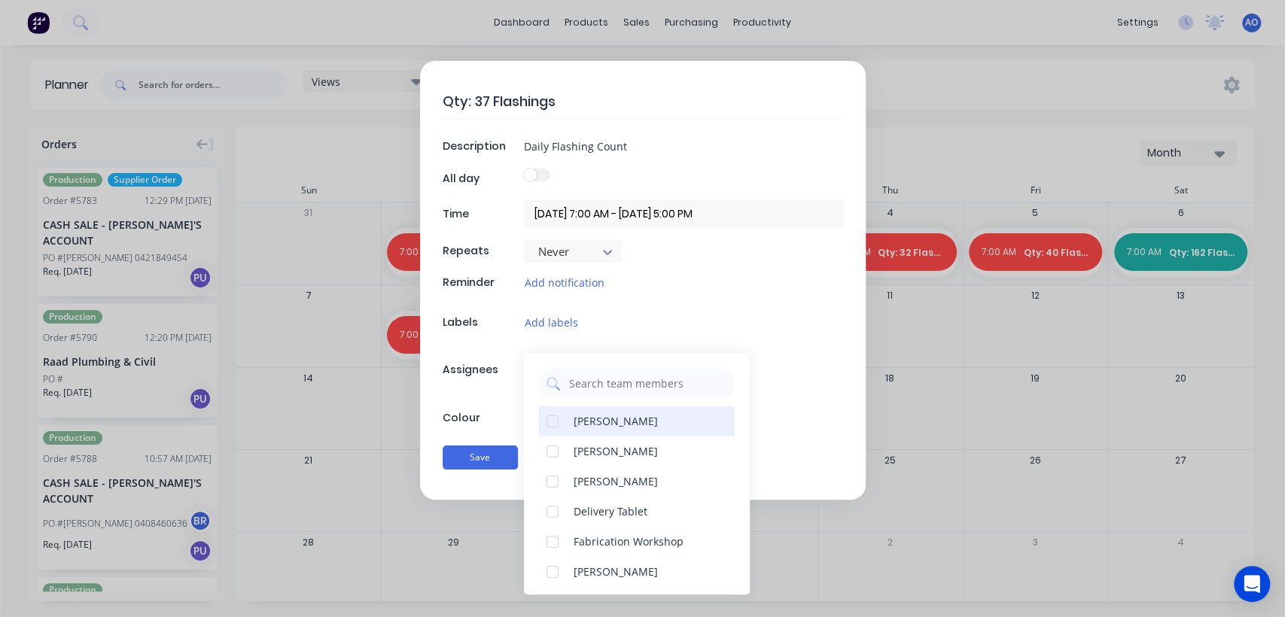
click at [585, 414] on div "[PERSON_NAME]" at bounding box center [616, 421] width 84 height 16
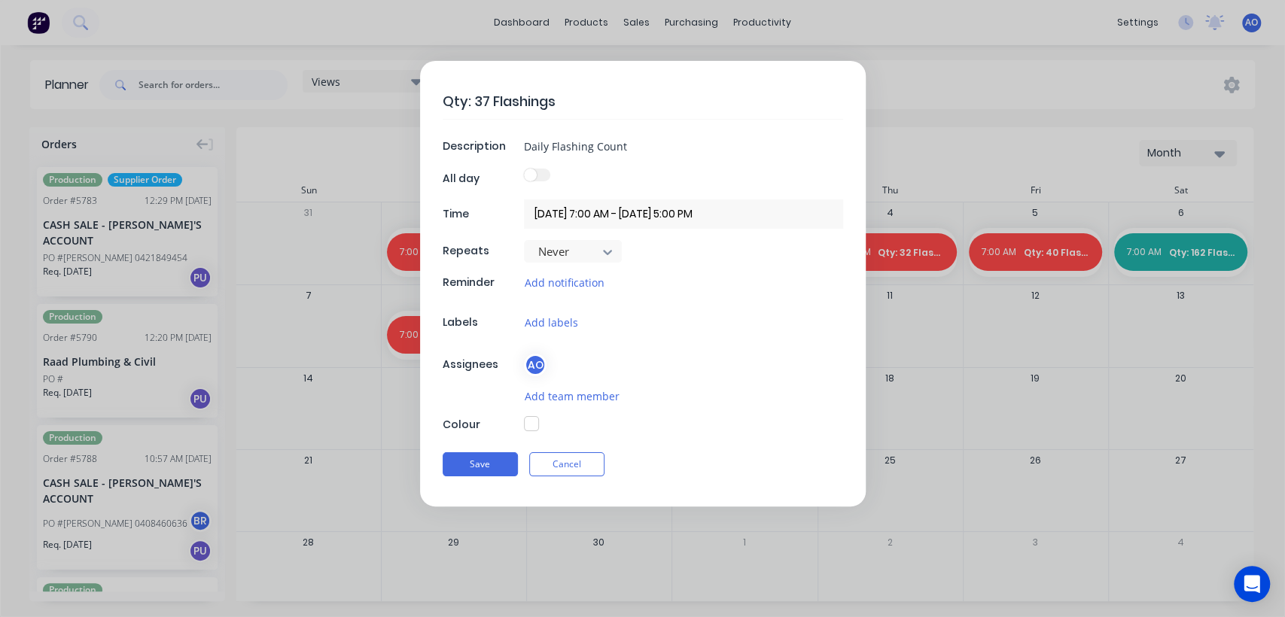
click at [506, 403] on div "Qty: 37 Flashings Description Daily Flashing Count All day Time [DATE] 7:00 AM …" at bounding box center [643, 284] width 446 height 446
click at [534, 426] on button "button" at bounding box center [531, 423] width 15 height 15
type textarea "x"
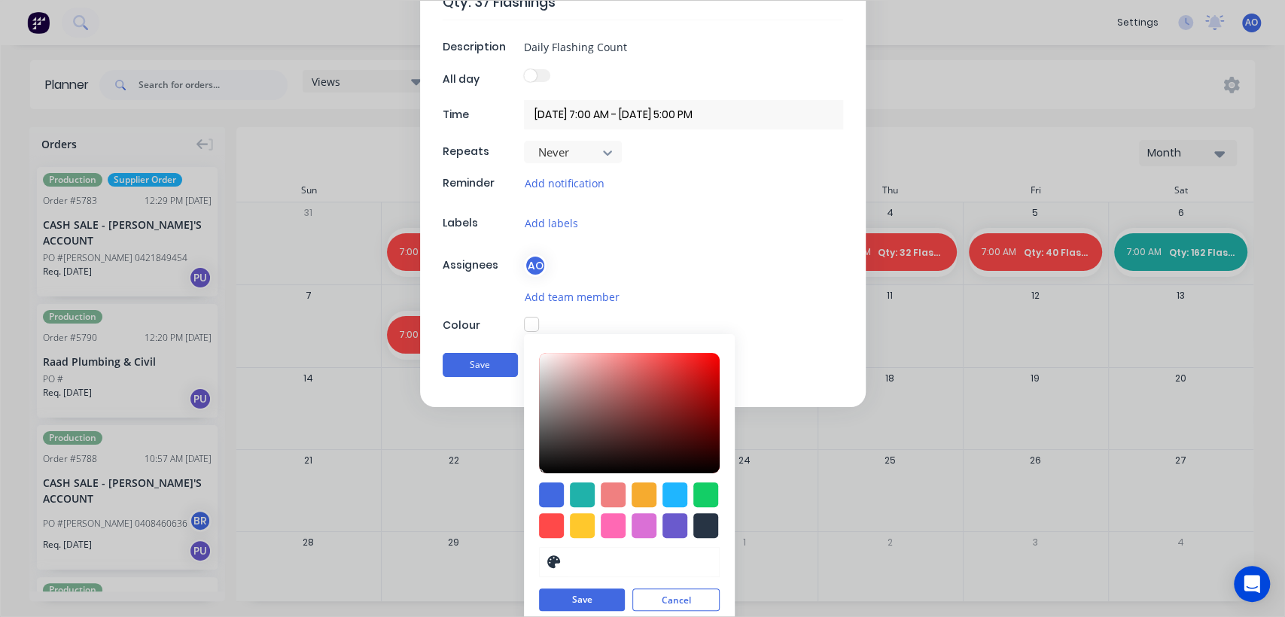
scroll to position [108, 0]
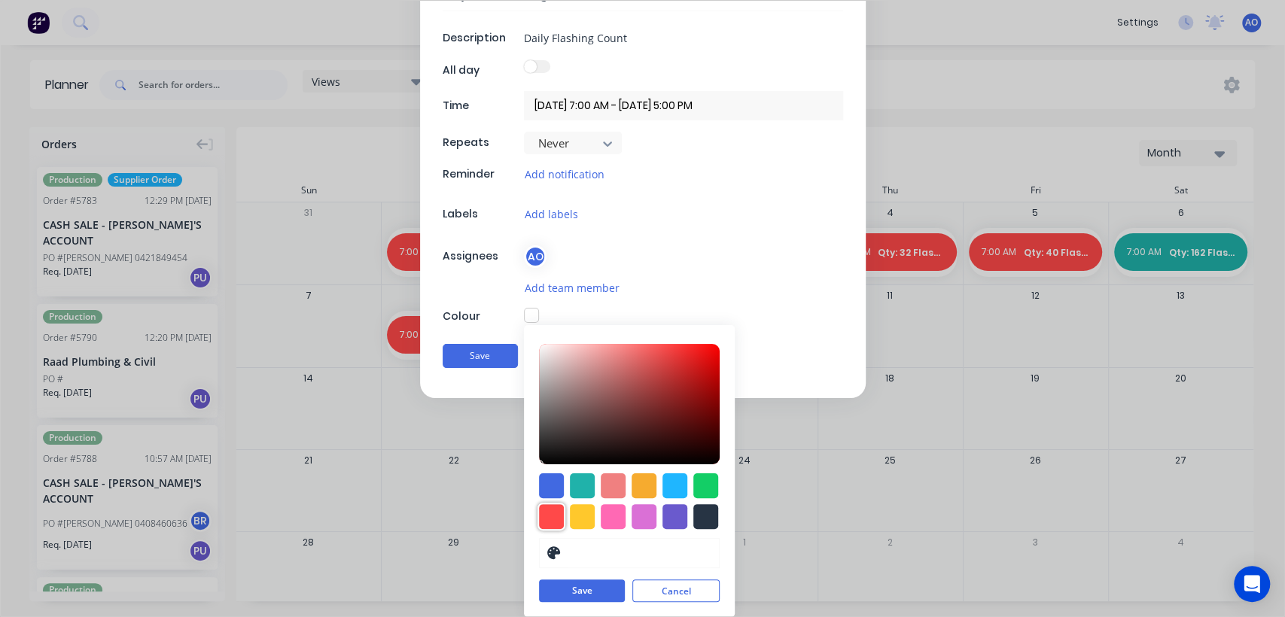
click at [539, 520] on div at bounding box center [551, 516] width 25 height 25
type input "#FF4949"
click at [572, 591] on button "Save" at bounding box center [582, 591] width 86 height 23
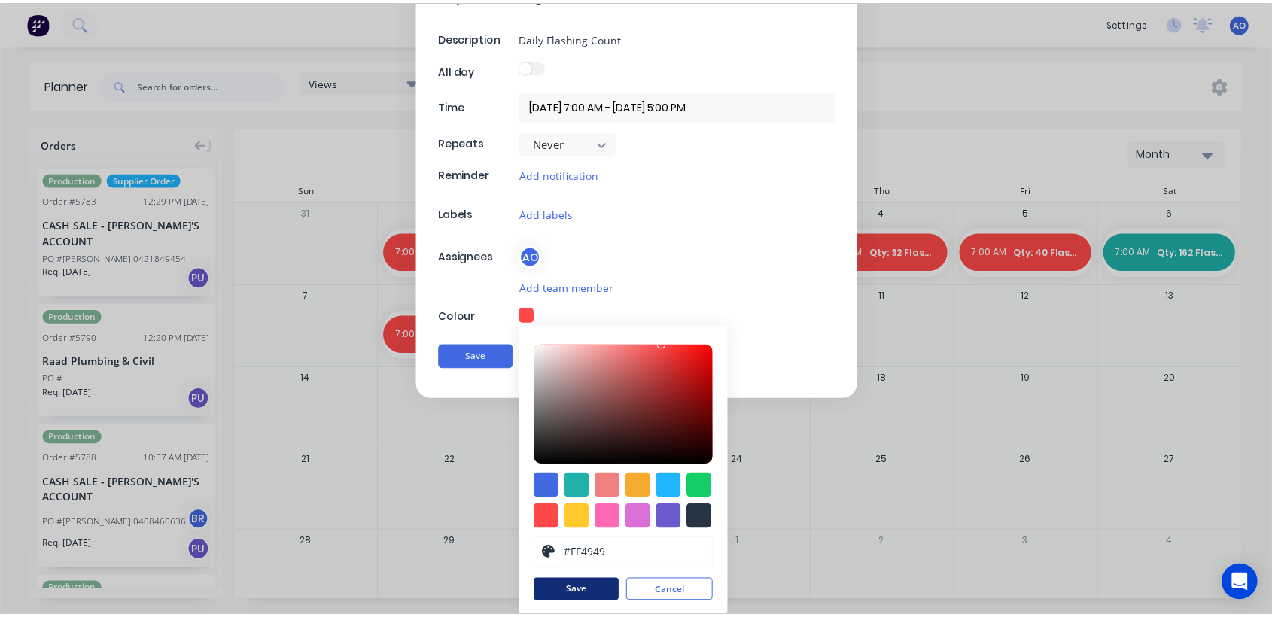
scroll to position [0, 0]
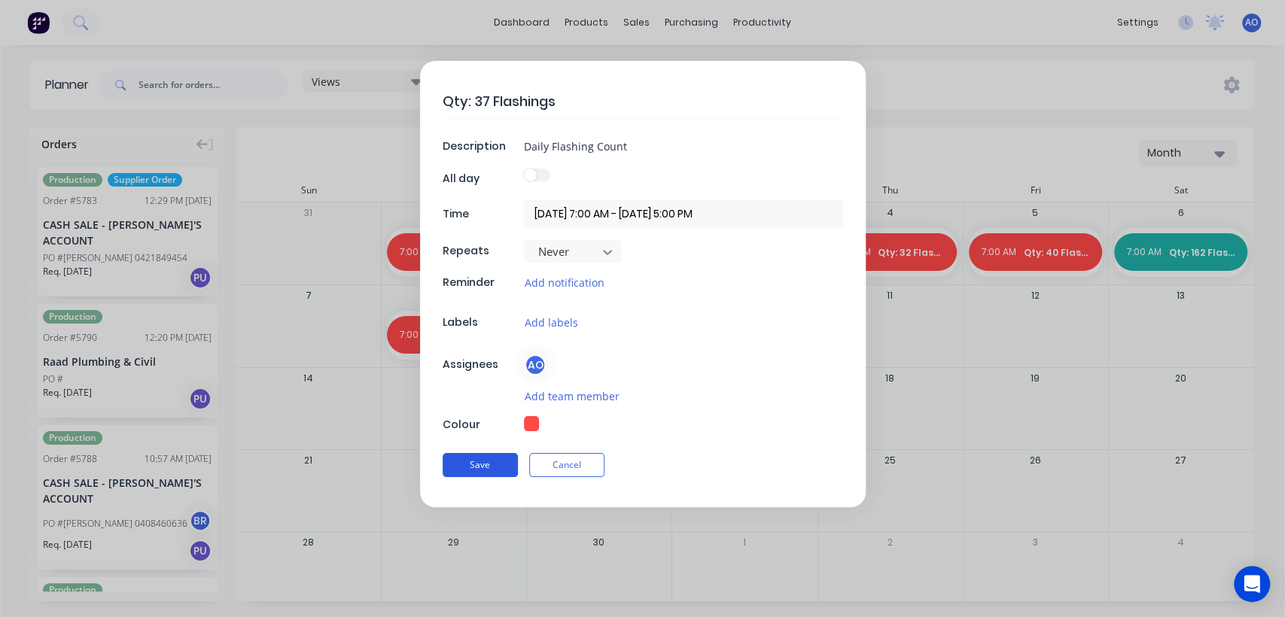
click at [509, 464] on button "Save" at bounding box center [480, 465] width 75 height 24
type textarea "x"
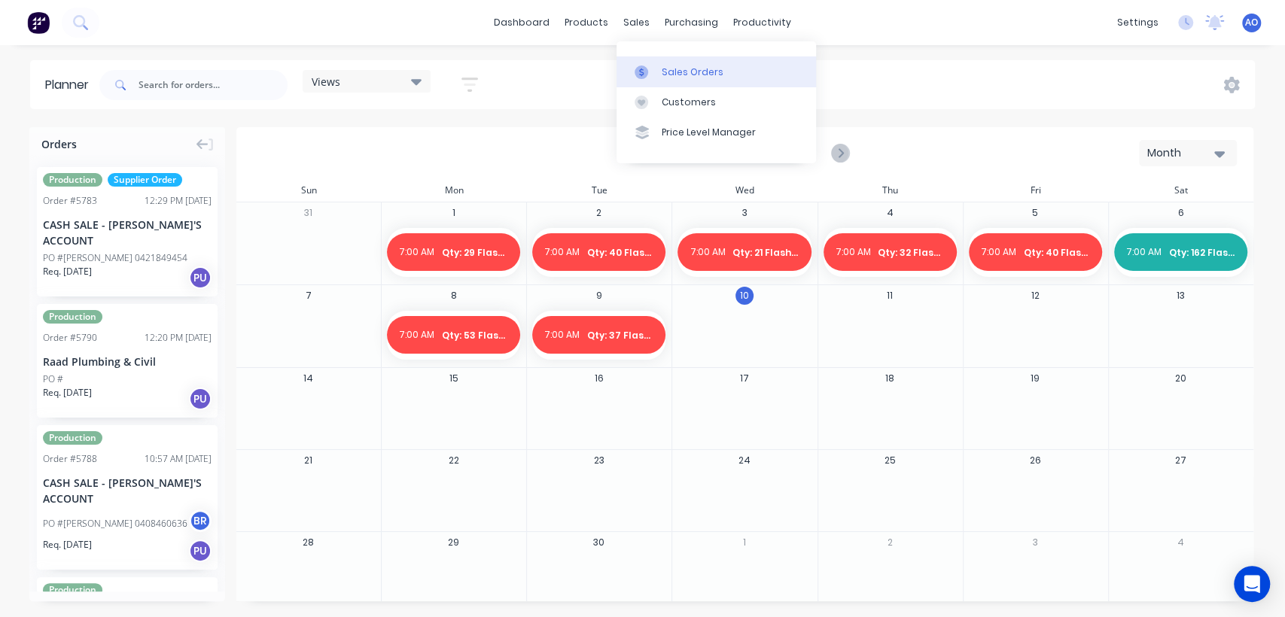
click at [673, 73] on div "Sales Orders" at bounding box center [693, 72] width 62 height 14
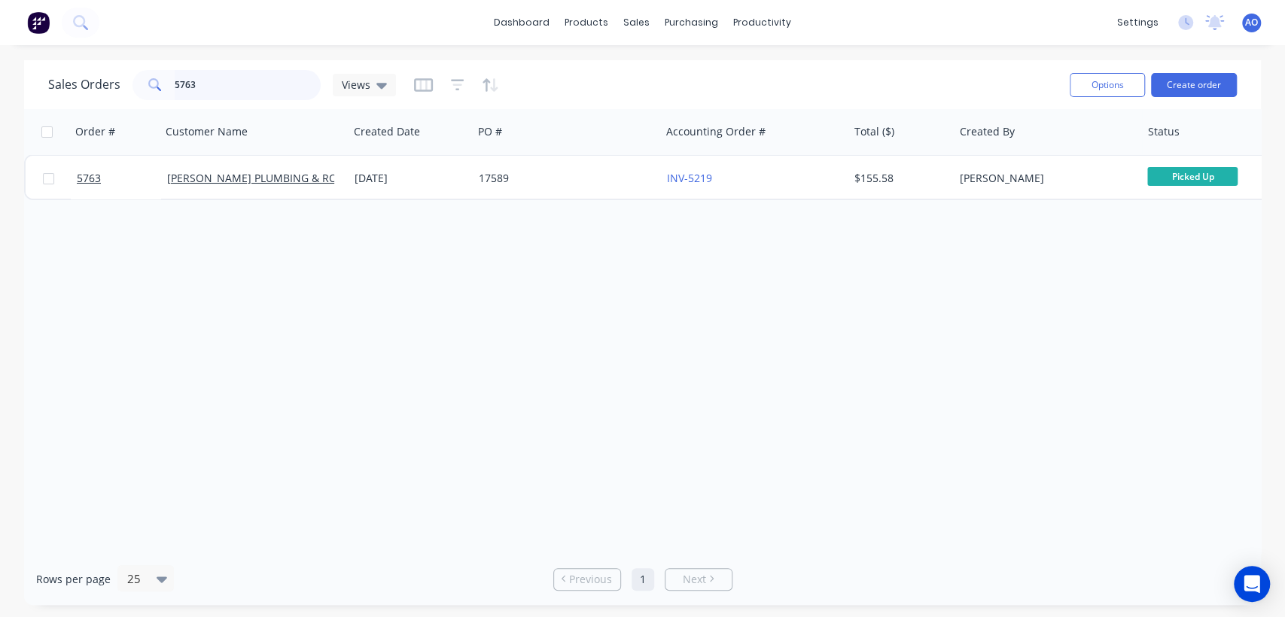
click at [275, 78] on input "5763" at bounding box center [248, 85] width 147 height 30
type input "5725"
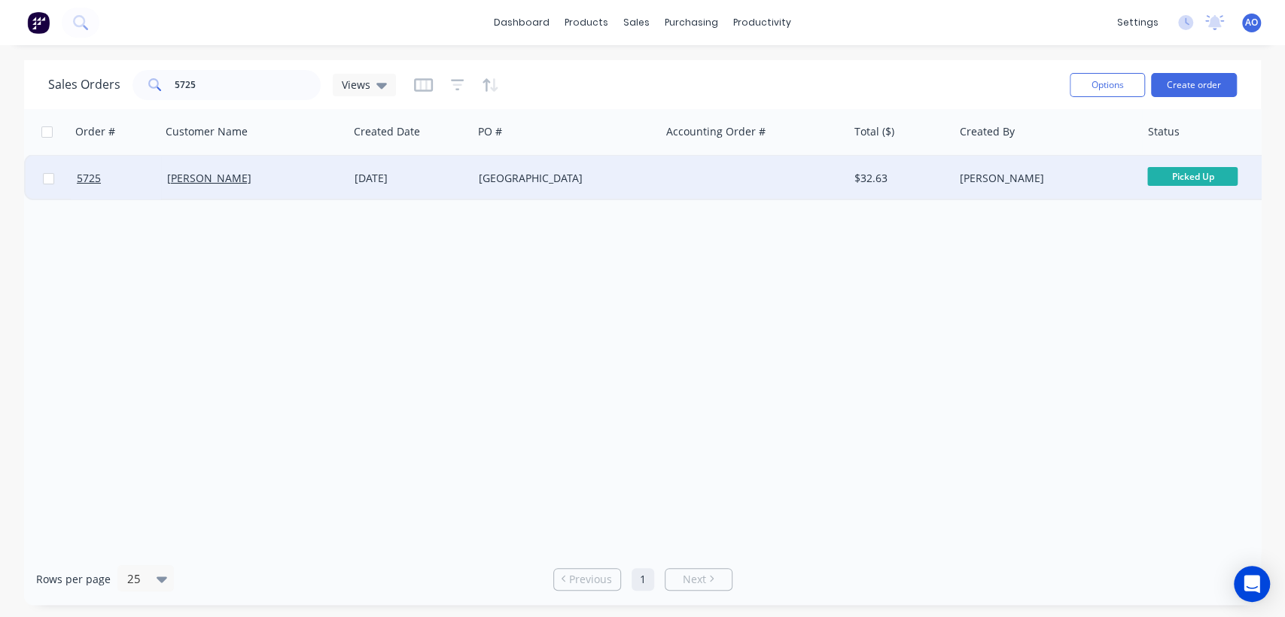
click at [631, 187] on div "[GEOGRAPHIC_DATA]" at bounding box center [566, 178] width 187 height 45
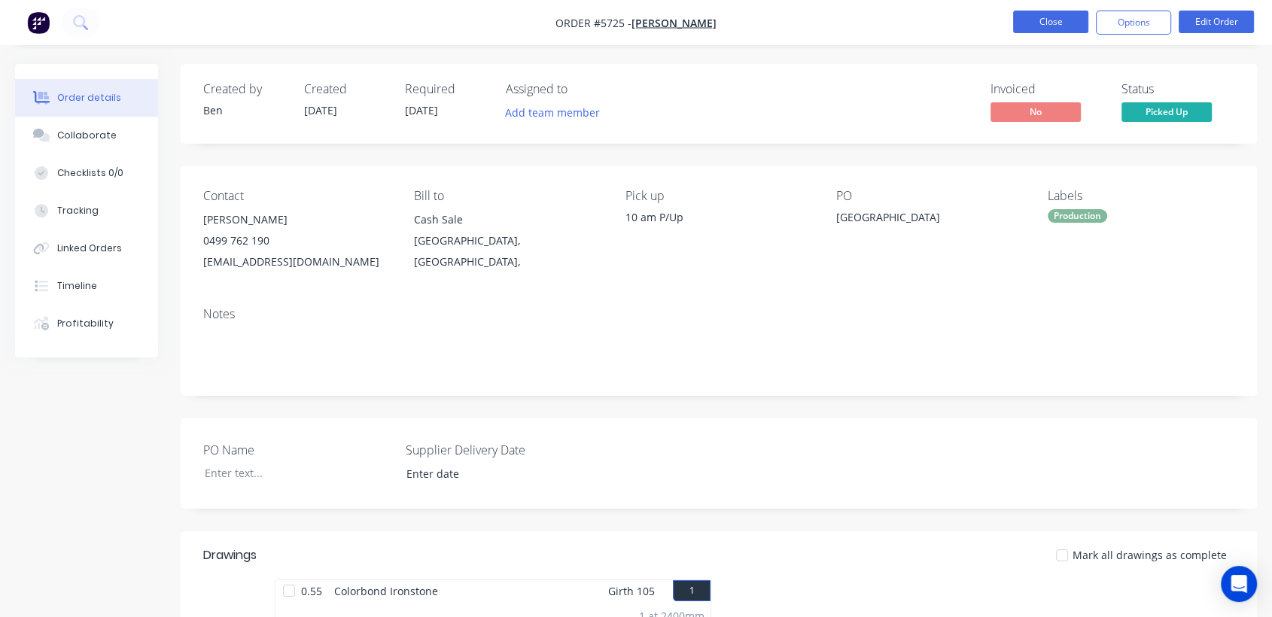
click at [1031, 20] on button "Close" at bounding box center [1050, 22] width 75 height 23
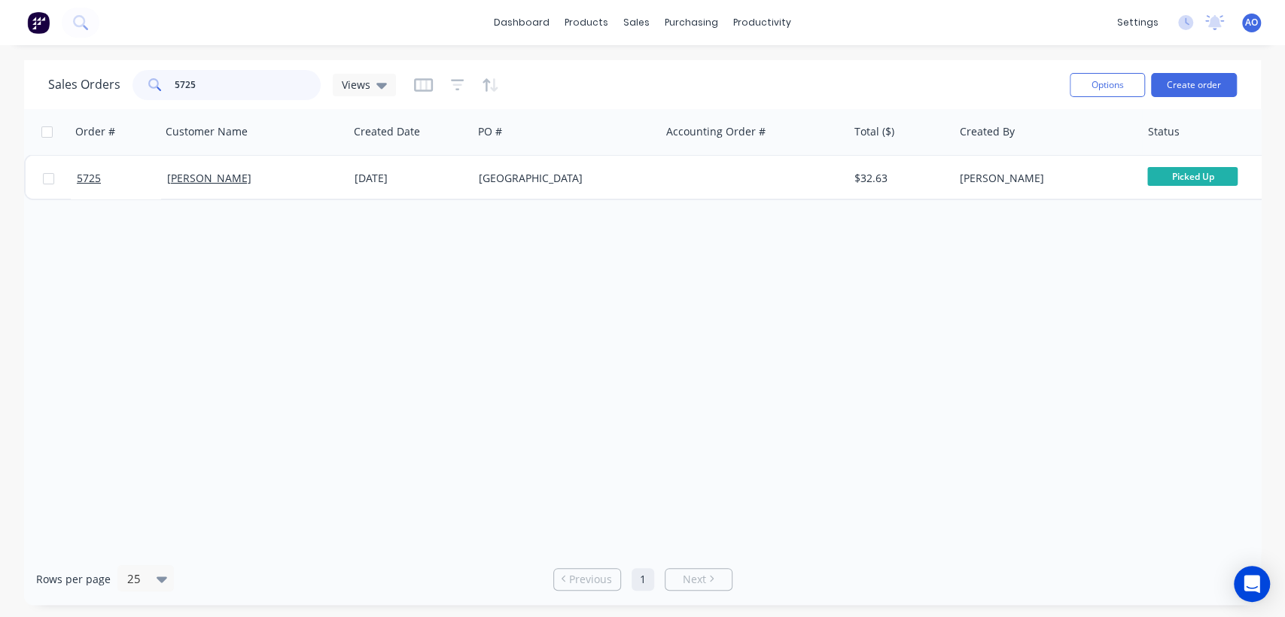
click at [221, 85] on input "5725" at bounding box center [248, 85] width 147 height 30
type input "5688"
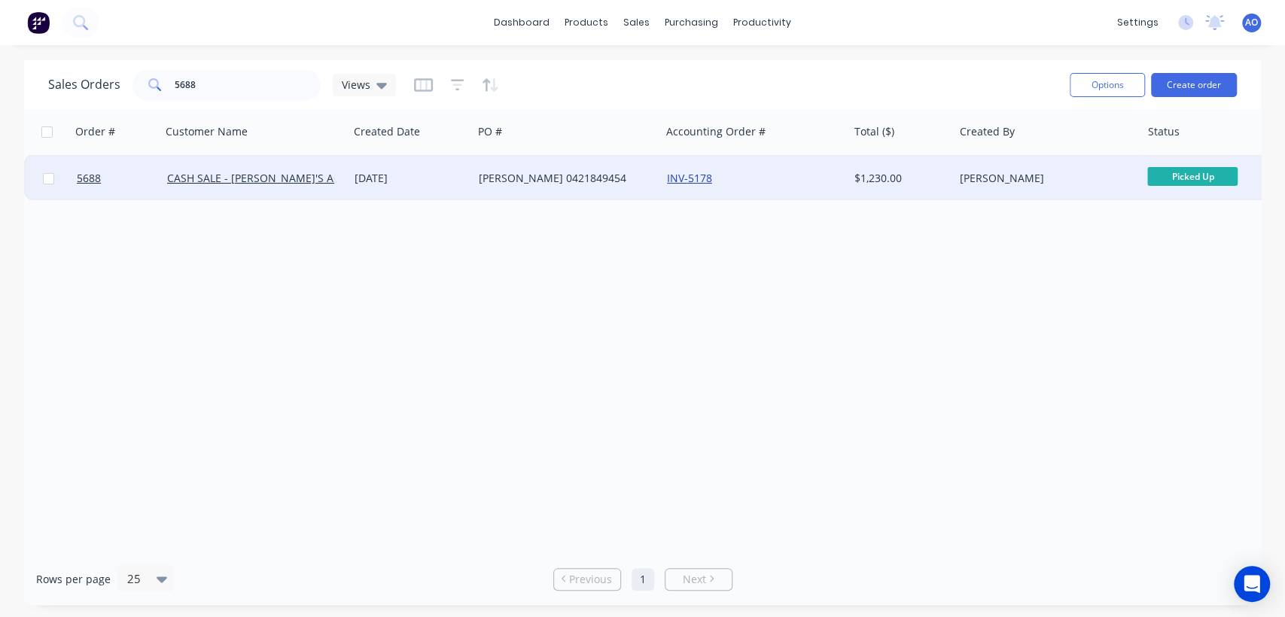
click at [695, 176] on link "INV-5178" at bounding box center [689, 178] width 45 height 14
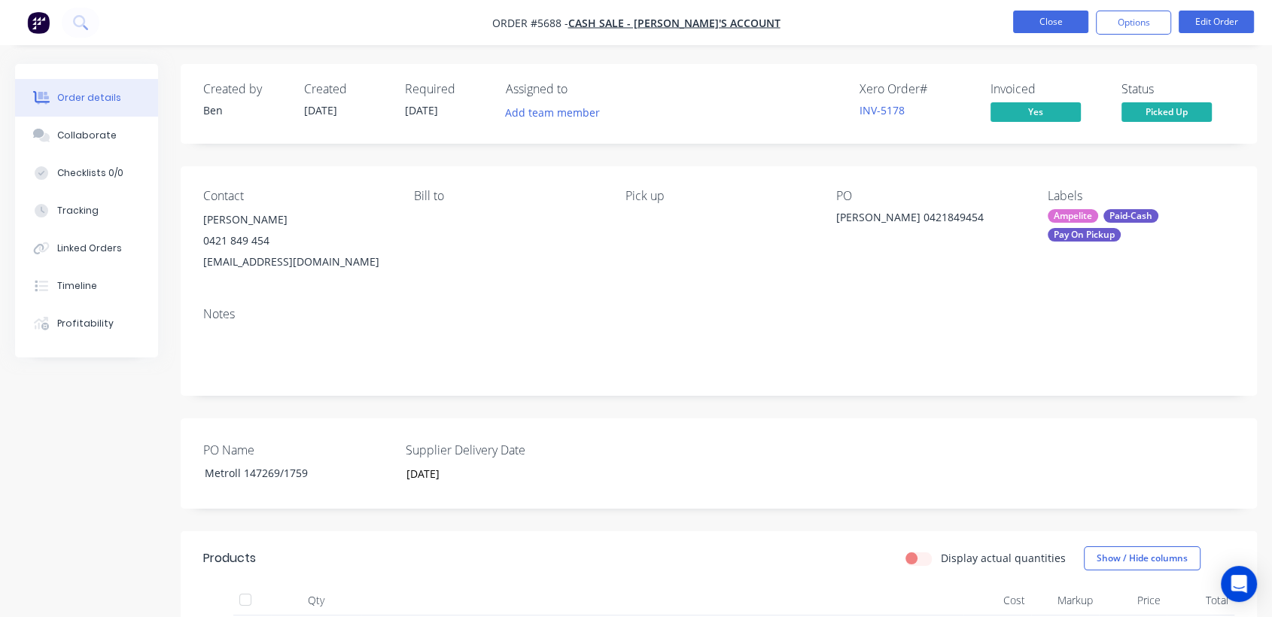
click at [1042, 12] on button "Close" at bounding box center [1050, 22] width 75 height 23
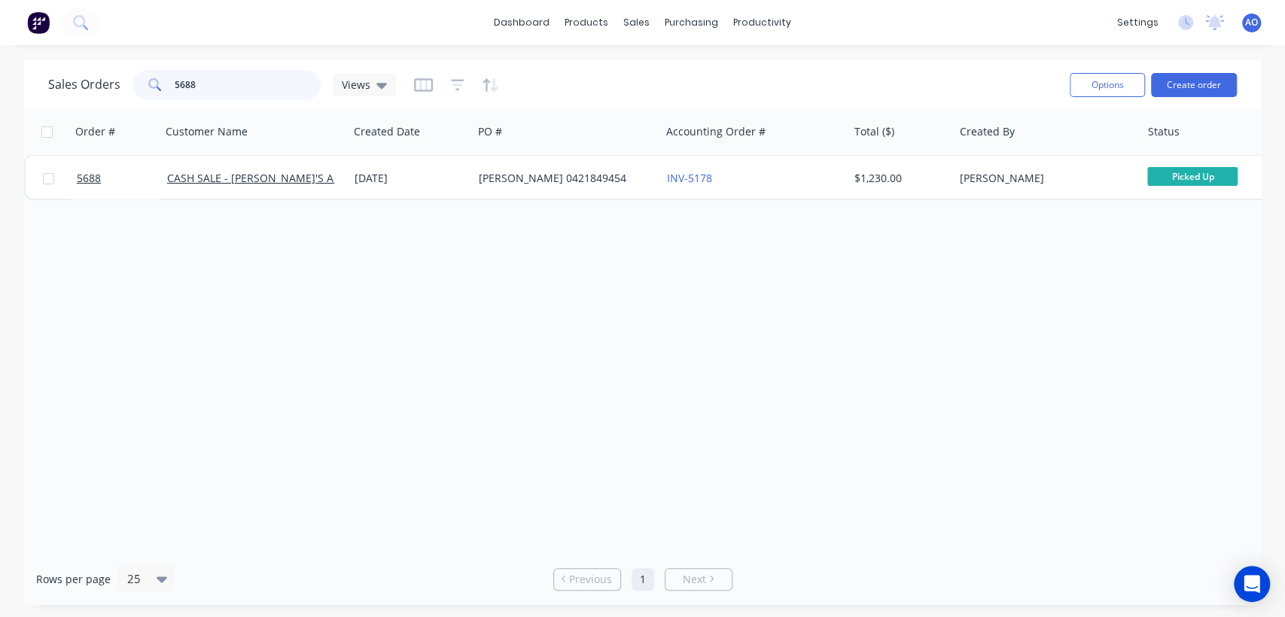
click at [227, 90] on input "5688" at bounding box center [248, 85] width 147 height 30
type input "5"
type input "5727"
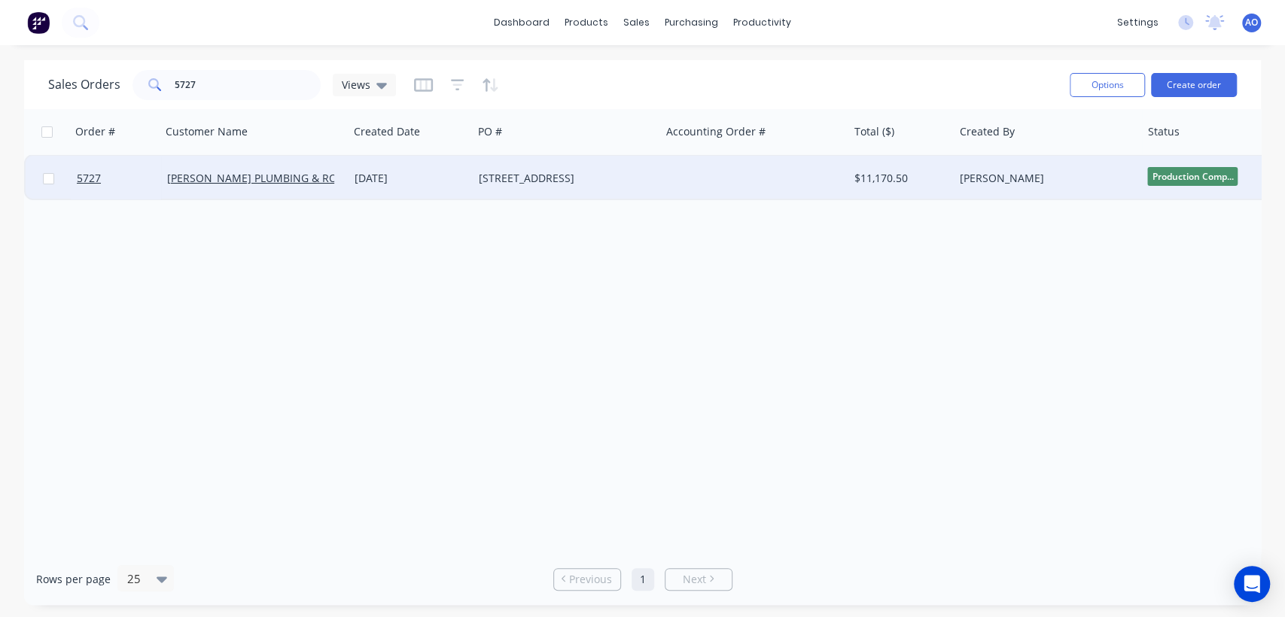
click at [640, 163] on div "[STREET_ADDRESS]" at bounding box center [566, 178] width 187 height 45
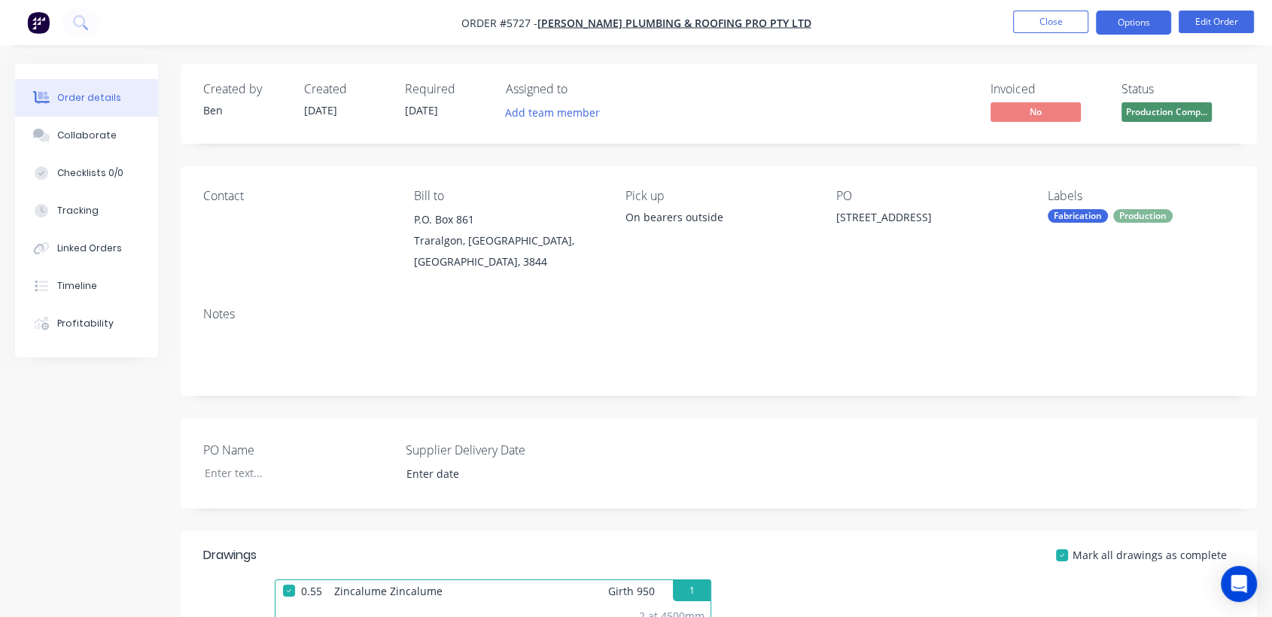
click at [1144, 26] on button "Options" at bounding box center [1133, 23] width 75 height 24
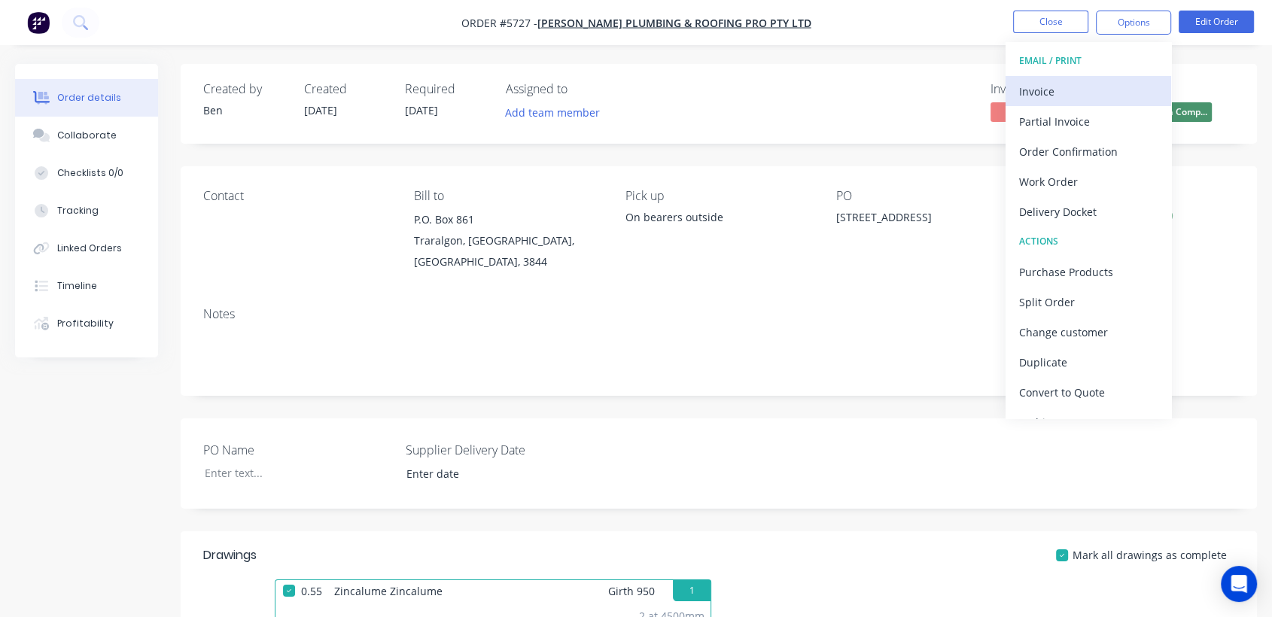
click at [1046, 90] on div "Invoice" at bounding box center [1088, 92] width 138 height 22
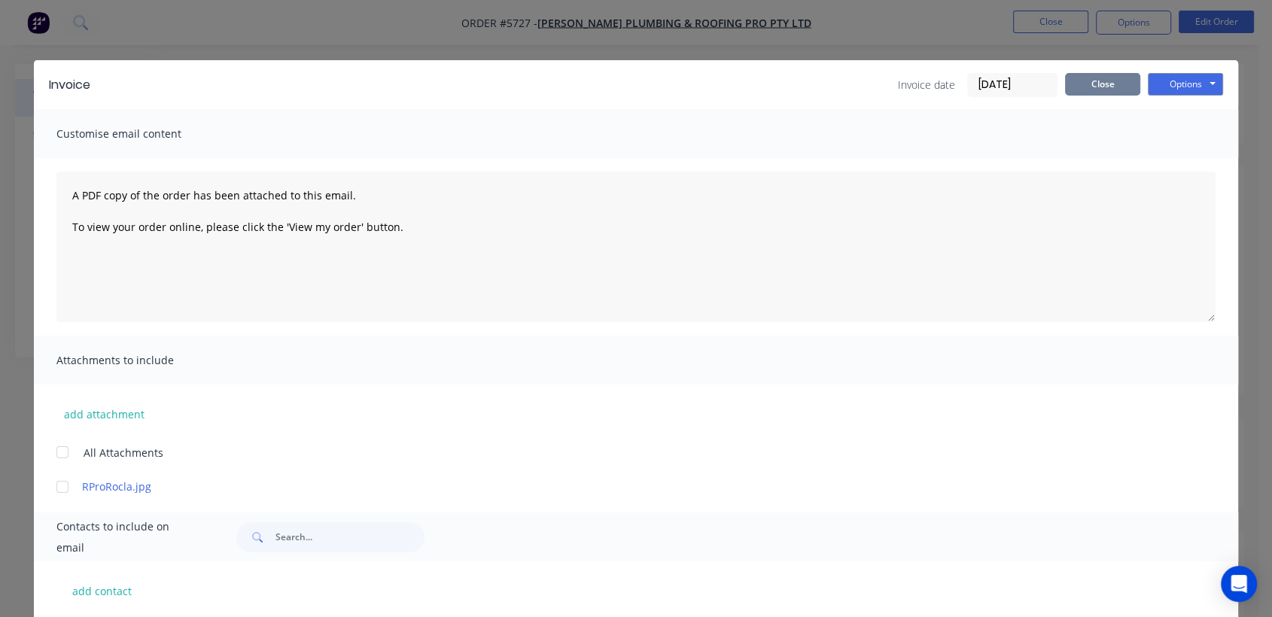
click at [1101, 80] on button "Close" at bounding box center [1102, 84] width 75 height 23
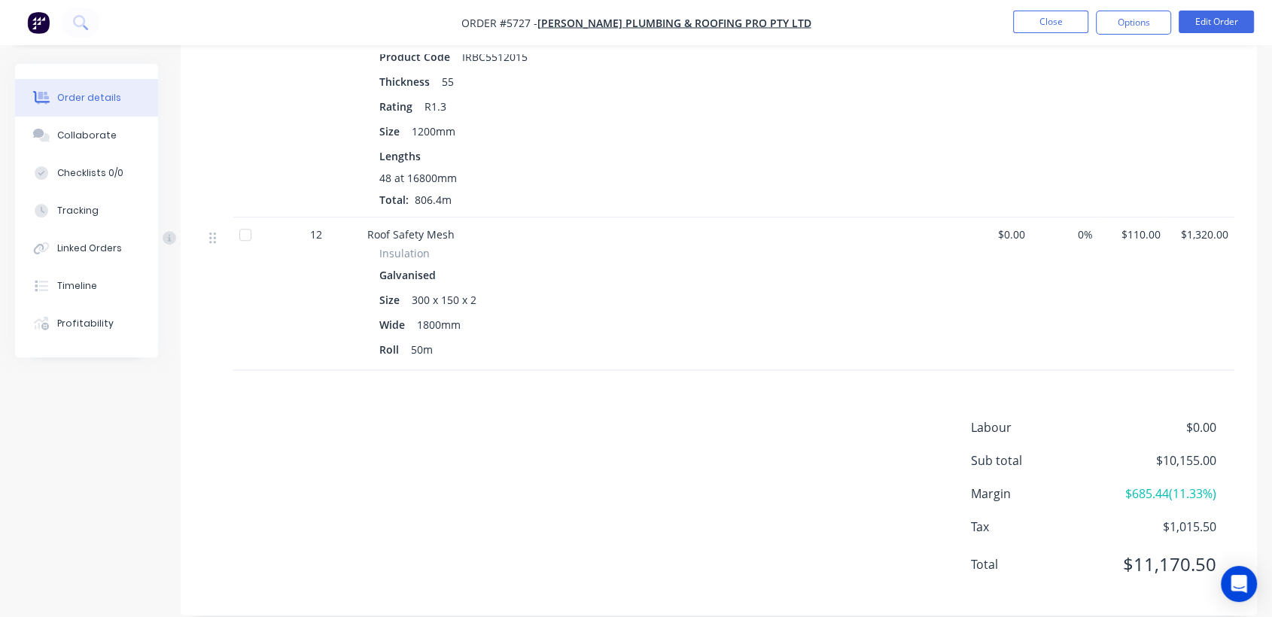
scroll to position [1144, 0]
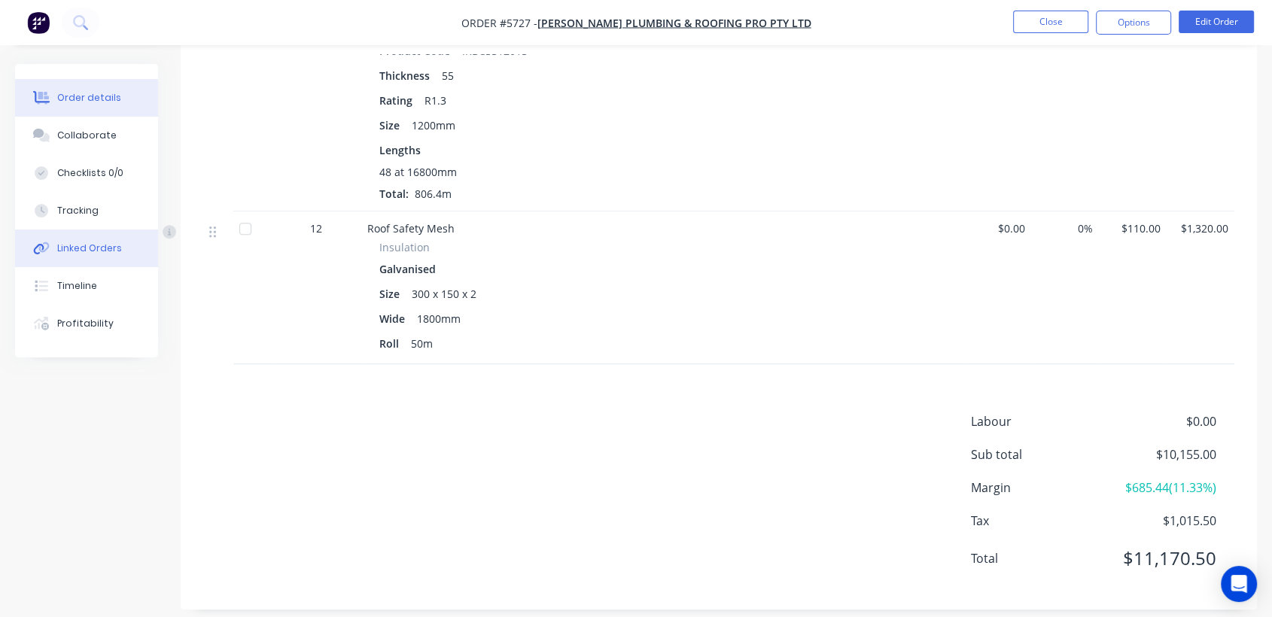
click at [93, 239] on button "Linked Orders" at bounding box center [86, 249] width 143 height 38
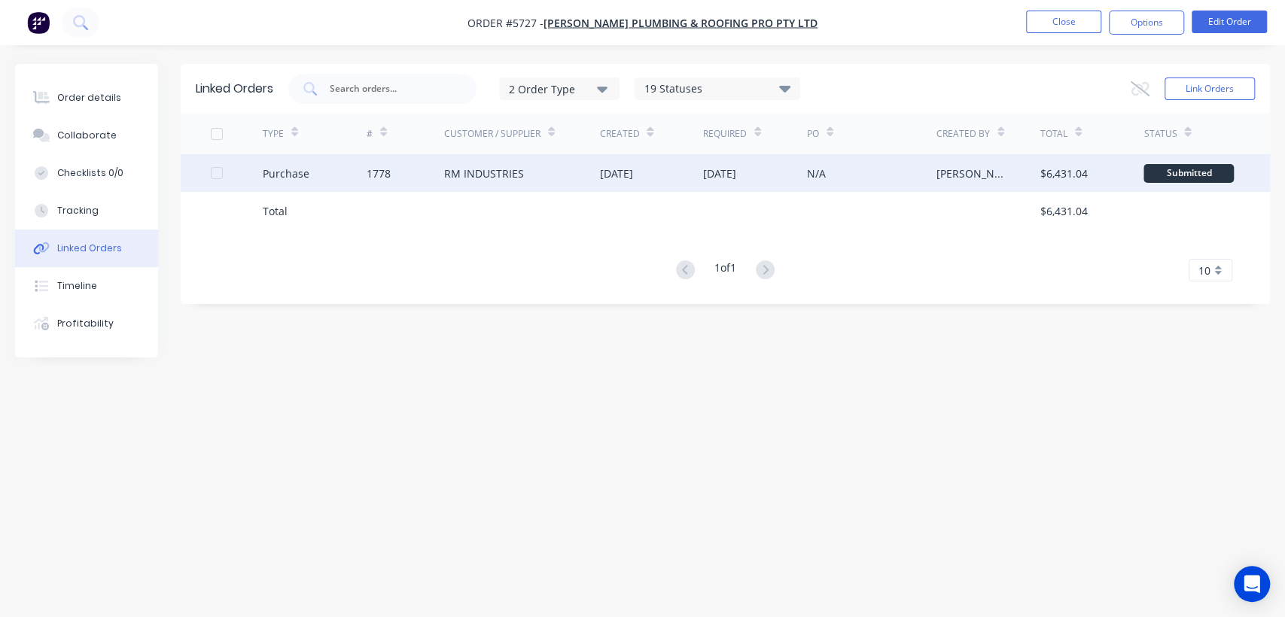
click at [597, 181] on div "RM INDUSTRIES" at bounding box center [522, 173] width 156 height 38
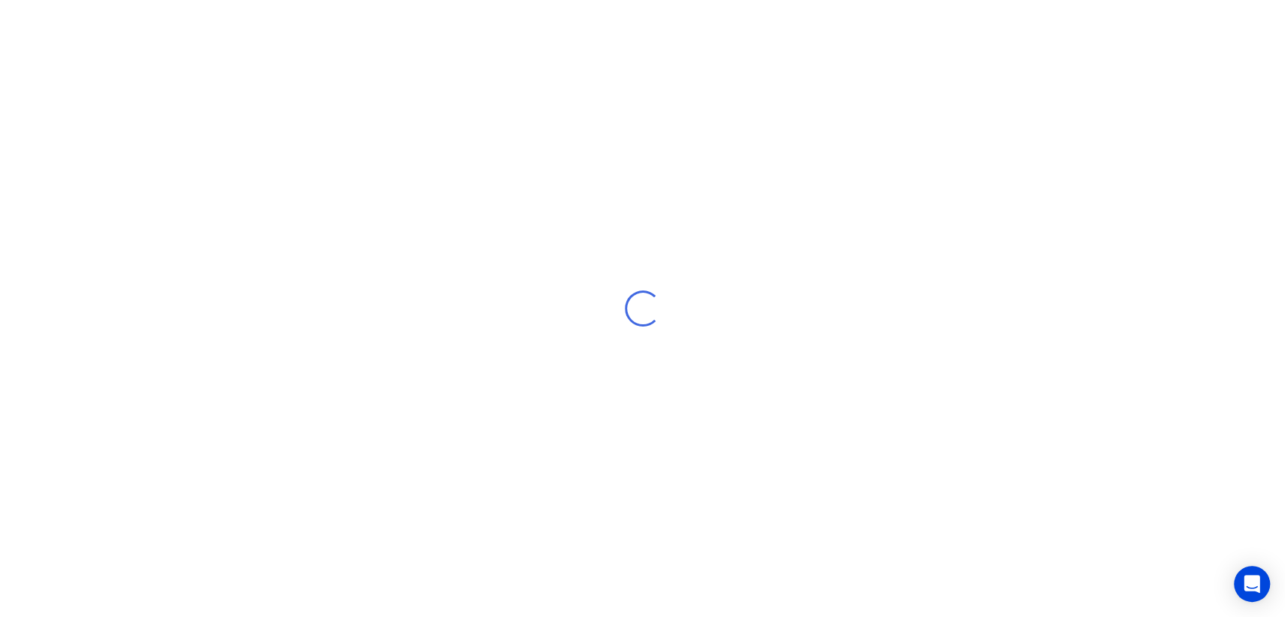
type textarea "x"
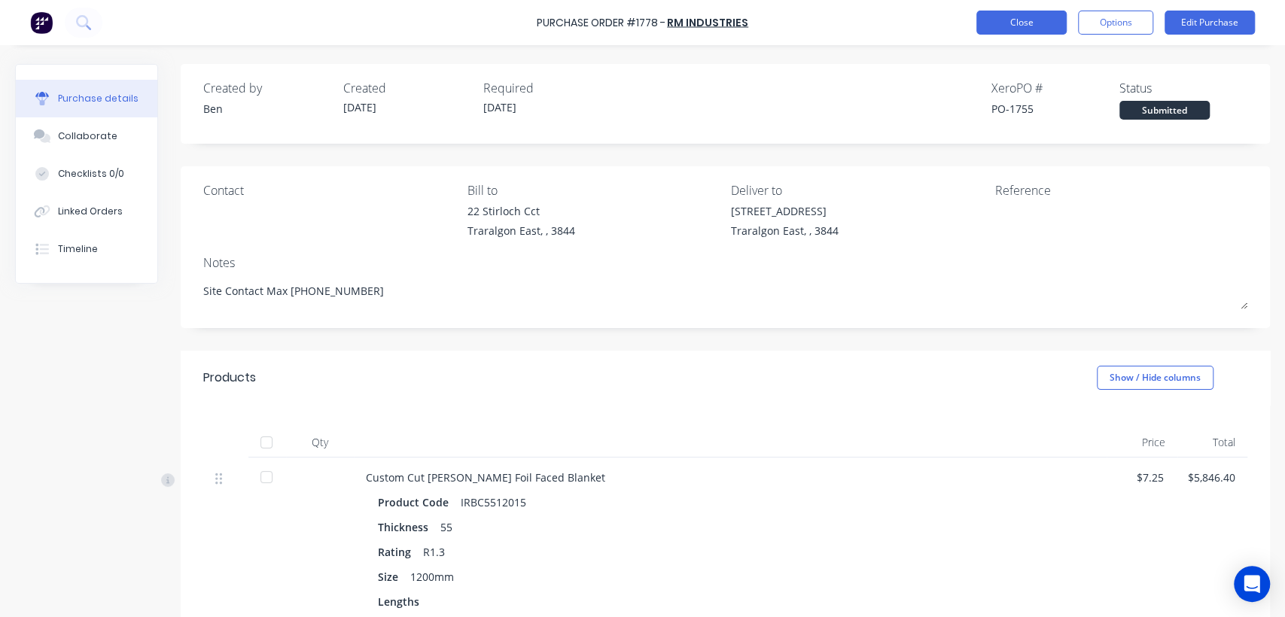
click at [1012, 23] on button "Close" at bounding box center [1021, 23] width 90 height 24
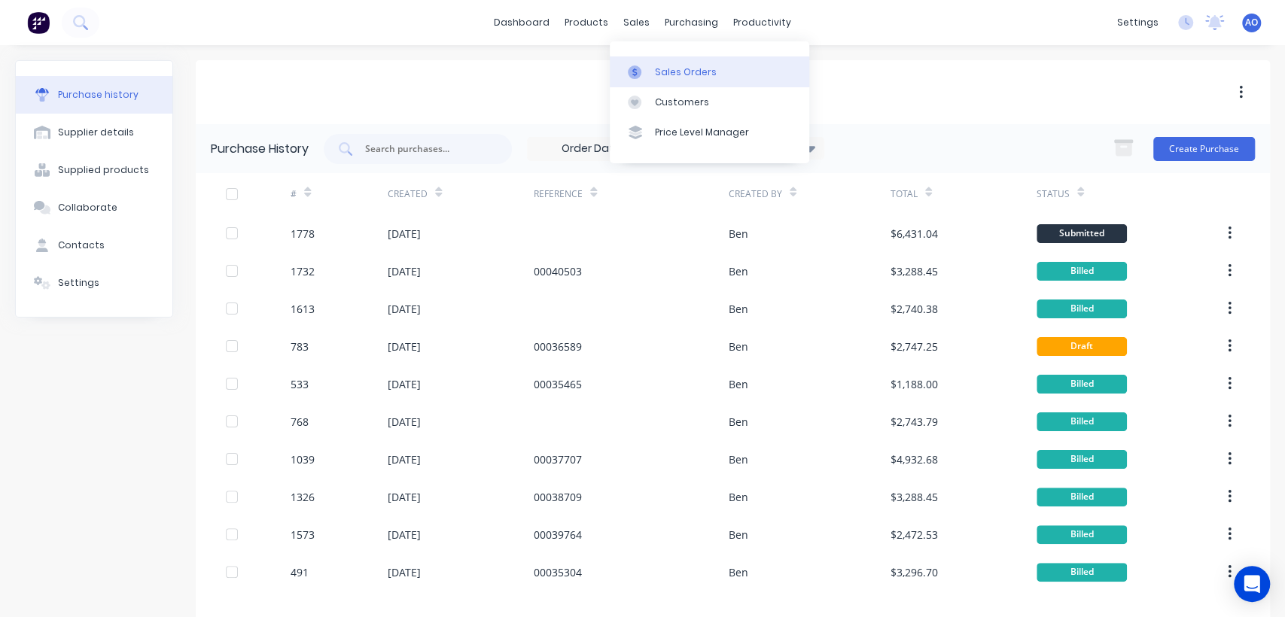
click at [650, 78] on div at bounding box center [639, 72] width 23 height 14
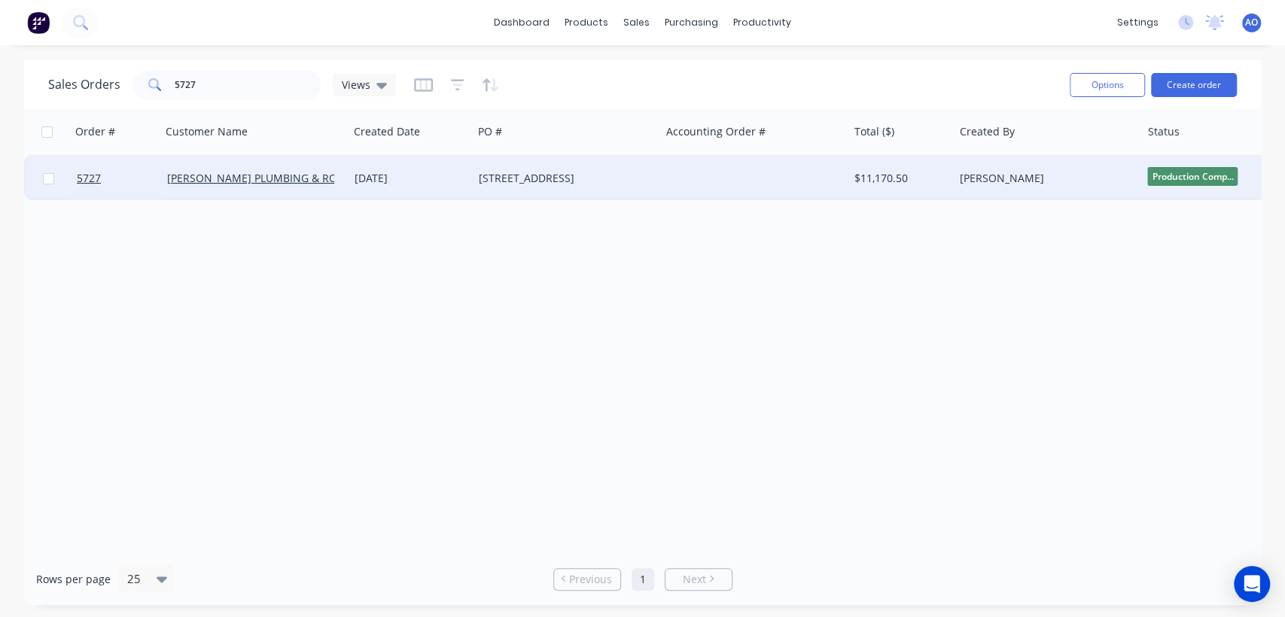
click at [574, 181] on div "[STREET_ADDRESS]" at bounding box center [562, 178] width 167 height 15
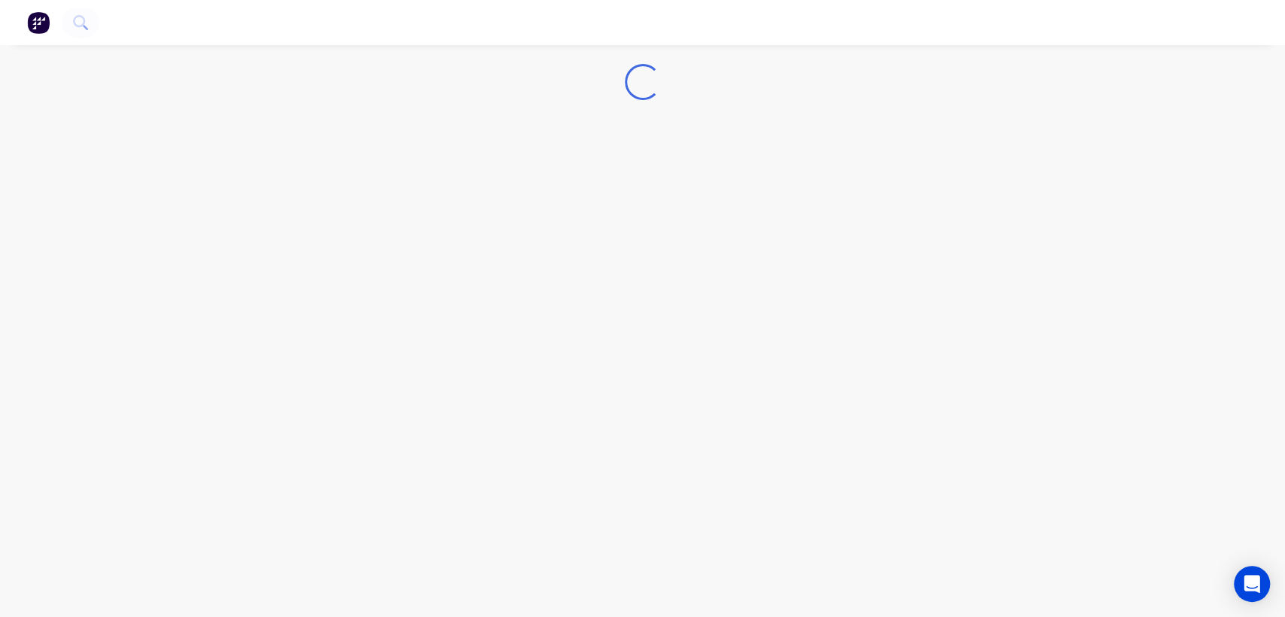
click at [574, 181] on div "Loading..." at bounding box center [642, 308] width 1285 height 617
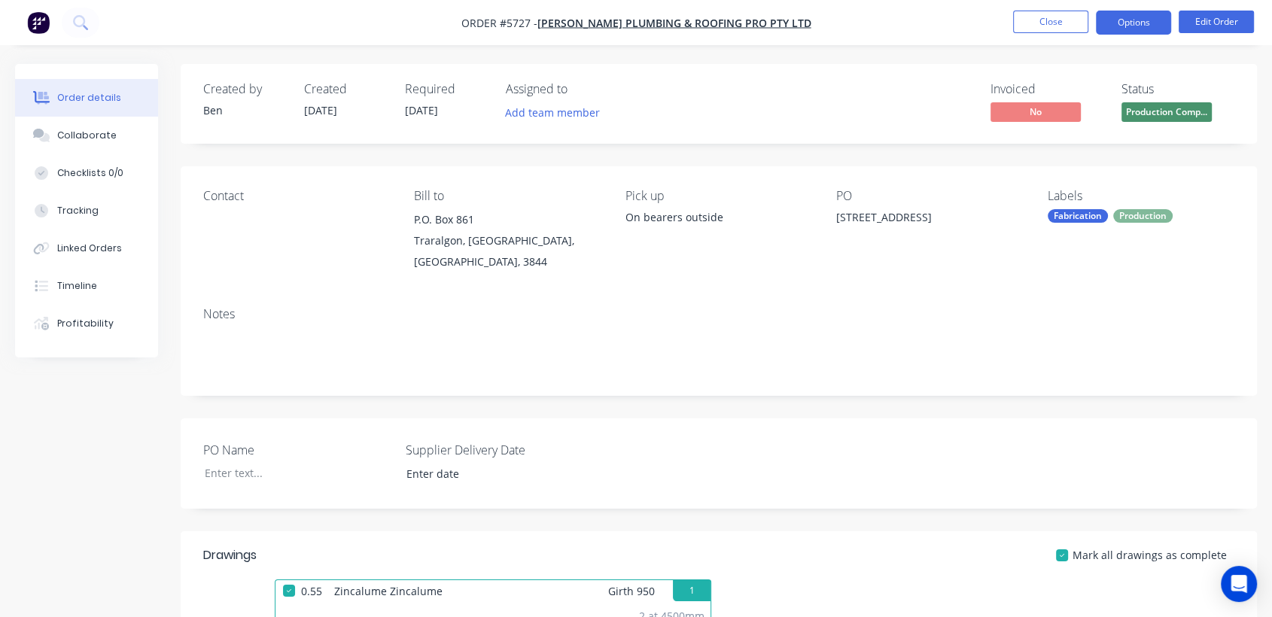
click at [1127, 26] on button "Options" at bounding box center [1133, 23] width 75 height 24
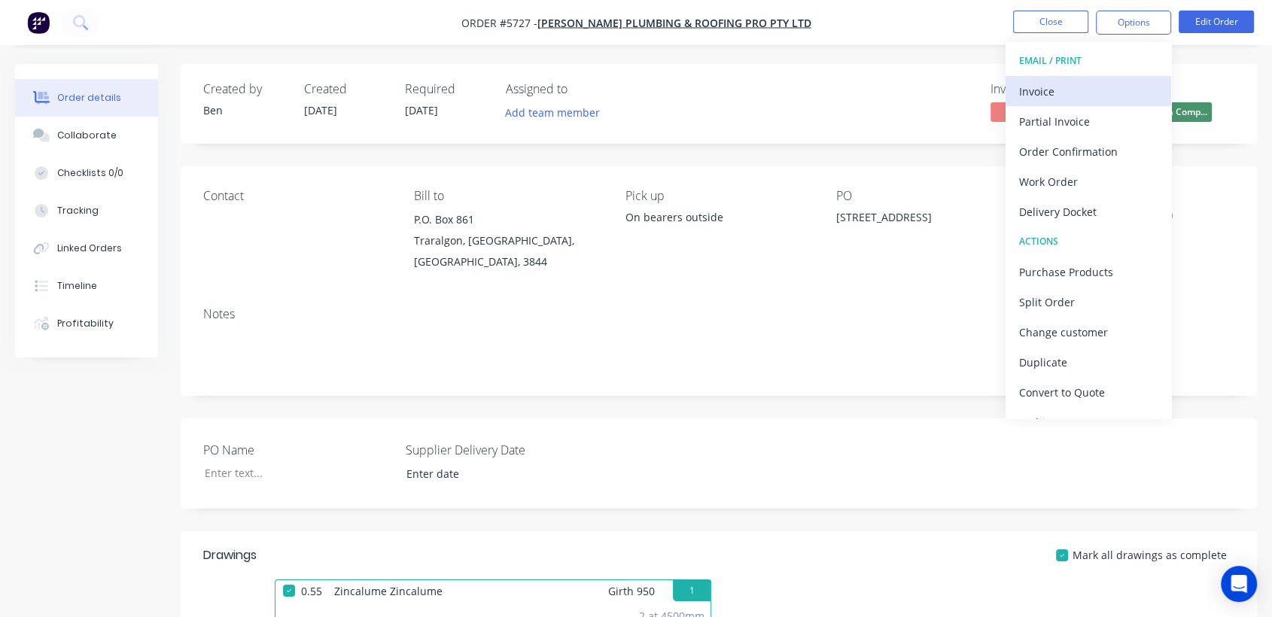
click at [1096, 82] on div "Invoice" at bounding box center [1088, 92] width 138 height 22
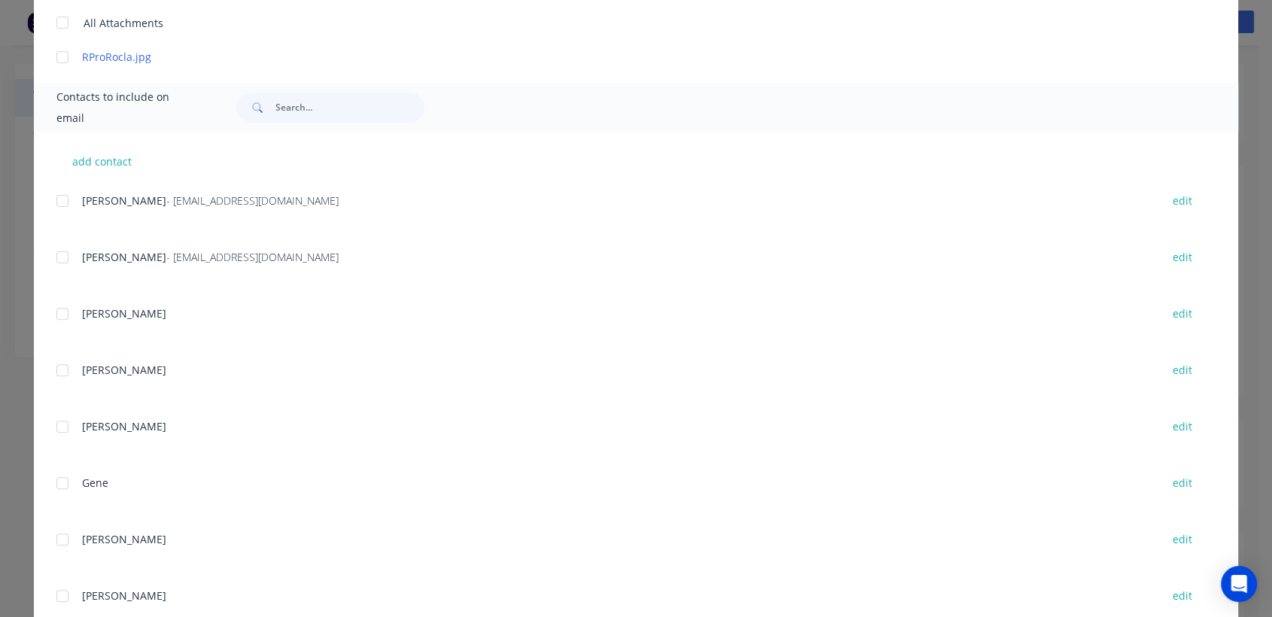
scroll to position [434, 0]
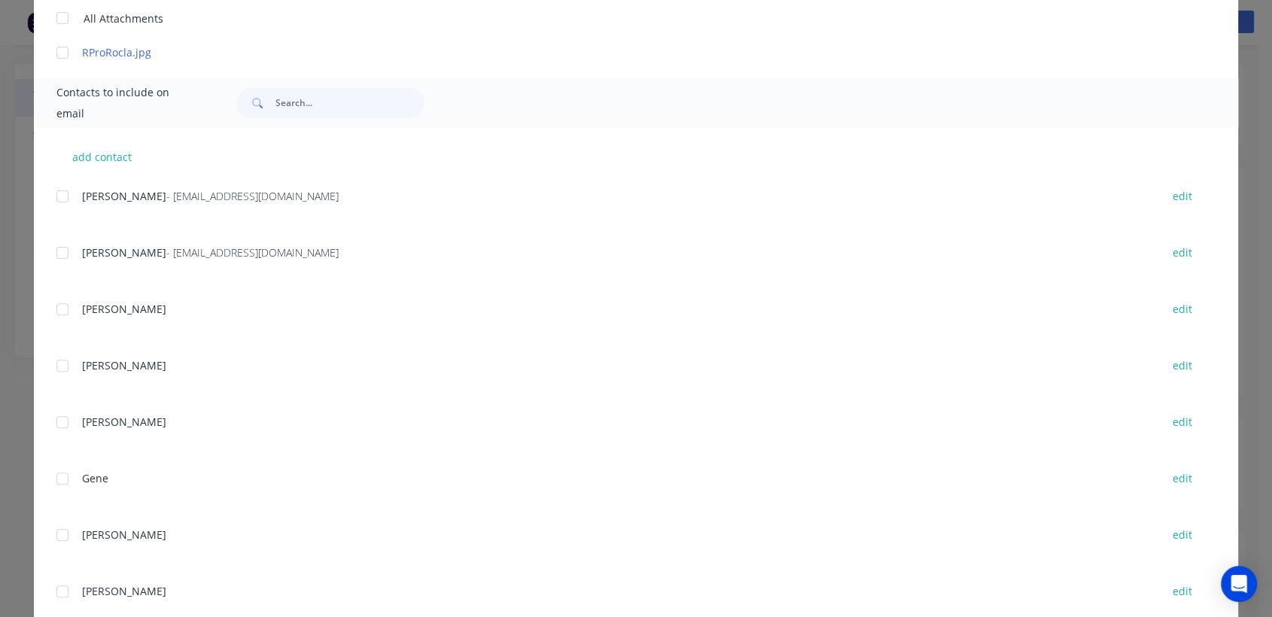
click at [54, 248] on div at bounding box center [62, 253] width 30 height 30
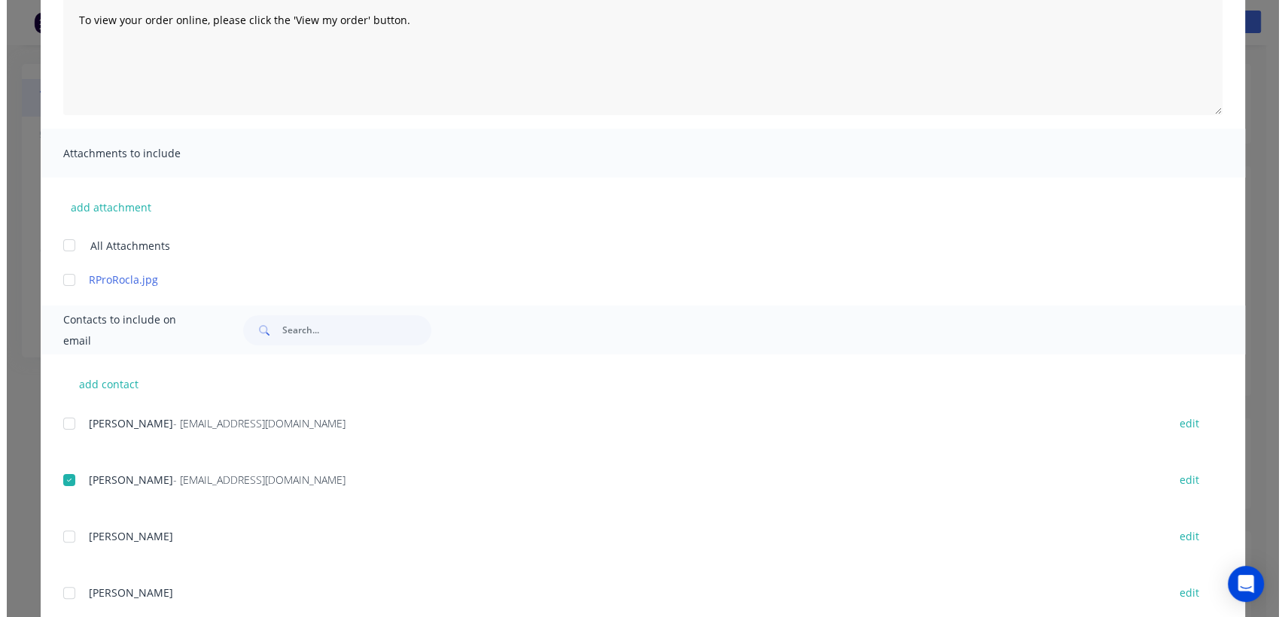
scroll to position [0, 0]
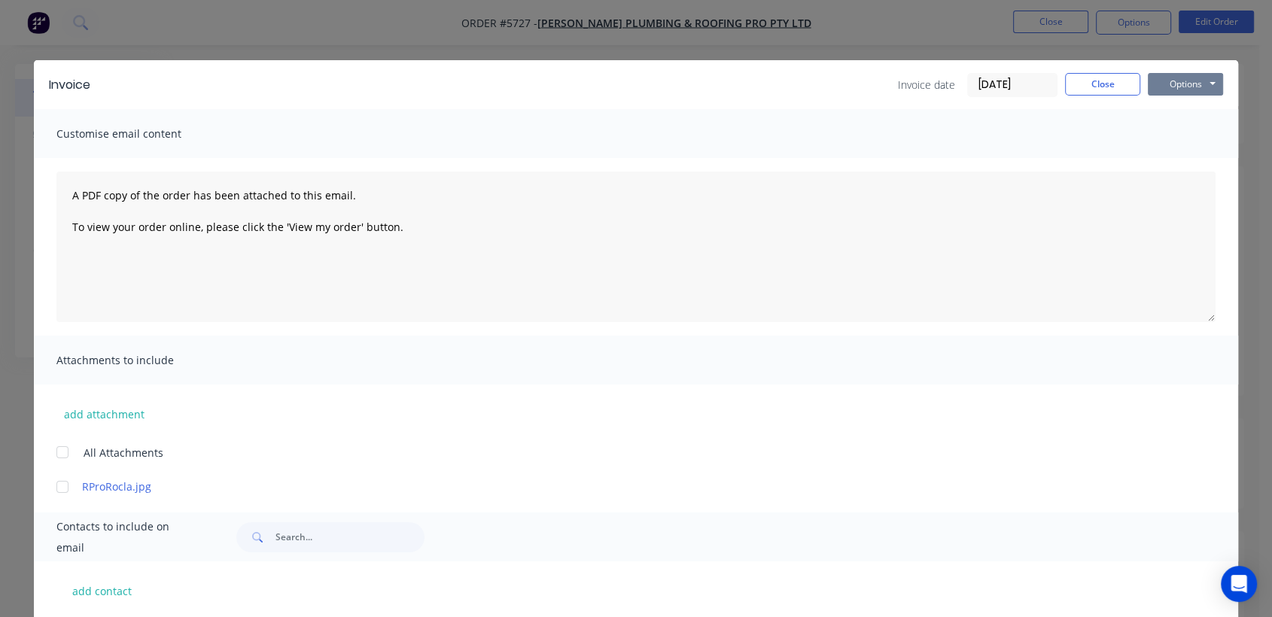
click at [1168, 76] on button "Options" at bounding box center [1185, 84] width 75 height 23
click at [1180, 156] on button "Email" at bounding box center [1196, 160] width 96 height 25
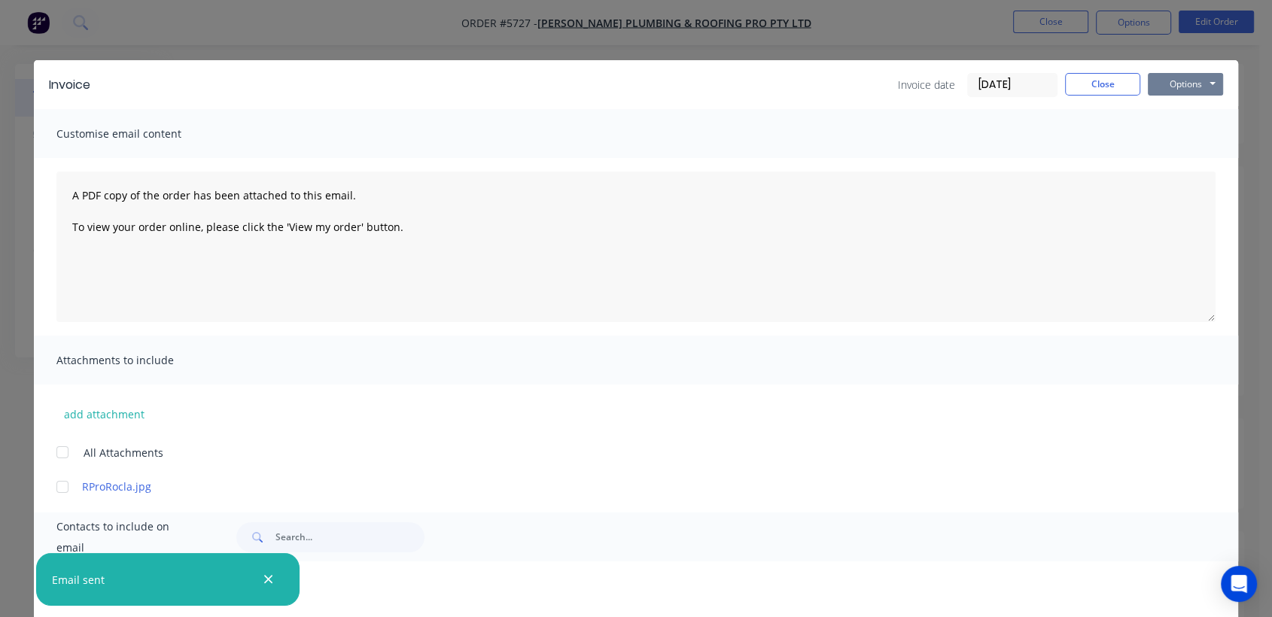
click at [1181, 89] on button "Options" at bounding box center [1185, 84] width 75 height 23
click at [1194, 139] on button "Print" at bounding box center [1196, 135] width 96 height 25
click at [1097, 79] on button "Close" at bounding box center [1102, 84] width 75 height 23
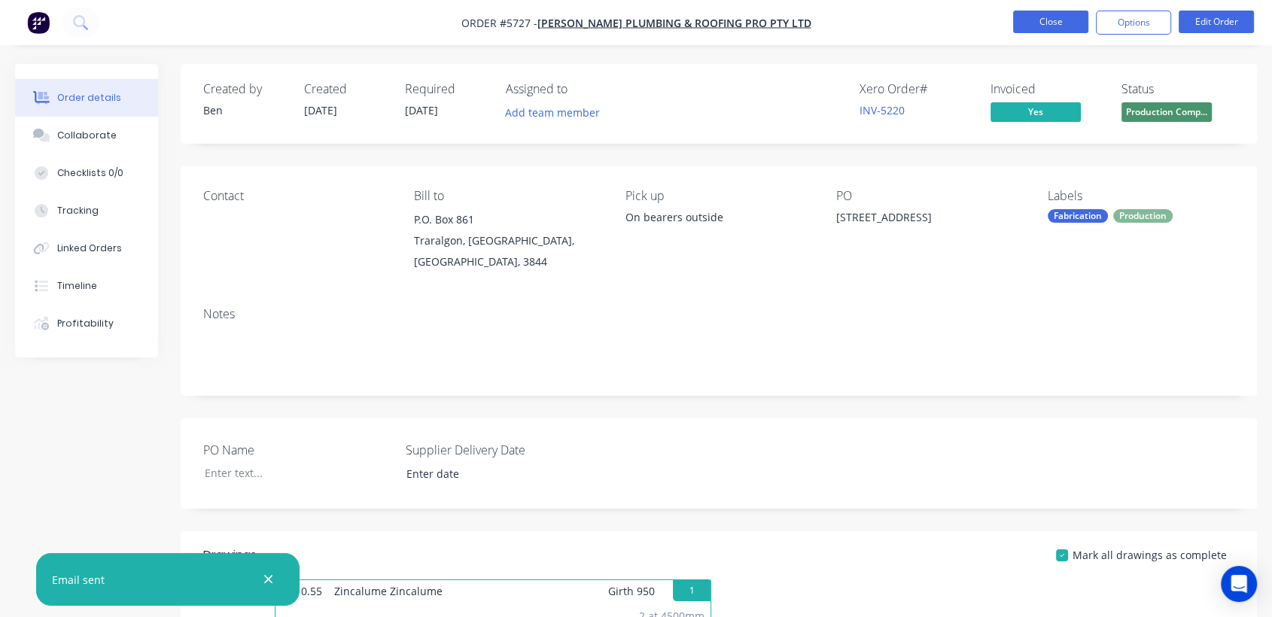
click at [1050, 22] on button "Close" at bounding box center [1050, 22] width 75 height 23
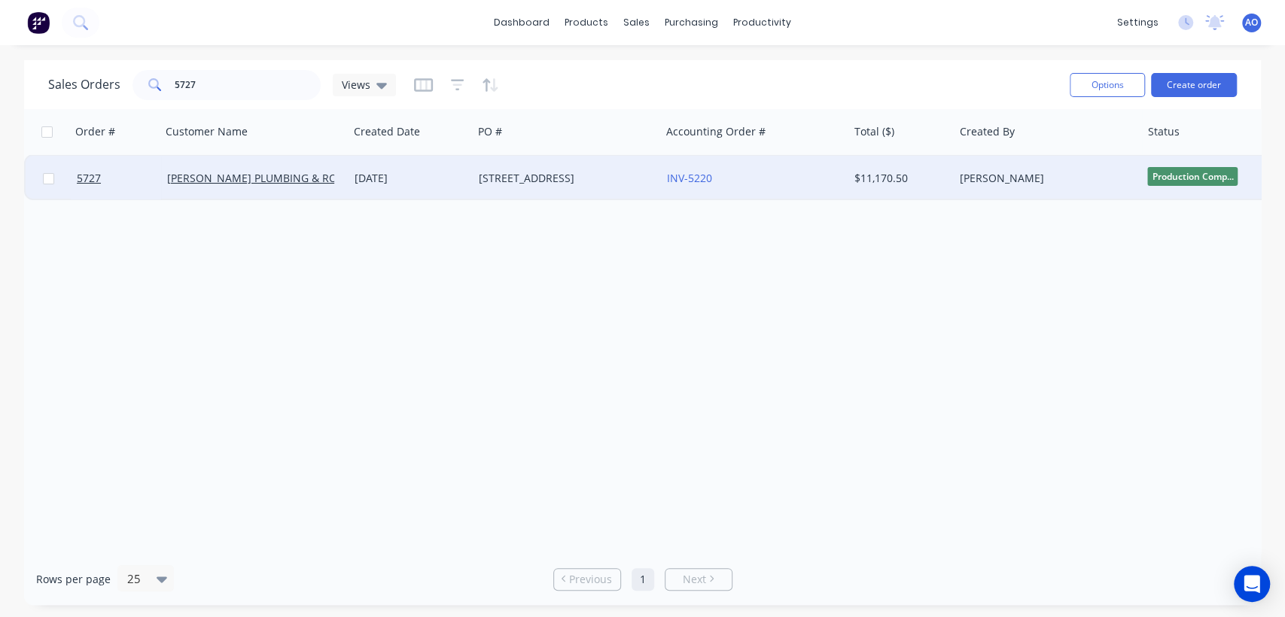
click at [653, 196] on div "[STREET_ADDRESS]" at bounding box center [566, 178] width 187 height 45
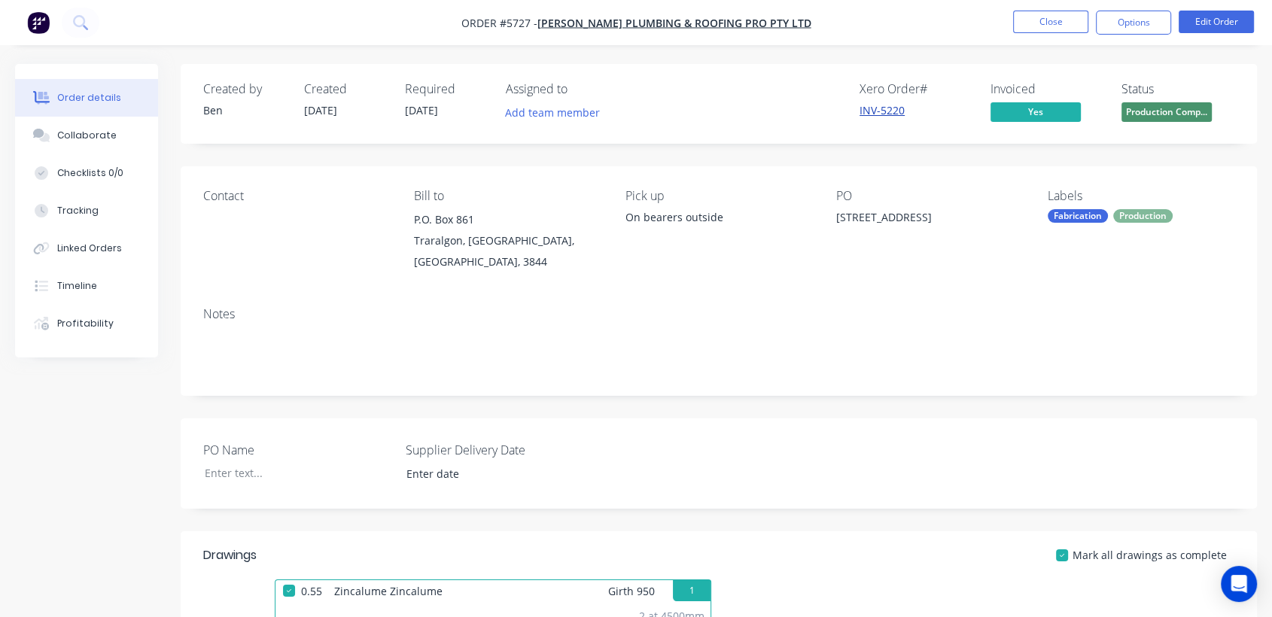
click at [885, 114] on link "INV-5220" at bounding box center [882, 110] width 45 height 14
click at [1045, 22] on button "Close" at bounding box center [1050, 22] width 75 height 23
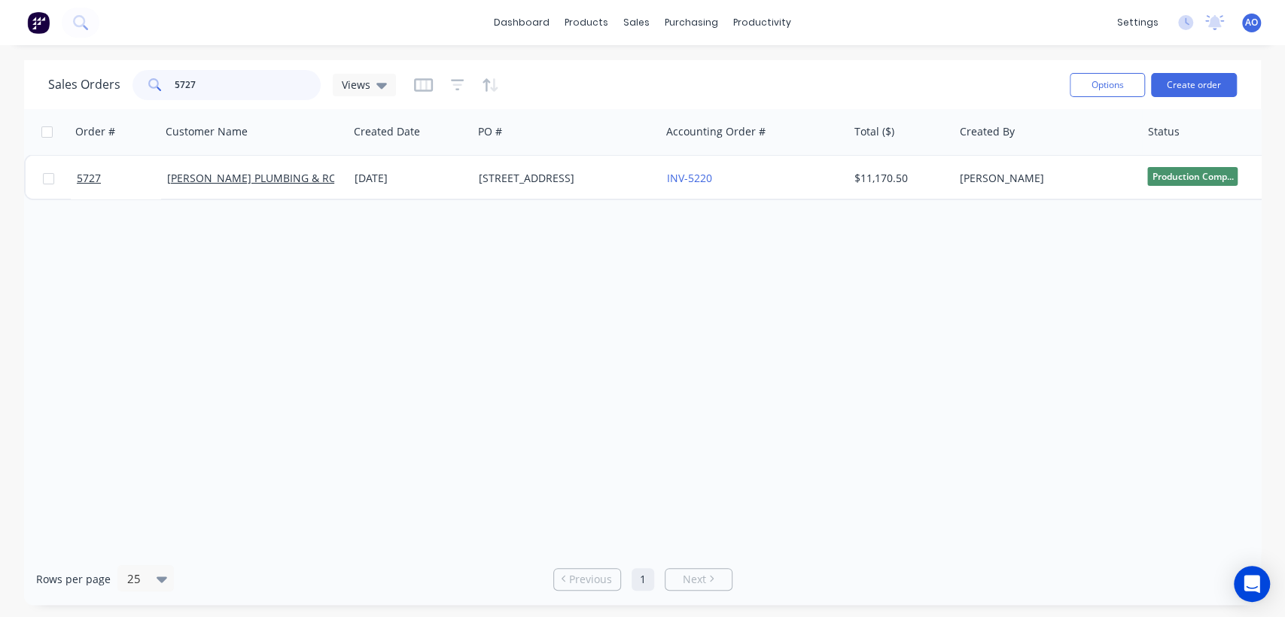
click at [198, 78] on input "5727" at bounding box center [248, 85] width 147 height 30
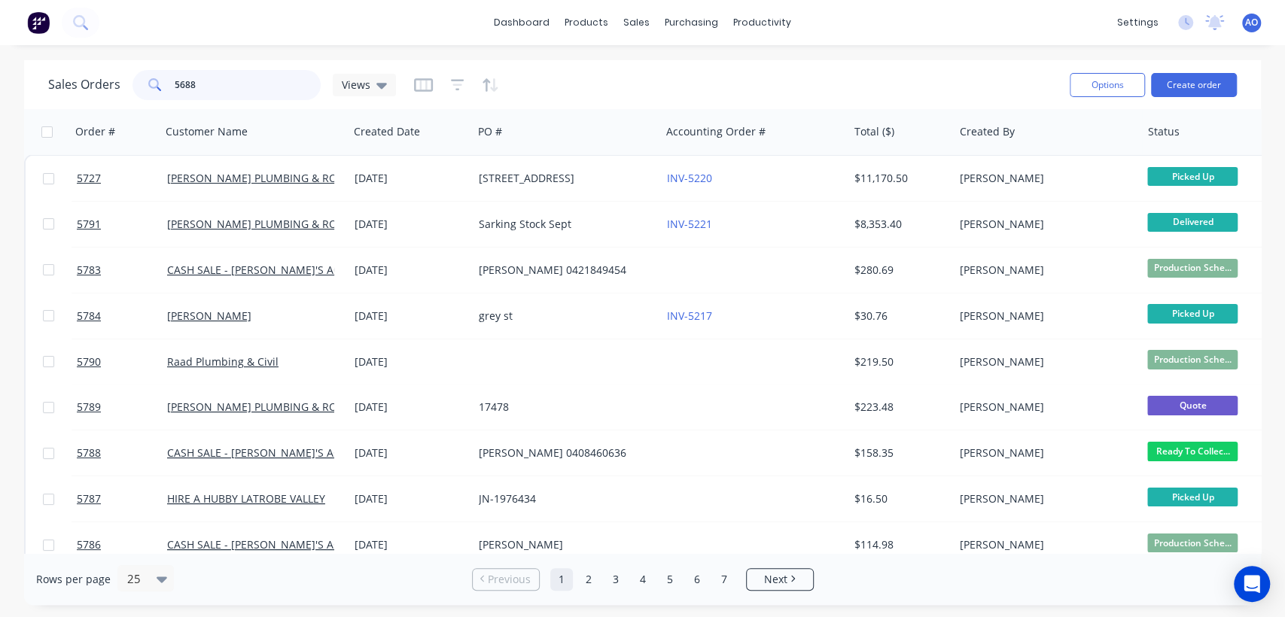
type input "5688"
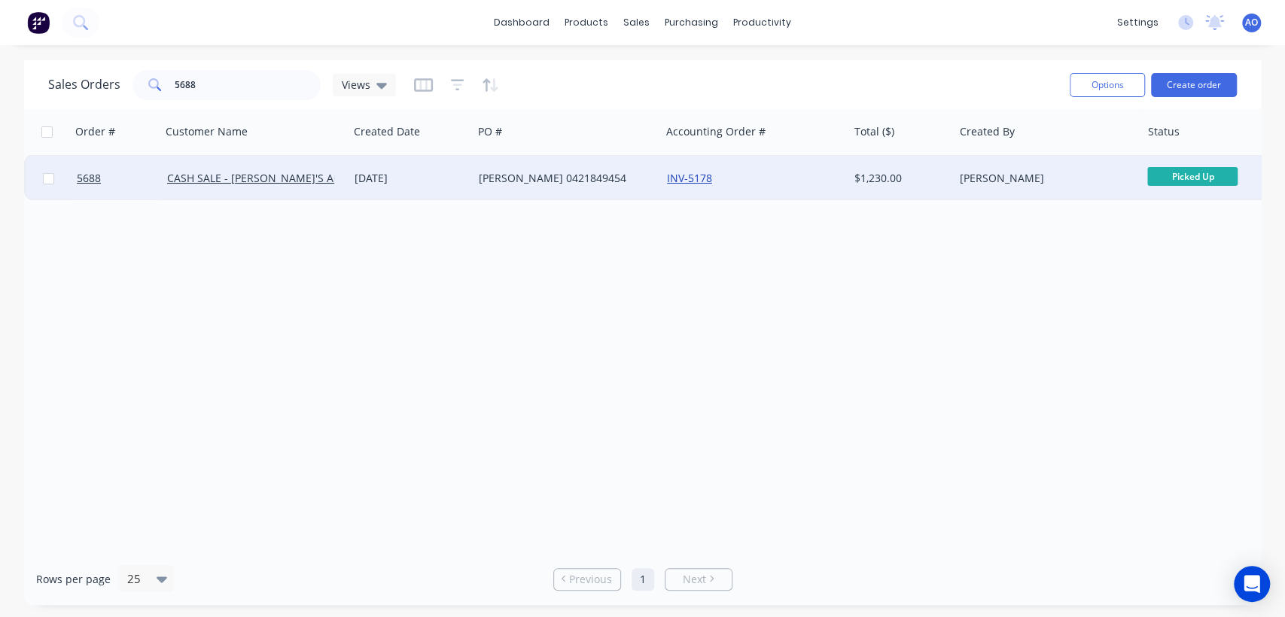
click at [698, 174] on link "INV-5178" at bounding box center [689, 178] width 45 height 14
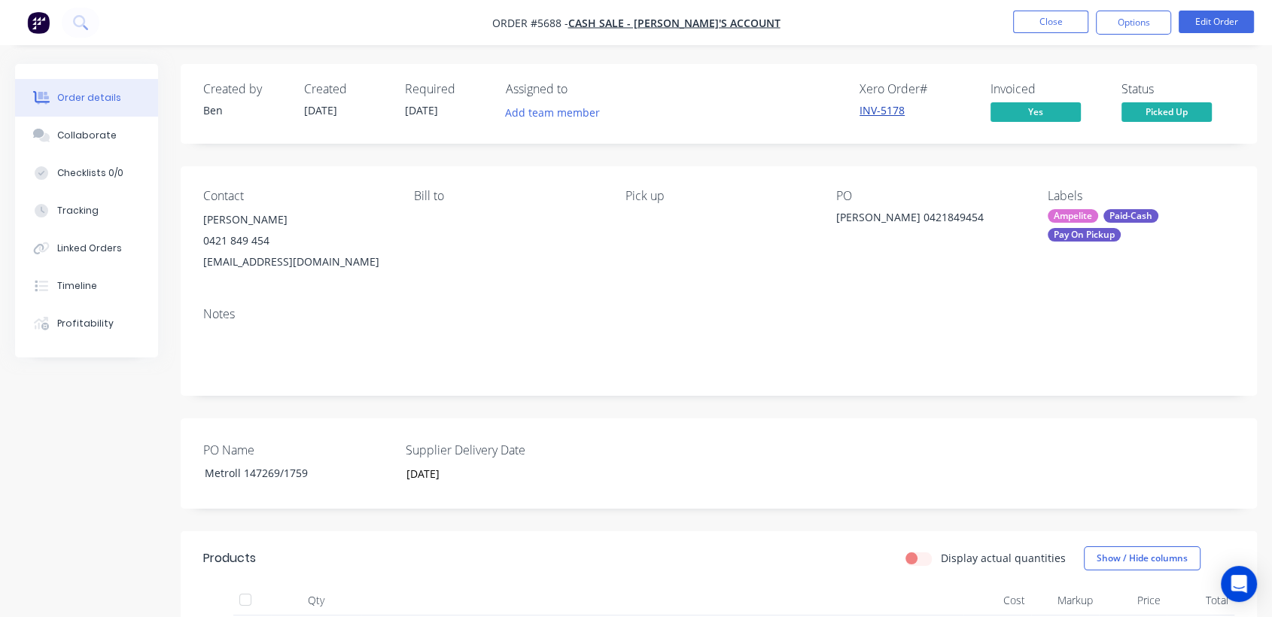
click at [875, 114] on link "INV-5178" at bounding box center [882, 110] width 45 height 14
click at [1046, 19] on button "Close" at bounding box center [1050, 22] width 75 height 23
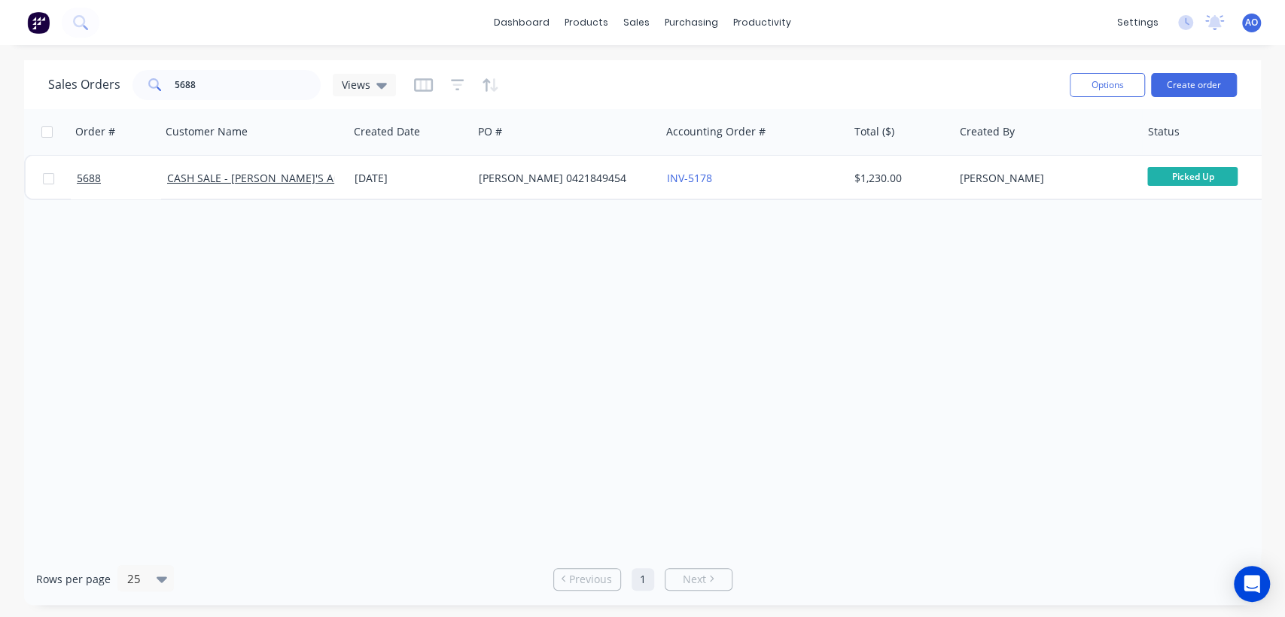
click at [1246, 20] on span "AO" at bounding box center [1251, 23] width 13 height 14
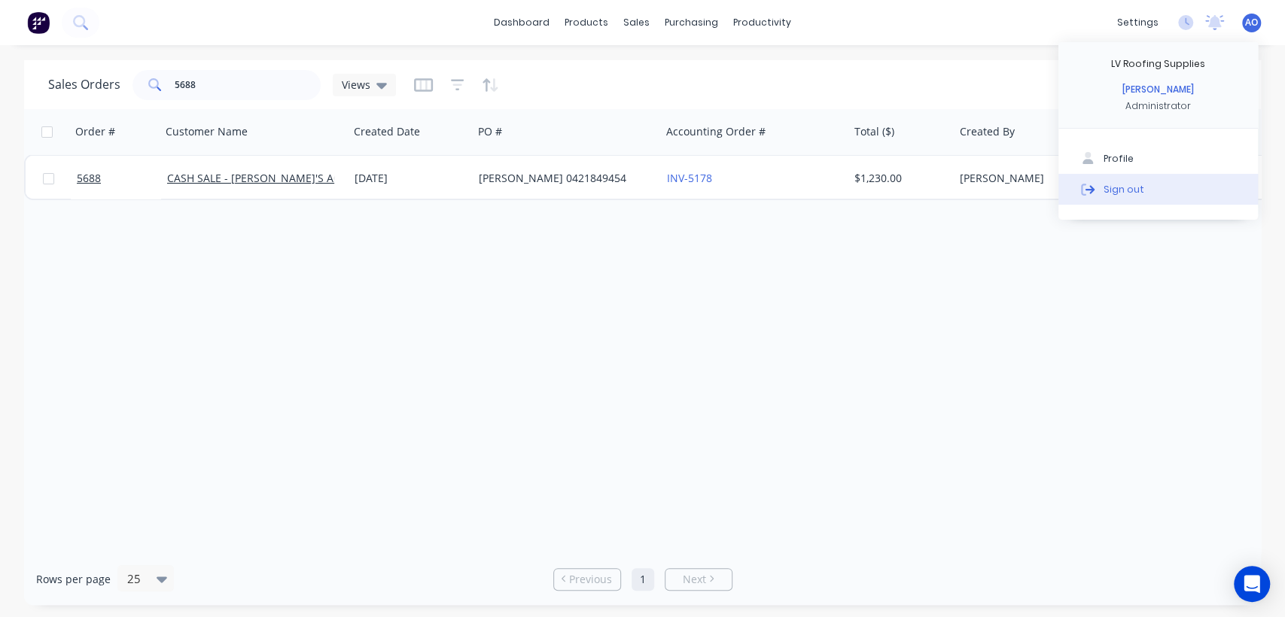
click at [1123, 191] on div "Sign out" at bounding box center [1123, 189] width 41 height 14
